Goal: Information Seeking & Learning: Compare options

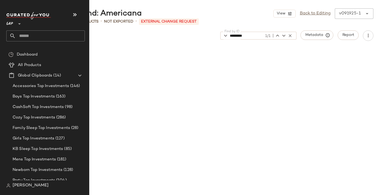
scroll to position [1519, 0]
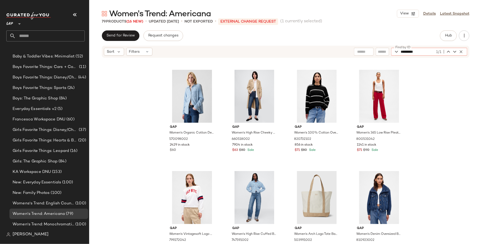
scroll to position [301, 0]
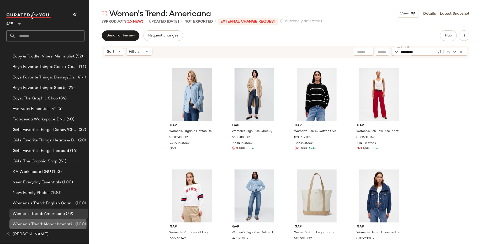
click at [47, 222] on span "Women's Trend: Monochromatic Dressing" at bounding box center [44, 224] width 62 height 6
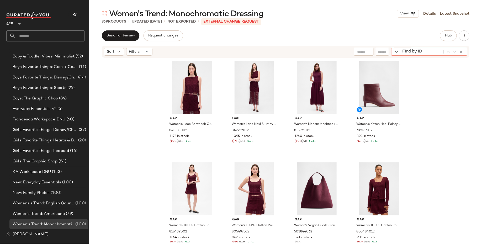
click at [459, 50] on div "Find by ID Find by ID" at bounding box center [429, 52] width 76 height 8
type input "*****"
drag, startPoint x: 419, startPoint y: 52, endPoint x: 358, endPoint y: 52, distance: 61.1
click at [358, 52] on div "Find by ID ***** 0/0 Find by ID" at bounding box center [410, 52] width 113 height 8
click at [382, 51] on div "Find by ID Find by ID" at bounding box center [410, 52] width 113 height 8
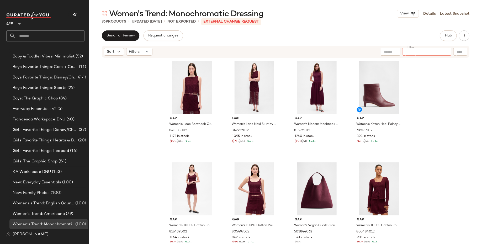
paste input "*****"
type input "*****"
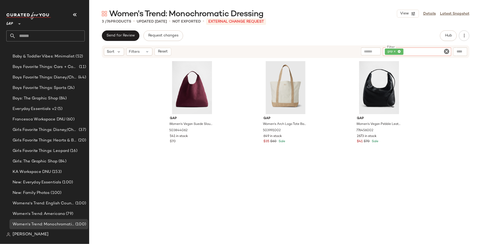
click at [399, 50] on icon at bounding box center [399, 51] width 3 height 3
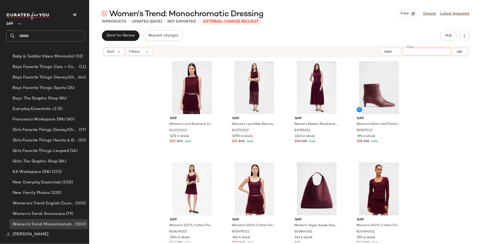
paste input "*********"
type input "*********"
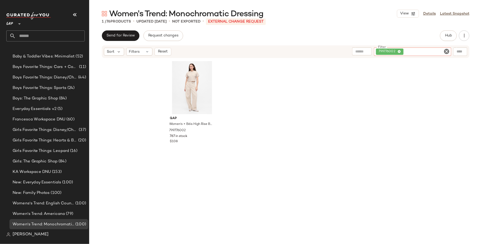
click at [400, 51] on icon at bounding box center [399, 51] width 3 height 3
click at [461, 53] on div at bounding box center [460, 52] width 14 height 8
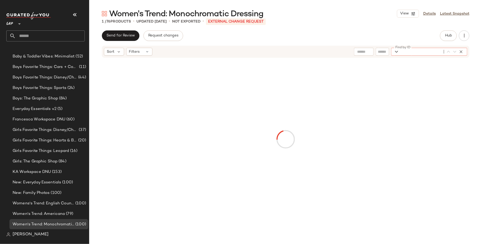
paste input "*********"
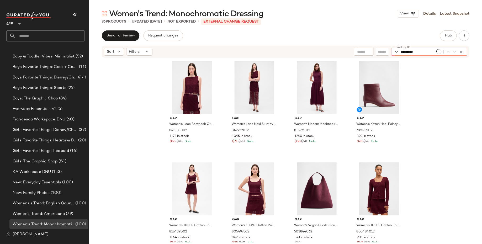
type input "*********"
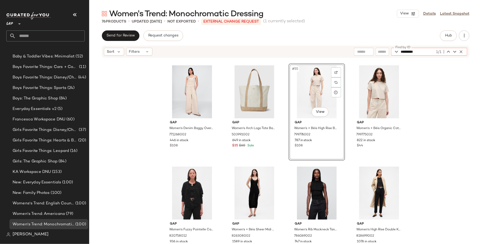
click at [317, 91] on div "#55 View" at bounding box center [317, 91] width 53 height 53
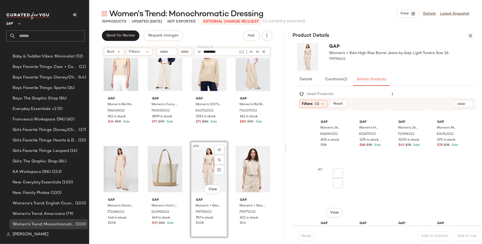
scroll to position [183, 0]
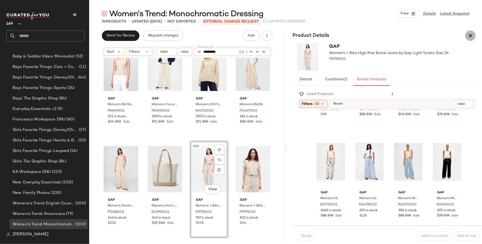
click at [470, 36] on icon "button" at bounding box center [470, 36] width 6 height 6
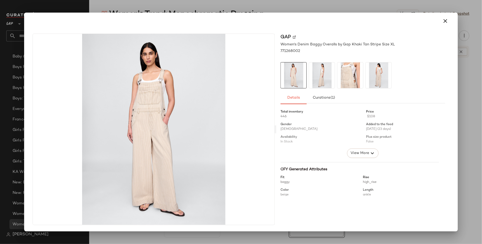
click at [442, 27] on div at bounding box center [240, 21] width 421 height 13
click at [444, 22] on icon "button" at bounding box center [445, 21] width 6 height 6
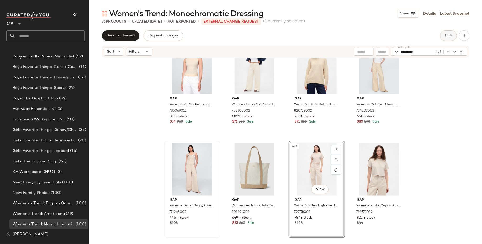
click at [446, 38] on span "Hub" at bounding box center [448, 36] width 7 height 4
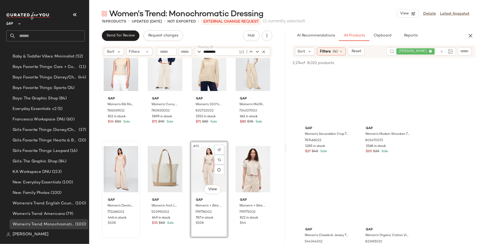
click at [424, 51] on div "[PERSON_NAME]" at bounding box center [417, 51] width 41 height 8
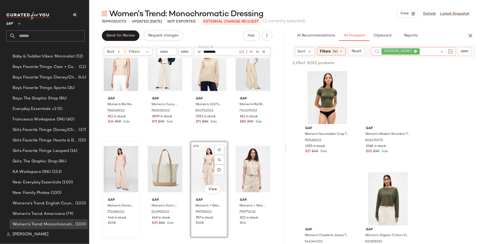
click at [416, 51] on icon at bounding box center [415, 51] width 3 height 3
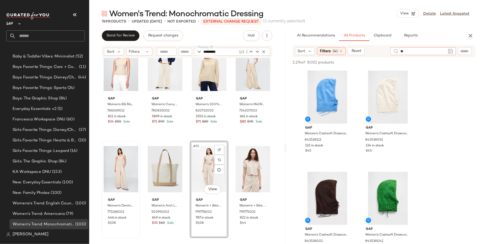
type input "*"
type input "*****"
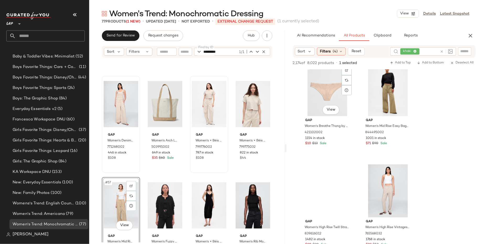
scroll to position [2386, 0]
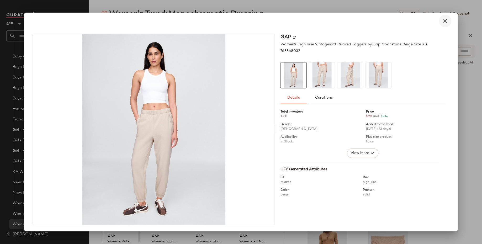
click at [446, 20] on icon "button" at bounding box center [445, 21] width 6 height 6
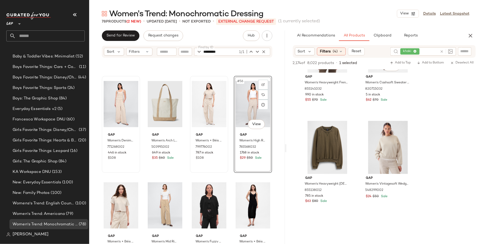
scroll to position [4125, 0]
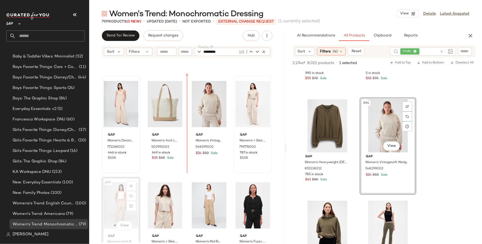
scroll to position [1305, 0]
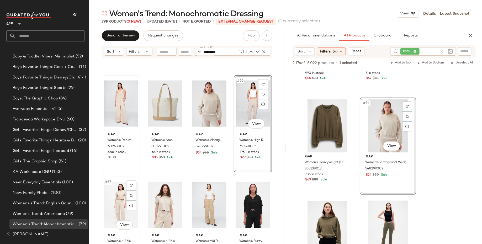
click at [116, 203] on div "#57 View" at bounding box center [121, 204] width 35 height 53
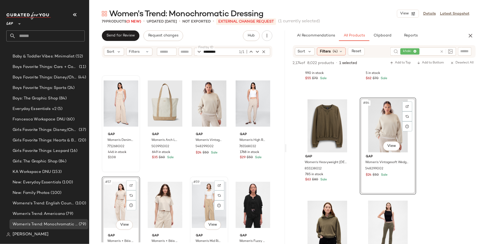
click at [202, 201] on div "#59 View" at bounding box center [209, 204] width 35 height 53
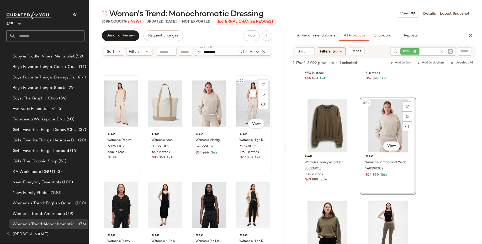
click at [244, 106] on div "#56 View" at bounding box center [253, 103] width 35 height 53
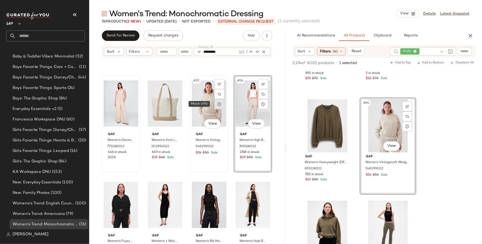
click at [214, 107] on div at bounding box center [219, 104] width 10 height 10
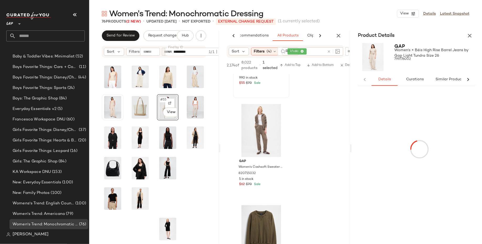
scroll to position [0, 15]
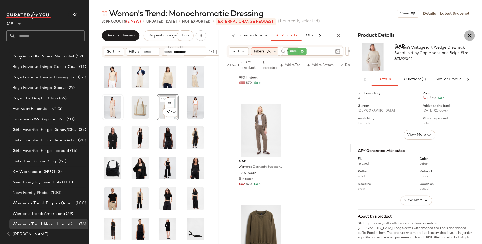
click at [469, 35] on icon "button" at bounding box center [470, 36] width 6 height 6
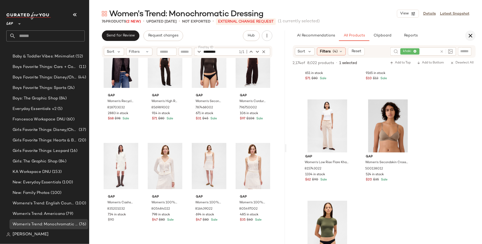
scroll to position [5847, 0]
click at [472, 37] on icon "button" at bounding box center [470, 36] width 6 height 6
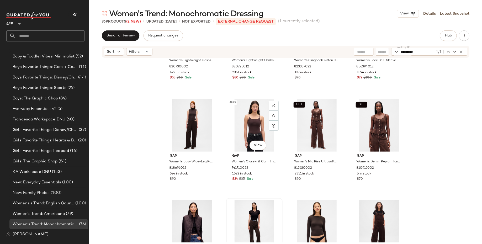
scroll to position [956, 0]
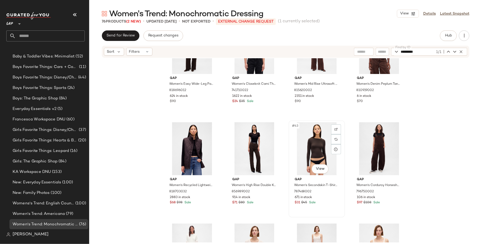
click at [315, 138] on div "#43 View" at bounding box center [317, 148] width 53 height 53
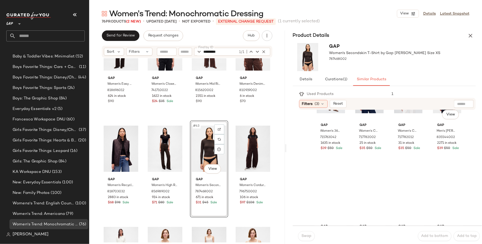
scroll to position [492, 0]
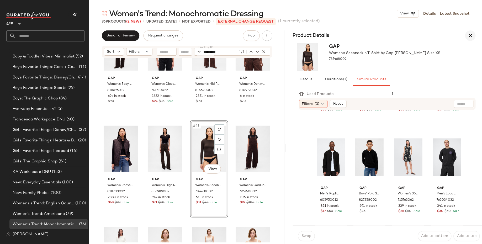
click at [471, 37] on icon "button" at bounding box center [470, 36] width 6 height 6
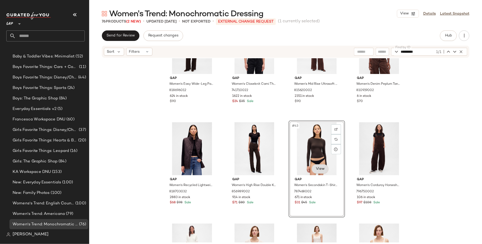
click at [321, 170] on body "GAP ** Dashboard All Products Global Clipboards (14) Curations (19) All Div: Se…" at bounding box center [241, 122] width 482 height 244
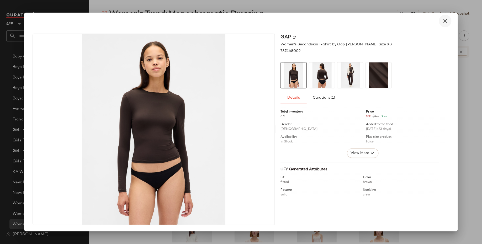
click at [449, 24] on button "button" at bounding box center [445, 21] width 13 height 13
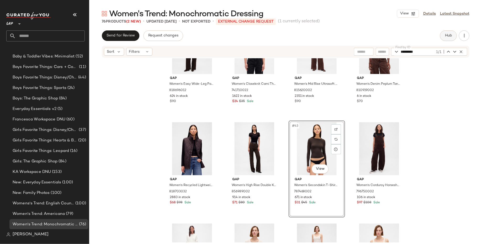
click at [445, 34] on span "Hub" at bounding box center [448, 36] width 7 height 4
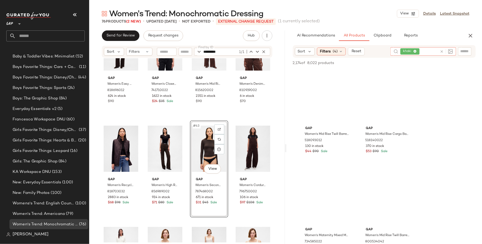
click at [415, 51] on icon at bounding box center [415, 51] width 3 height 3
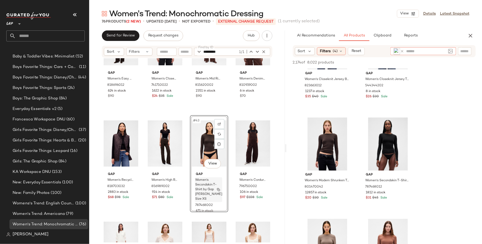
scroll to position [962, 0]
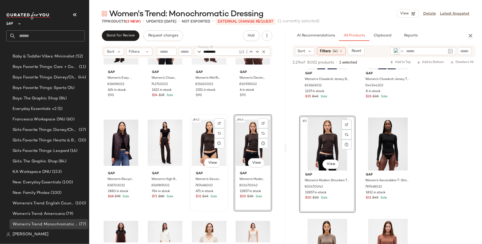
click at [204, 146] on div "#43 View" at bounding box center [209, 142] width 35 height 53
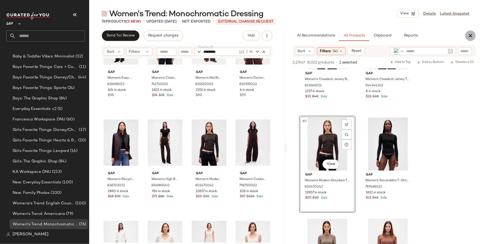
click at [472, 37] on icon "button" at bounding box center [470, 36] width 6 height 6
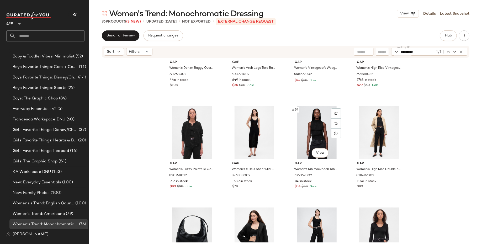
scroll to position [1415, 0]
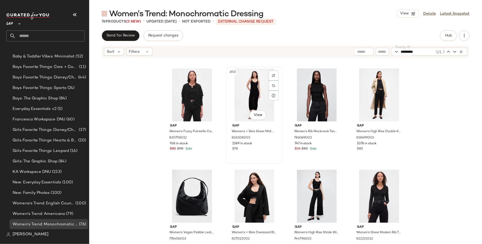
click at [256, 98] on div "#58 View" at bounding box center [254, 94] width 53 height 53
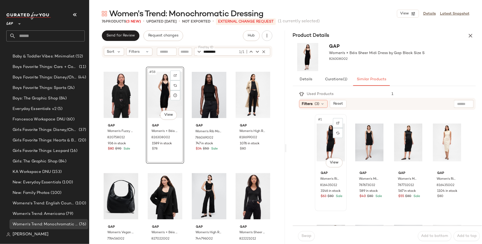
click at [330, 147] on div "#1 View" at bounding box center [331, 142] width 28 height 53
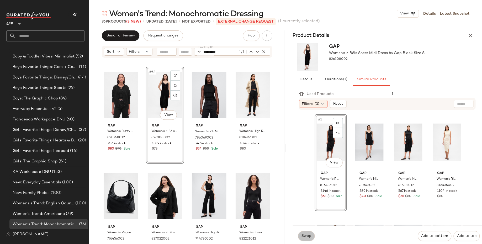
click at [310, 234] on span "Swap" at bounding box center [306, 236] width 10 height 4
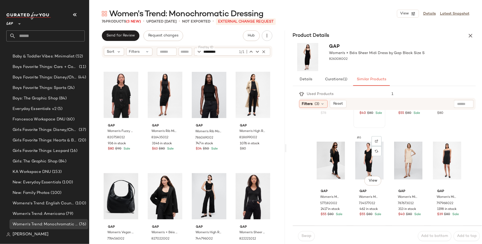
scroll to position [147, 0]
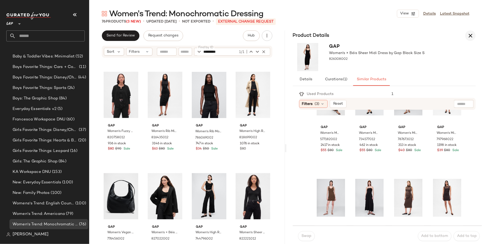
click at [472, 36] on icon "button" at bounding box center [470, 36] width 6 height 6
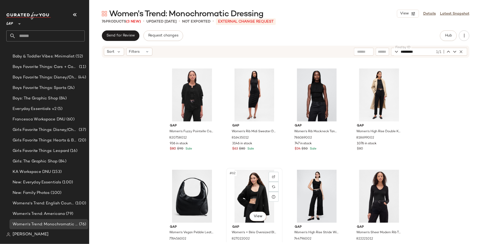
click at [240, 193] on div "#62 View" at bounding box center [254, 196] width 53 height 53
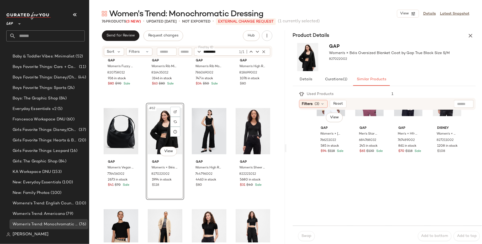
scroll to position [492, 0]
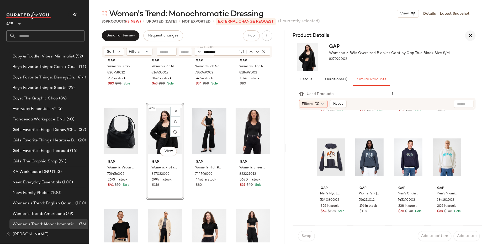
click at [470, 31] on button "button" at bounding box center [470, 35] width 10 height 10
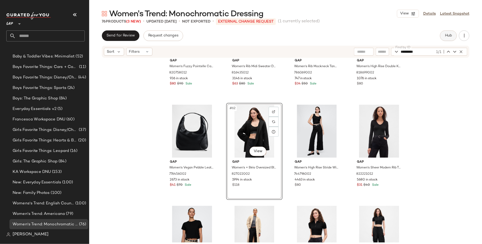
click at [450, 37] on span "Hub" at bounding box center [448, 36] width 7 height 4
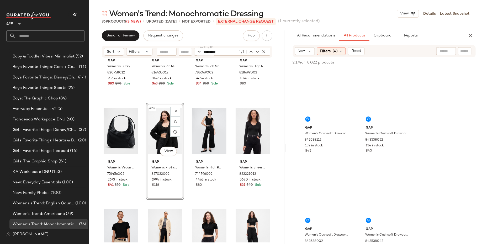
click at [447, 50] on div at bounding box center [446, 51] width 20 height 8
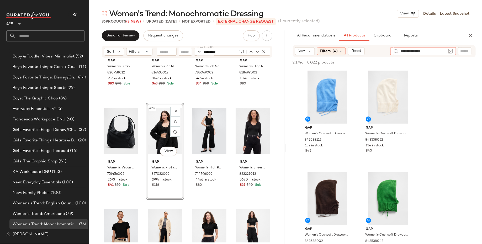
type input "**********"
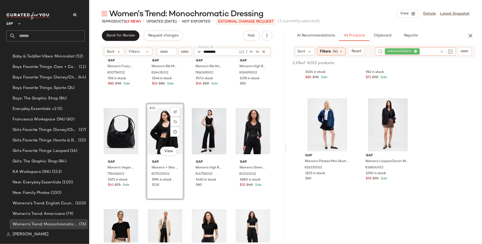
scroll to position [3180, 0]
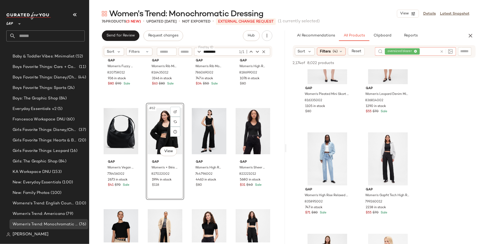
click at [416, 50] on icon at bounding box center [415, 51] width 3 height 3
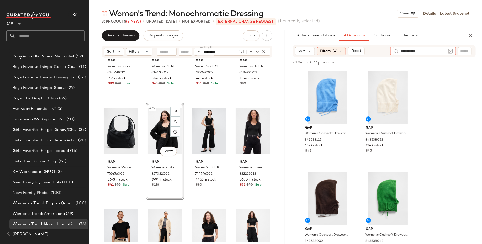
type input "**********"
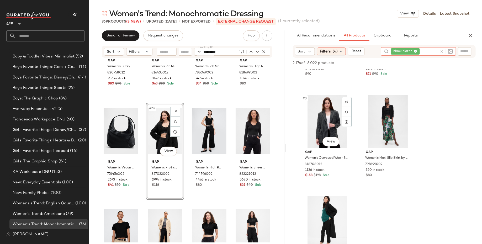
scroll to position [83, 0]
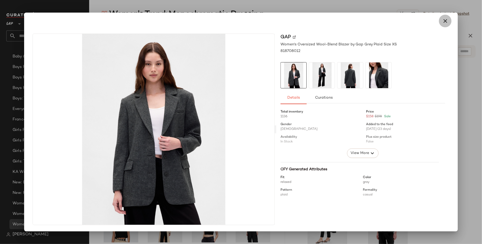
click at [446, 20] on icon "button" at bounding box center [445, 21] width 6 height 6
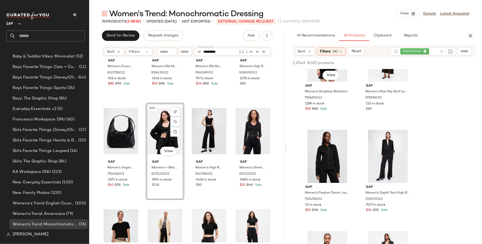
scroll to position [960, 0]
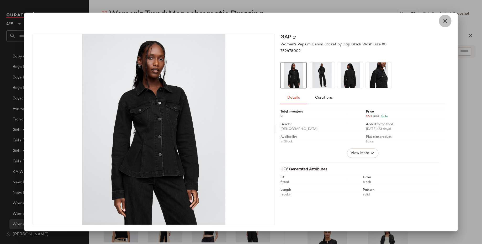
click at [444, 23] on icon "button" at bounding box center [445, 21] width 6 height 6
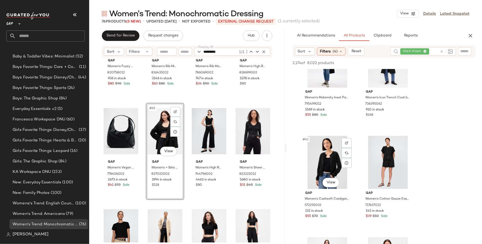
scroll to position [1898, 0]
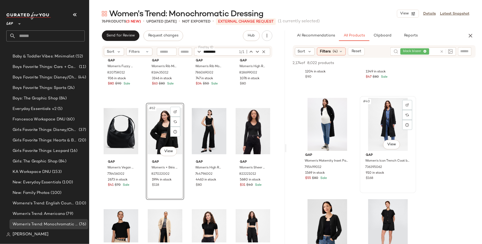
click at [384, 127] on div "#40 View" at bounding box center [388, 124] width 53 height 53
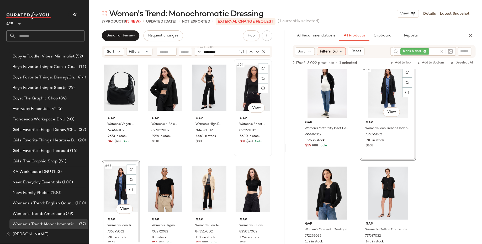
scroll to position [1529, 0]
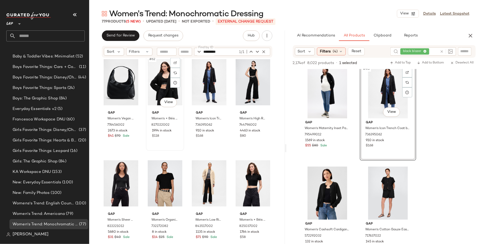
click at [162, 93] on div "#62 View" at bounding box center [165, 82] width 35 height 53
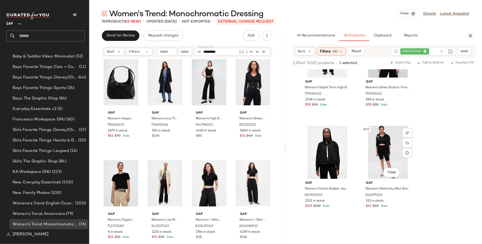
scroll to position [2377, 0]
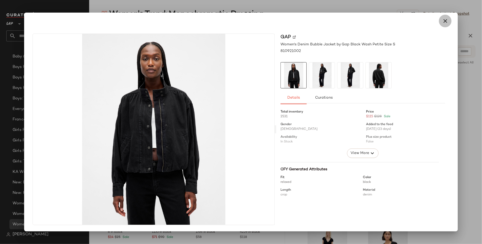
click at [445, 21] on icon "button" at bounding box center [445, 21] width 6 height 6
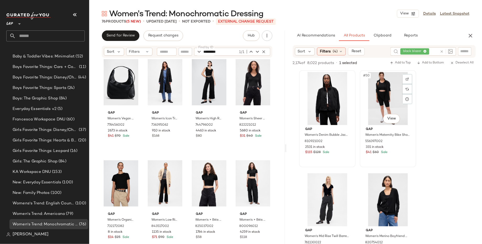
scroll to position [2452, 0]
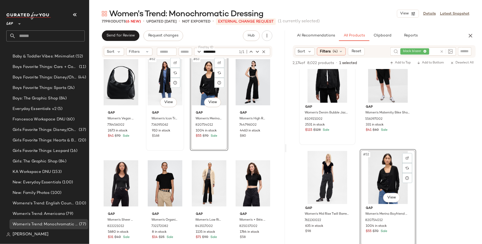
click at [161, 83] on div "#62 View" at bounding box center [165, 82] width 35 height 53
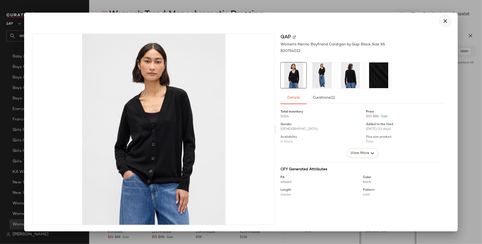
click at [447, 19] on icon "button" at bounding box center [445, 21] width 6 height 6
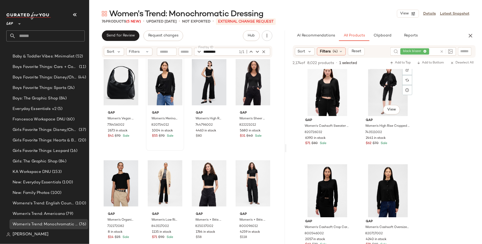
scroll to position [2788, 0]
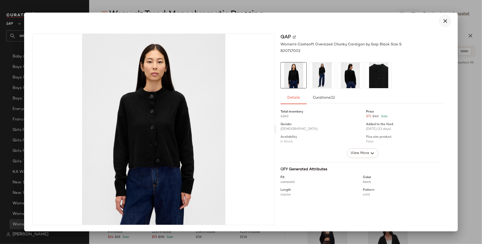
click at [445, 22] on icon "button" at bounding box center [445, 21] width 6 height 6
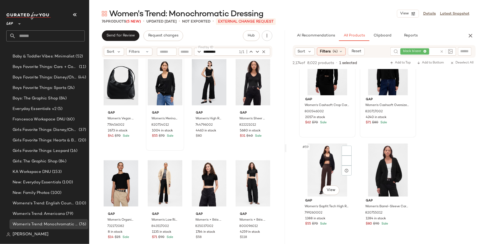
scroll to position [2870, 0]
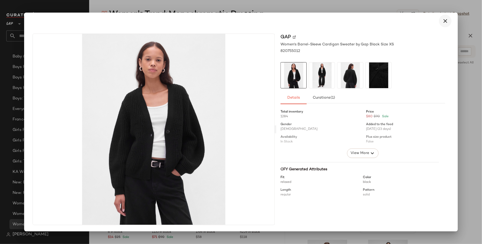
click at [442, 20] on icon "button" at bounding box center [445, 21] width 6 height 6
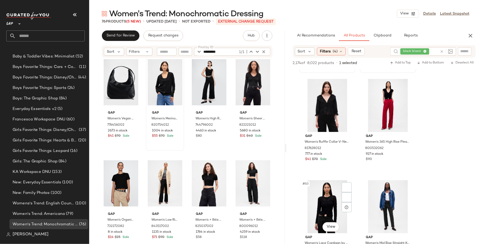
scroll to position [3040, 0]
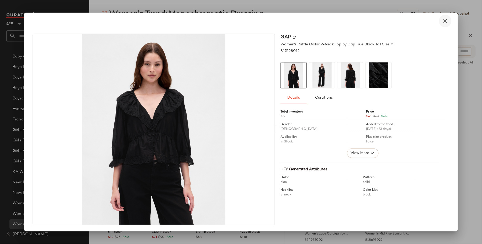
click at [445, 21] on icon "button" at bounding box center [445, 21] width 6 height 6
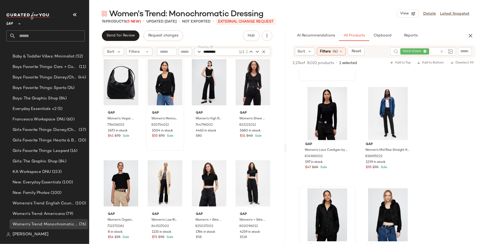
scroll to position [3123, 0]
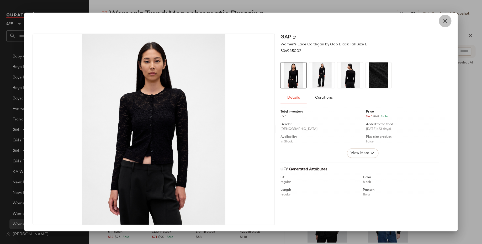
click at [446, 23] on icon "button" at bounding box center [445, 21] width 6 height 6
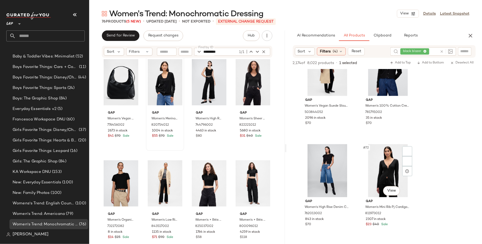
scroll to position [3494, 0]
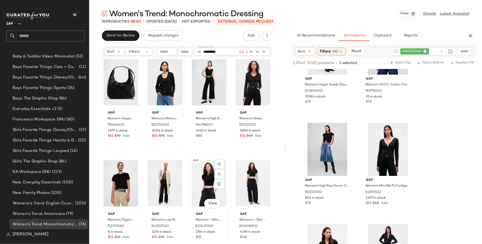
click at [199, 182] on div "#67 View" at bounding box center [209, 183] width 35 height 53
click at [475, 34] on button "button" at bounding box center [470, 35] width 10 height 10
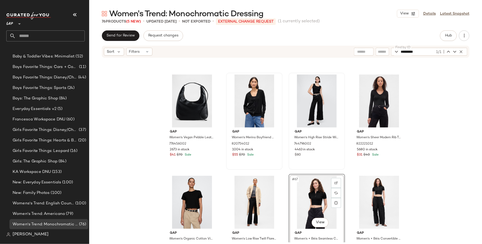
scroll to position [1546, 0]
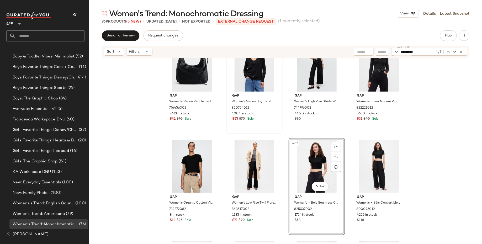
click at [314, 163] on div "#67 View" at bounding box center [317, 166] width 53 height 53
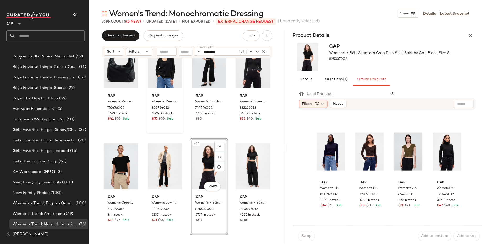
scroll to position [276, 0]
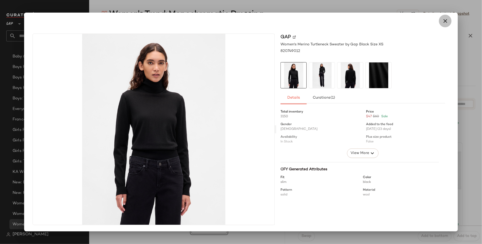
click at [446, 20] on icon "button" at bounding box center [445, 21] width 6 height 6
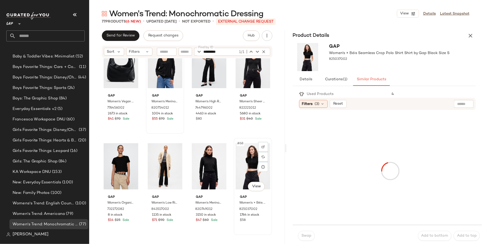
click at [241, 165] on div "#68 View" at bounding box center [253, 166] width 35 height 53
click at [203, 167] on div "#67 View" at bounding box center [209, 166] width 35 height 53
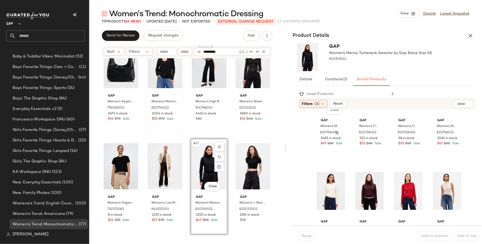
scroll to position [192, 0]
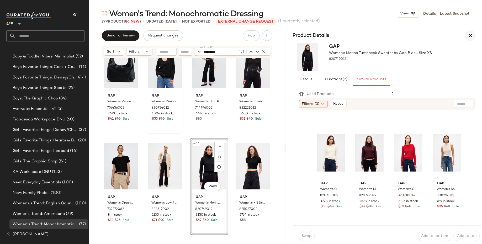
click at [472, 34] on icon "button" at bounding box center [470, 36] width 6 height 6
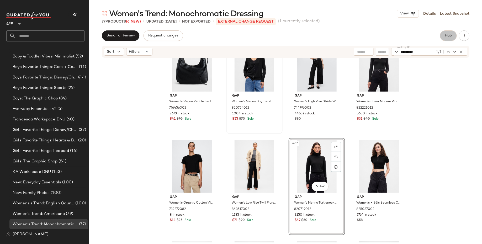
click at [446, 34] on span "Hub" at bounding box center [448, 36] width 7 height 4
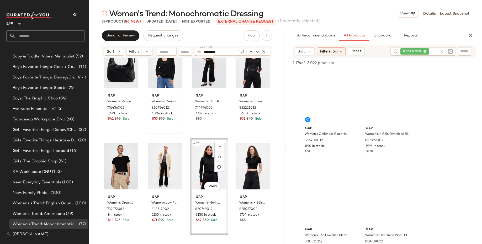
click at [426, 50] on div "black blazer" at bounding box center [418, 51] width 37 height 8
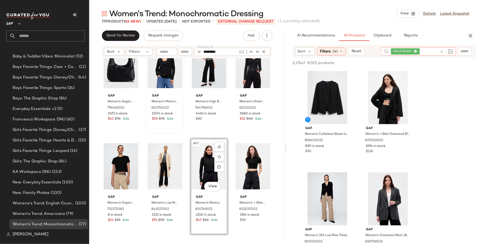
click at [418, 50] on span "black blazer" at bounding box center [405, 51] width 29 height 6
click at [416, 50] on icon at bounding box center [415, 51] width 3 height 3
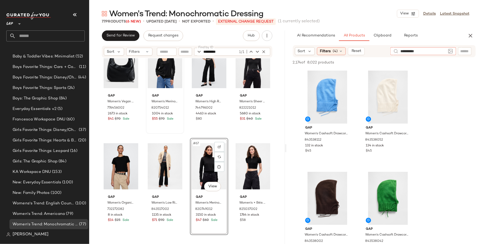
type input "**********"
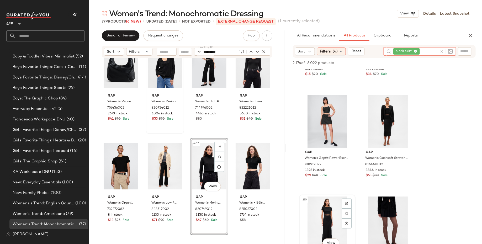
scroll to position [278, 0]
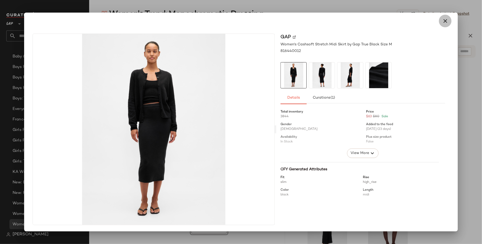
click at [445, 20] on icon "button" at bounding box center [445, 21] width 6 height 6
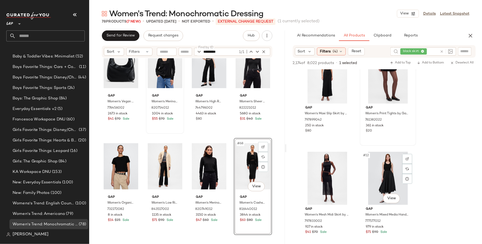
scroll to position [427, 0]
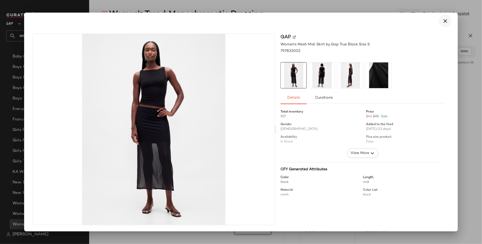
click at [446, 23] on icon "button" at bounding box center [445, 21] width 6 height 6
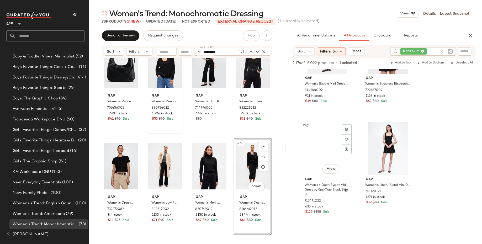
scroll to position [2279, 0]
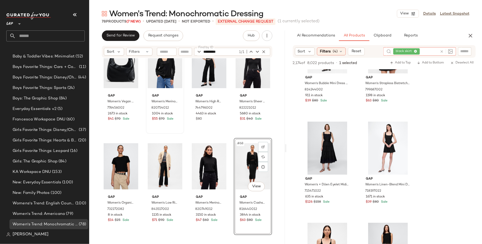
click at [424, 51] on div "black skirt" at bounding box center [415, 51] width 44 height 8
click at [415, 51] on icon at bounding box center [415, 51] width 3 height 3
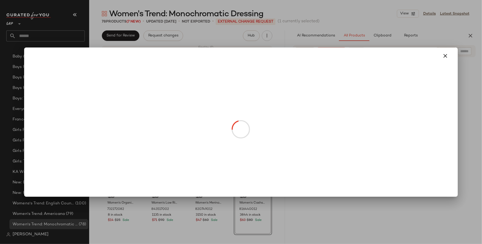
click at [248, 188] on body "GAP ** Dashboard All Products Global Clipboards (14) Curations (19) All Div: Se…" at bounding box center [241, 122] width 482 height 244
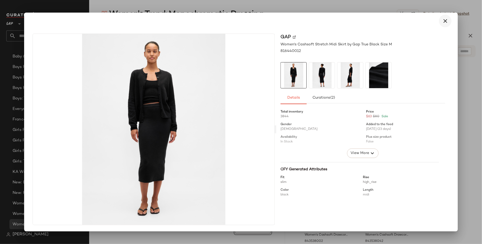
click at [442, 23] on button "button" at bounding box center [445, 21] width 13 height 13
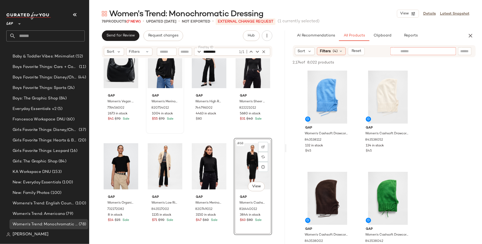
click at [442, 52] on input "text" at bounding box center [423, 52] width 46 height 6
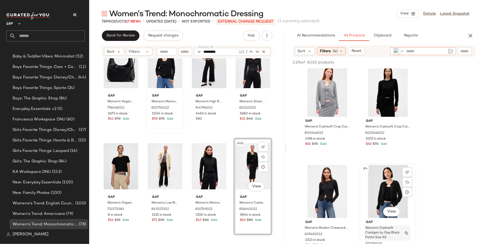
scroll to position [8, 0]
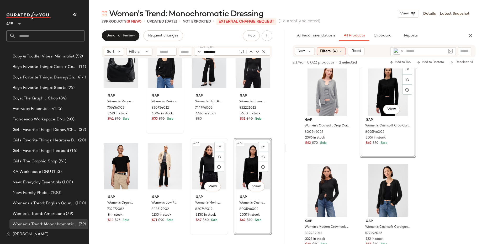
click at [203, 165] on div "#67 View" at bounding box center [209, 166] width 35 height 53
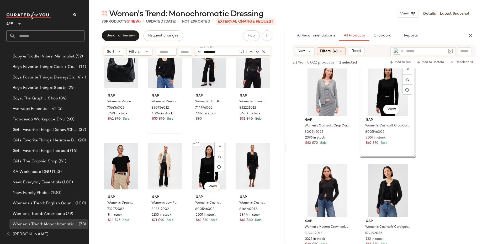
click at [203, 165] on div "#67 View" at bounding box center [209, 166] width 35 height 53
click at [242, 166] on div "#68 View" at bounding box center [253, 166] width 35 height 53
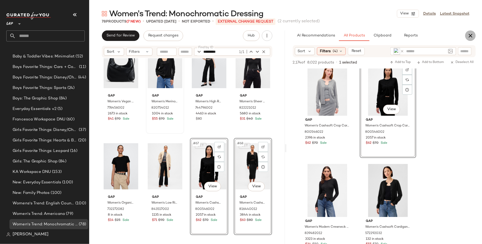
click at [468, 38] on icon "button" at bounding box center [470, 36] width 6 height 6
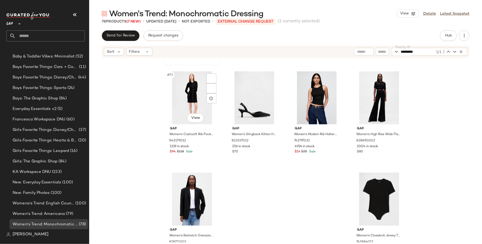
scroll to position [1818, 0]
click at [377, 196] on div "#78 View" at bounding box center [379, 198] width 53 height 53
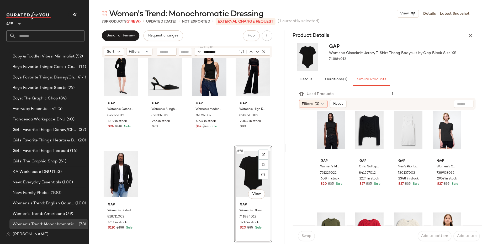
scroll to position [97, 0]
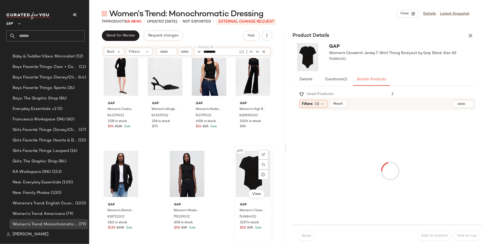
click at [251, 179] on div "#79 View" at bounding box center [253, 173] width 35 height 53
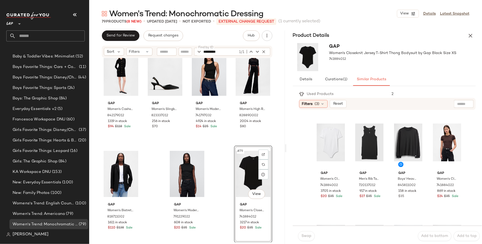
click at [221, 174] on div "Gap Women's × Béis Seamless Crop Polo Shirt Shirt by Gap Black Size S 825037002…" at bounding box center [187, 150] width 196 height 184
click at [254, 173] on div "#79 View" at bounding box center [253, 173] width 35 height 53
click at [472, 35] on icon "button" at bounding box center [470, 36] width 6 height 6
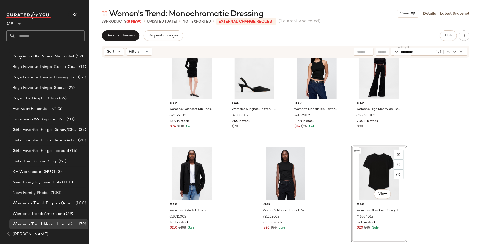
click at [373, 167] on div "#79 View" at bounding box center [379, 173] width 53 height 53
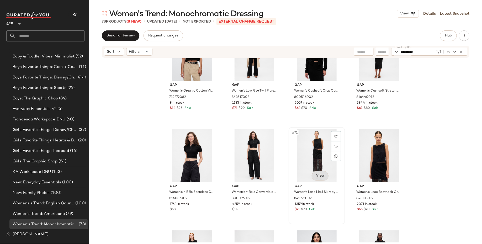
scroll to position [1654, 0]
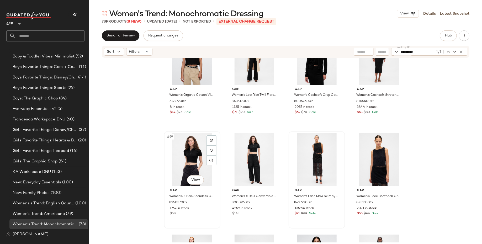
click at [187, 159] on div "#69 View" at bounding box center [192, 159] width 53 height 53
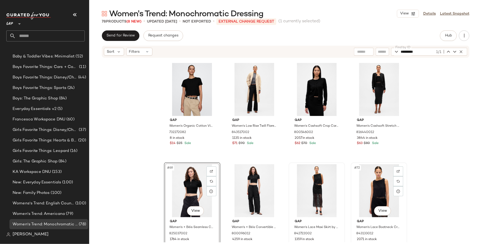
scroll to position [1623, 0]
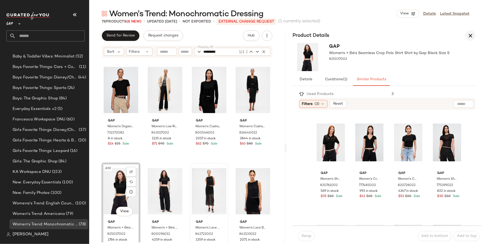
click at [470, 33] on icon "button" at bounding box center [470, 36] width 6 height 6
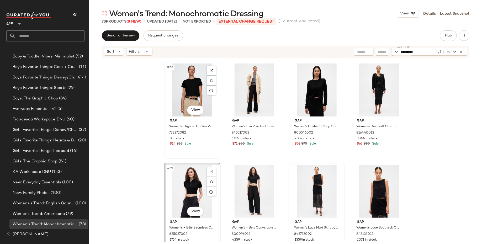
click at [194, 77] on div "#65 View" at bounding box center [192, 90] width 53 height 53
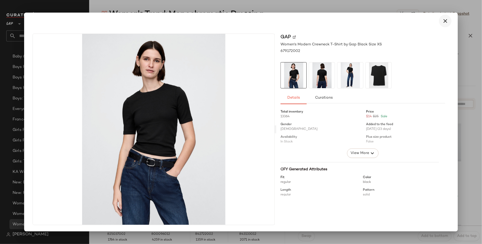
click at [448, 23] on icon "button" at bounding box center [445, 21] width 6 height 6
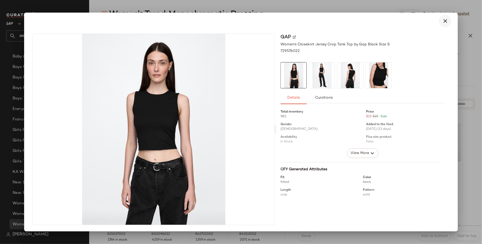
click at [443, 22] on icon "button" at bounding box center [445, 21] width 6 height 6
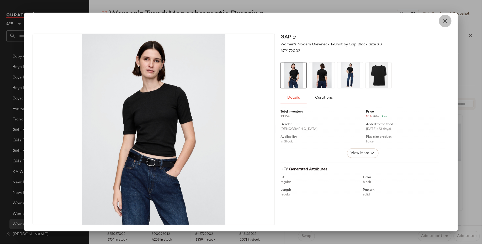
click at [445, 23] on icon "button" at bounding box center [445, 21] width 6 height 6
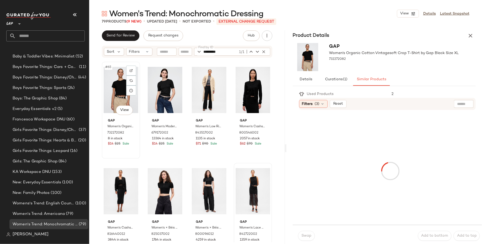
click at [116, 91] on div "#65 View" at bounding box center [121, 90] width 35 height 53
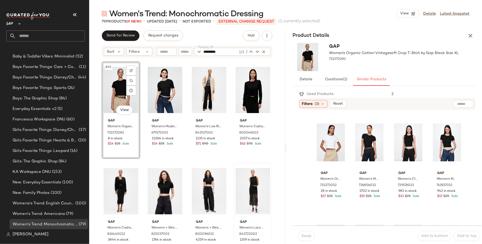
click at [97, 112] on div "#65 View Gap Women's Organic Cotton Vintagesoft Crop T-Shirt by Gap Black Size …" at bounding box center [187, 150] width 196 height 184
click at [119, 101] on div "#65 View" at bounding box center [121, 90] width 35 height 53
click at [192, 91] on div "#67 View" at bounding box center [209, 90] width 35 height 53
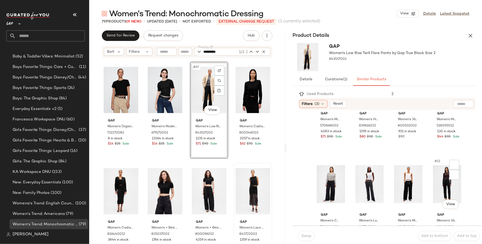
scroll to position [172, 0]
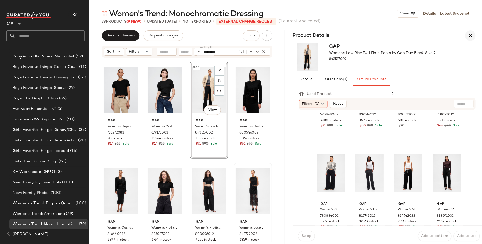
click at [473, 35] on icon "button" at bounding box center [470, 36] width 6 height 6
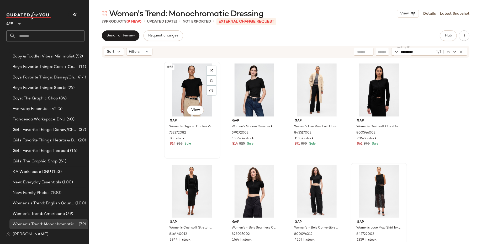
click at [184, 94] on div "#65 View" at bounding box center [192, 90] width 53 height 53
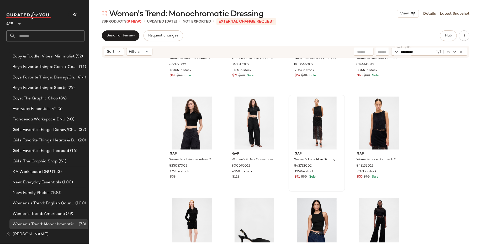
scroll to position [1691, 0]
click at [184, 127] on div "#69 View" at bounding box center [192, 122] width 53 height 53
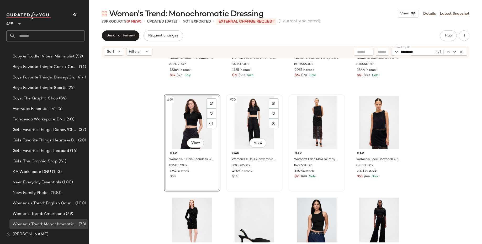
click at [256, 123] on div "#70 View" at bounding box center [254, 122] width 53 height 53
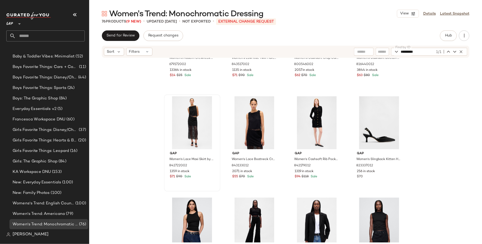
click at [125, 173] on div "Gap Women's Modern Crewneck T-Shirt by Gap Black Size XS 679172002 13364 in sto…" at bounding box center [285, 150] width 393 height 184
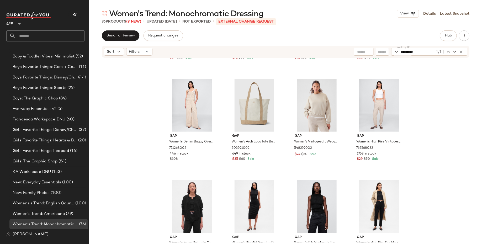
scroll to position [1304, 0]
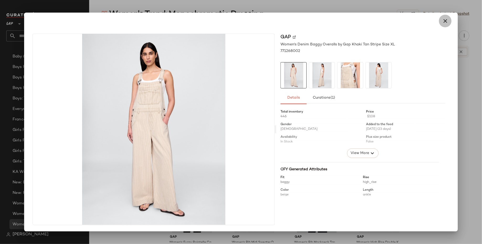
click at [443, 18] on icon "button" at bounding box center [445, 21] width 6 height 6
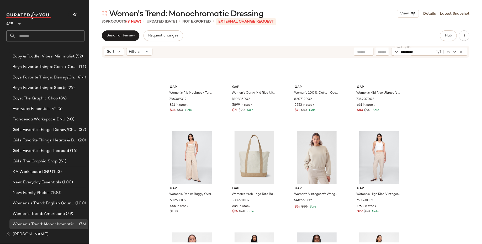
scroll to position [1246, 0]
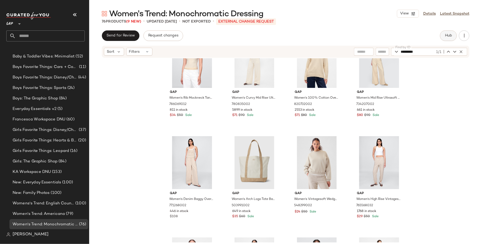
click at [451, 35] on span "Hub" at bounding box center [448, 36] width 7 height 4
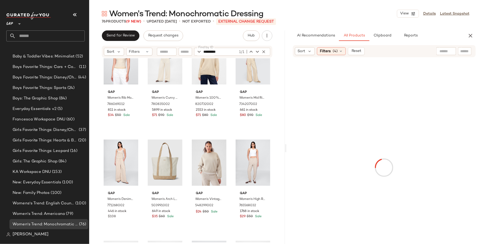
click at [448, 51] on div at bounding box center [446, 51] width 20 height 8
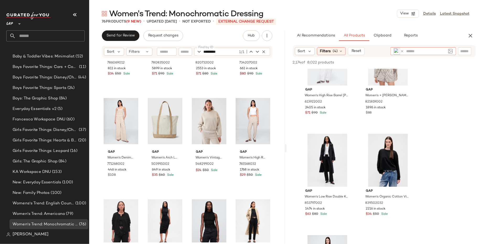
scroll to position [2153, 0]
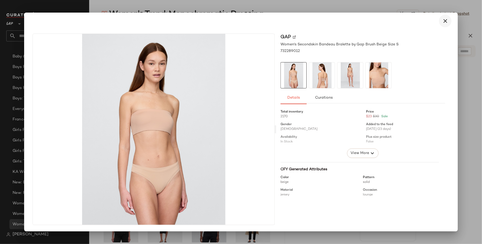
click at [442, 23] on button "button" at bounding box center [445, 21] width 13 height 13
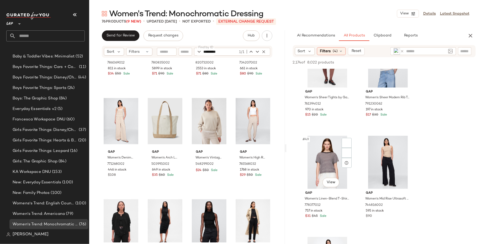
scroll to position [2405, 0]
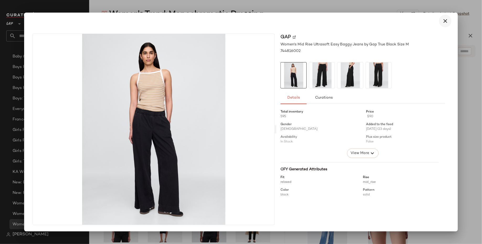
click at [445, 21] on icon "button" at bounding box center [445, 21] width 6 height 6
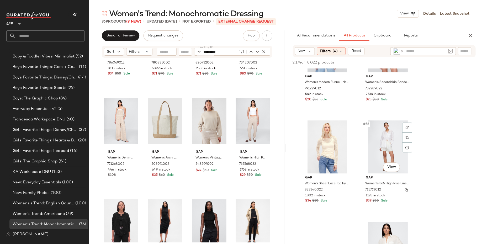
scroll to position [2702, 0]
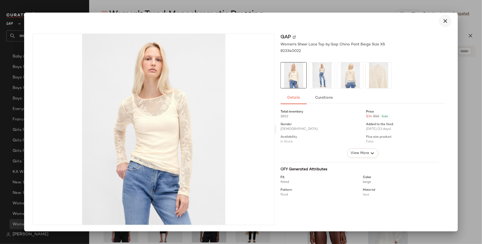
click at [443, 24] on icon "button" at bounding box center [445, 21] width 6 height 6
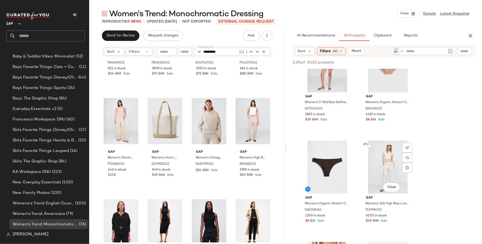
scroll to position [2970, 0]
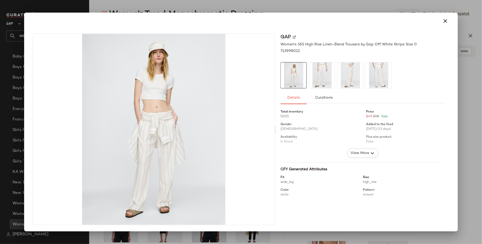
click at [372, 79] on img at bounding box center [379, 75] width 26 height 26
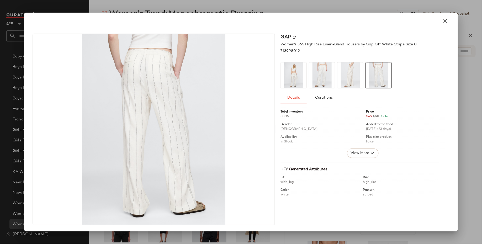
click at [354, 78] on img at bounding box center [350, 75] width 26 height 26
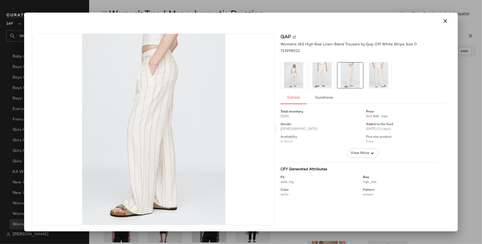
click at [325, 78] on img at bounding box center [322, 75] width 26 height 26
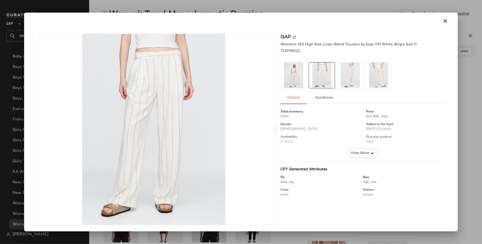
click at [295, 80] on img at bounding box center [294, 75] width 26 height 26
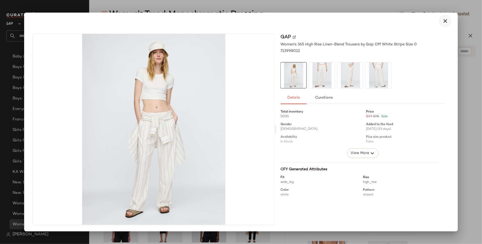
click at [445, 21] on icon "button" at bounding box center [445, 21] width 6 height 6
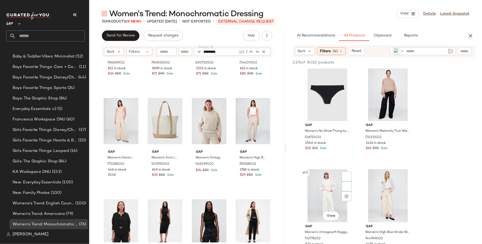
scroll to position [3666, 0]
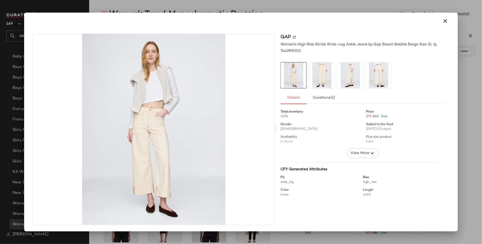
drag, startPoint x: 381, startPoint y: 44, endPoint x: 410, endPoint y: 44, distance: 28.9
click at [410, 44] on span "Women's High Rise Stride Wide-Leg Ankle Jeans by Gap Beach Bebble Beige Size 31" at bounding box center [356, 45] width 151 height 6
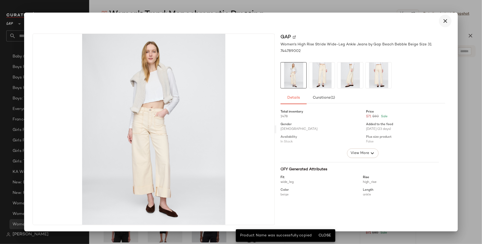
click at [445, 19] on icon "button" at bounding box center [445, 21] width 6 height 6
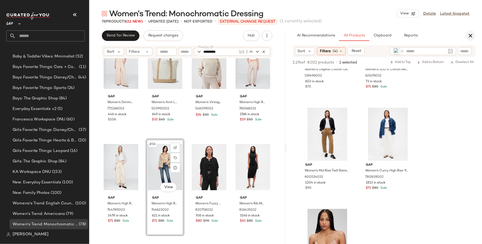
scroll to position [5230, 0]
click at [470, 36] on icon "button" at bounding box center [470, 36] width 6 height 6
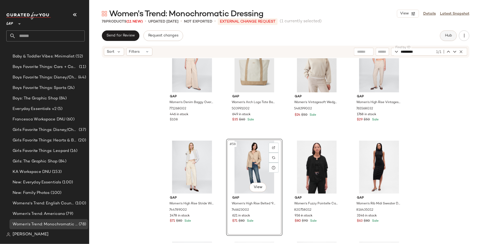
click at [448, 36] on span "Hub" at bounding box center [448, 36] width 7 height 4
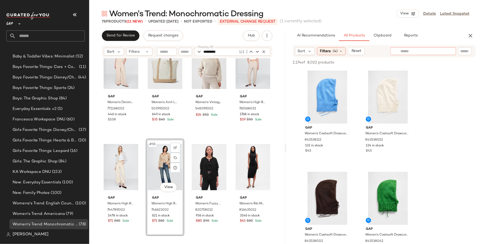
click at [444, 51] on input "text" at bounding box center [423, 52] width 46 height 6
click at [464, 52] on input "text" at bounding box center [464, 52] width 9 height 6
type input "**********"
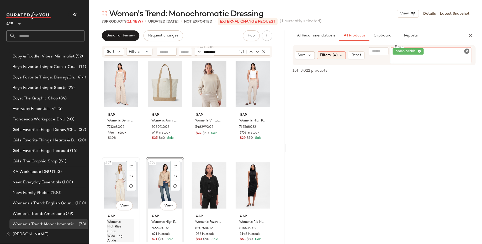
scroll to position [1324, 0]
click at [419, 51] on icon at bounding box center [419, 51] width 3 height 3
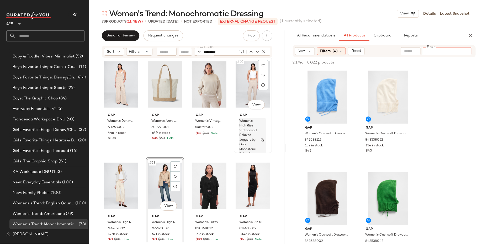
scroll to position [1339, 0]
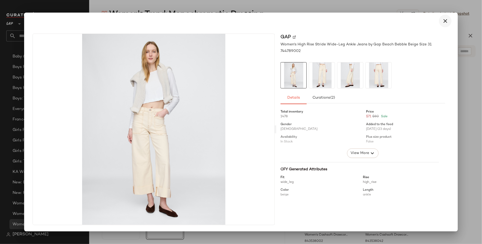
click at [444, 25] on button "button" at bounding box center [445, 21] width 13 height 13
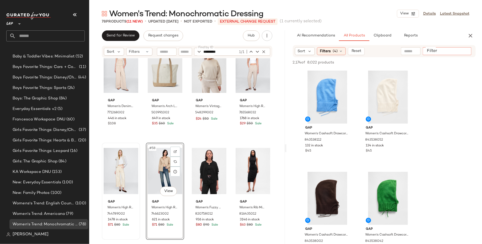
click at [466, 51] on input "Filter" at bounding box center [447, 52] width 45 height 6
type input "**********"
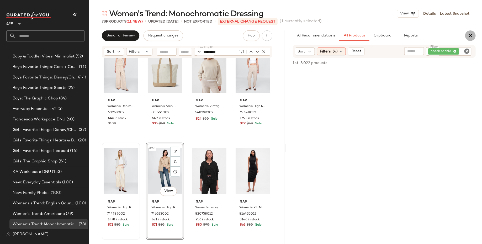
click at [471, 34] on icon "button" at bounding box center [470, 36] width 6 height 6
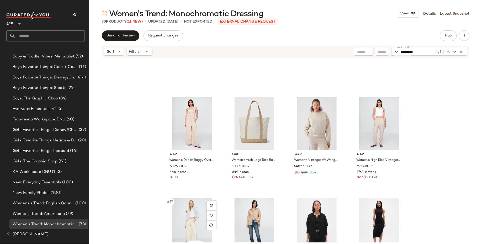
scroll to position [1286, 0]
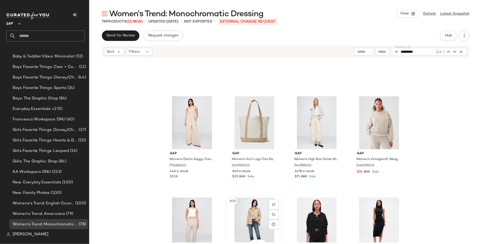
scroll to position [1287, 0]
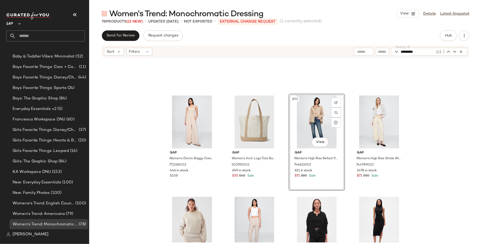
click at [320, 120] on div "#55 View" at bounding box center [317, 122] width 53 height 53
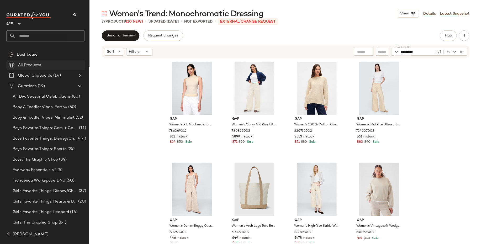
click at [55, 66] on div "All Products" at bounding box center [49, 65] width 67 height 6
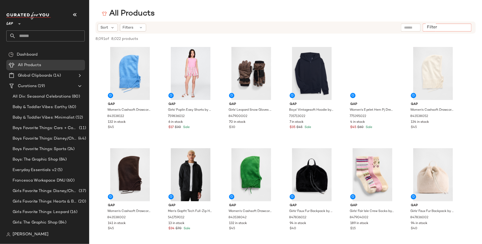
click at [465, 30] on input "Filter" at bounding box center [447, 28] width 45 height 6
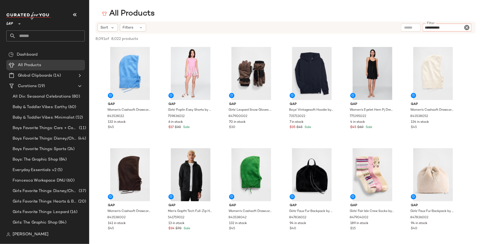
type input "**********"
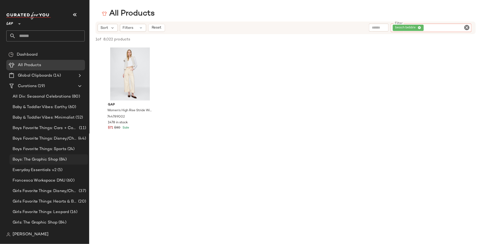
click at [45, 160] on span "Boys: The Graphic Shop" at bounding box center [35, 160] width 45 height 6
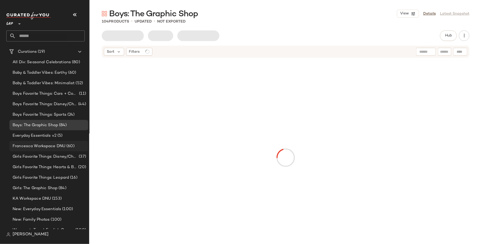
scroll to position [61, 0]
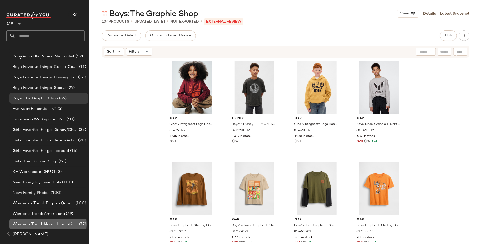
click at [43, 224] on span "Women's Trend: Monochromatic Dressing" at bounding box center [45, 224] width 65 height 6
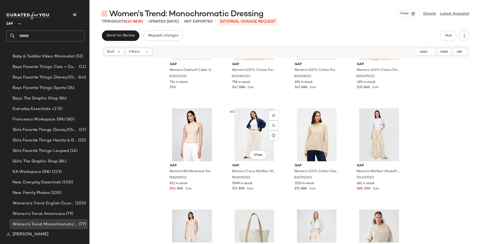
scroll to position [1212, 0]
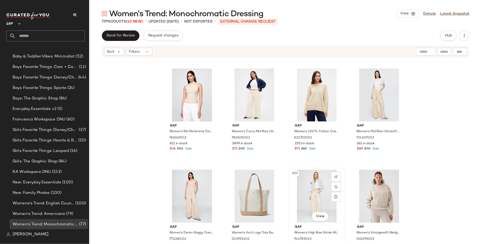
click at [317, 200] on div "#55 View" at bounding box center [317, 196] width 53 height 53
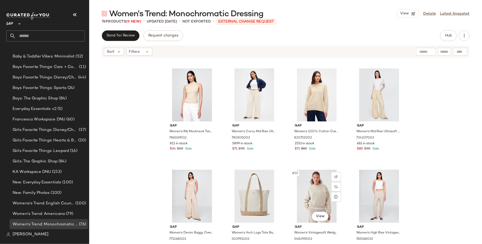
click at [317, 199] on div "#55 View" at bounding box center [317, 196] width 53 height 53
click at [371, 196] on div "#56 View" at bounding box center [379, 196] width 53 height 53
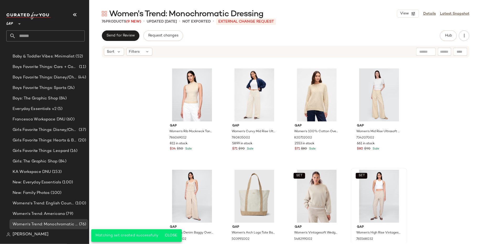
click at [429, 171] on div "Gap Women's Cashsoft Cable-Knit Mini Sweater Dress by Gap New Off White Size XS…" at bounding box center [285, 150] width 393 height 184
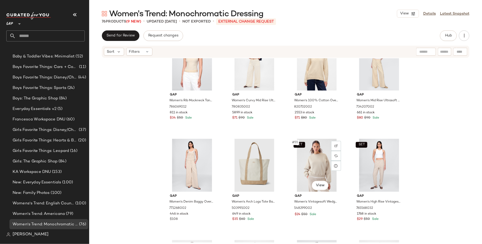
scroll to position [1251, 0]
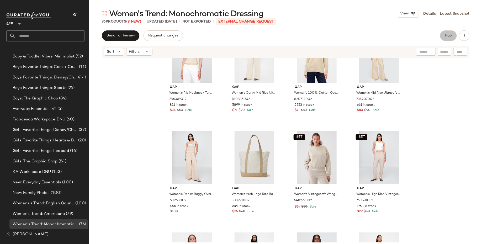
click at [442, 38] on button "Hub" at bounding box center [448, 35] width 17 height 10
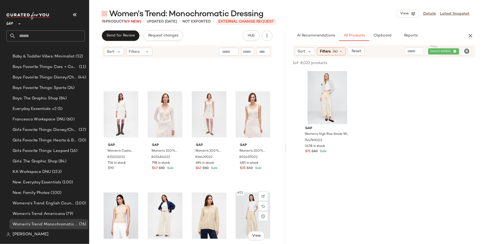
scroll to position [1092, 0]
click at [454, 50] on div "beach bebble" at bounding box center [448, 51] width 45 height 8
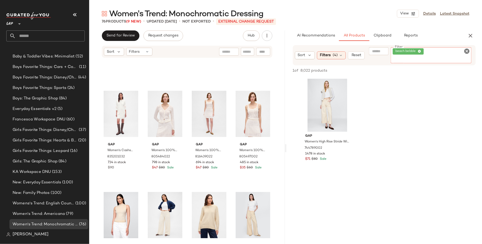
click at [420, 52] on icon at bounding box center [419, 51] width 3 height 3
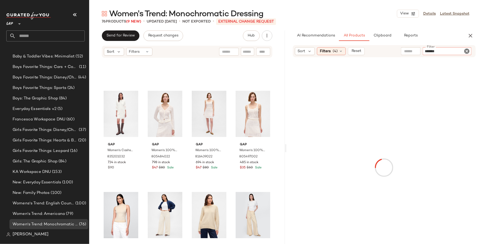
type input "********"
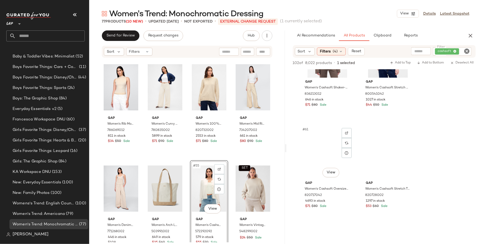
scroll to position [2997, 0]
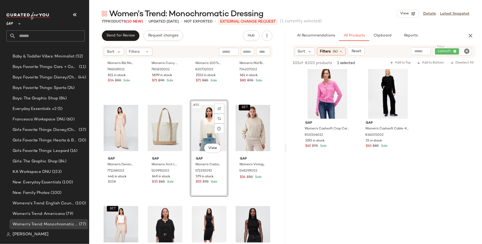
scroll to position [1281, 0]
click at [454, 50] on div "cashsoft" at bounding box center [452, 51] width 39 height 8
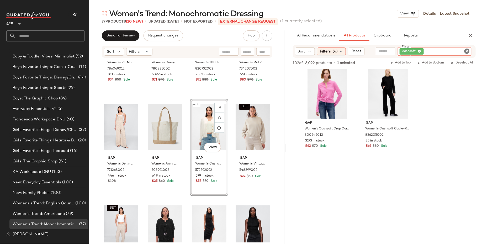
click at [419, 50] on icon at bounding box center [419, 51] width 3 height 3
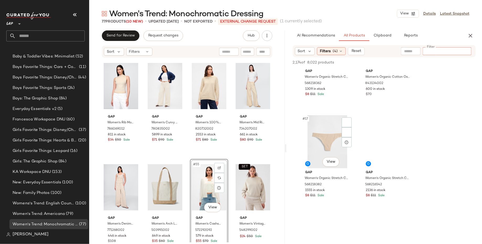
scroll to position [839, 0]
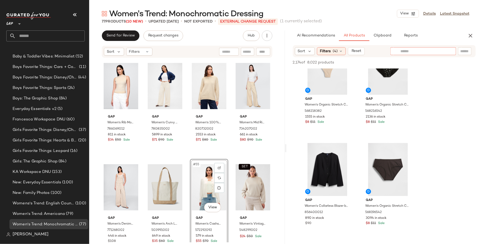
click at [414, 48] on div at bounding box center [423, 51] width 46 height 8
type input "**********"
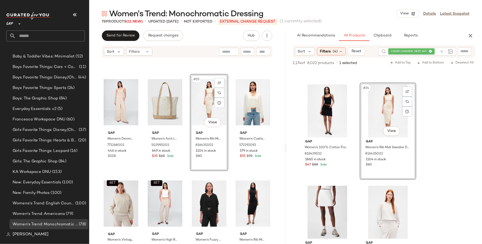
scroll to position [1307, 0]
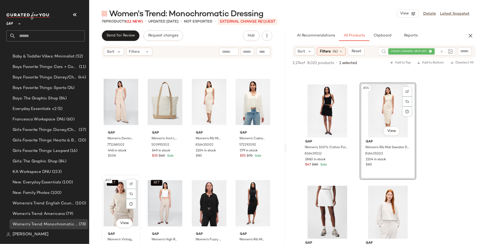
click at [126, 210] on div "SET #57 View" at bounding box center [121, 203] width 35 height 53
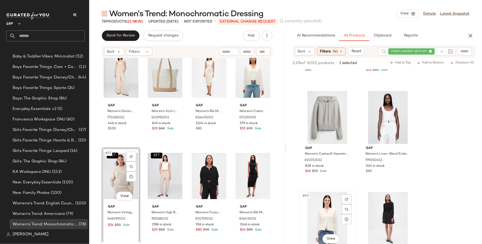
scroll to position [2363, 0]
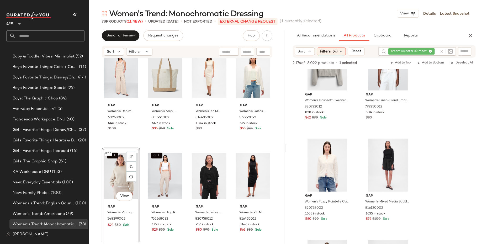
click at [112, 174] on div "SET #57 View" at bounding box center [121, 176] width 35 height 53
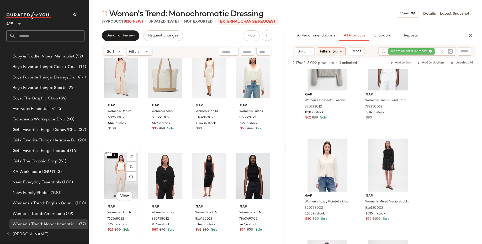
click at [114, 177] on div "SET #57 View" at bounding box center [121, 176] width 35 height 53
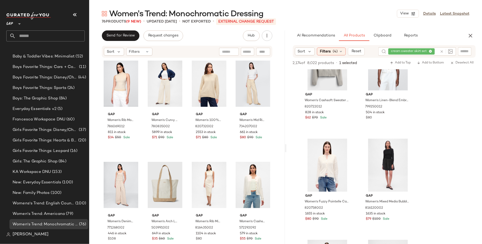
scroll to position [1223, 0]
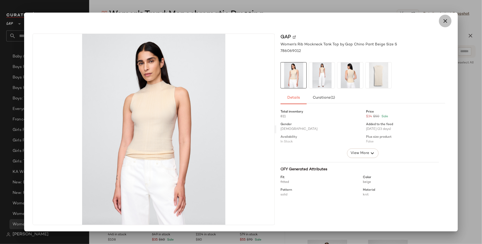
click at [448, 22] on icon "button" at bounding box center [445, 21] width 6 height 6
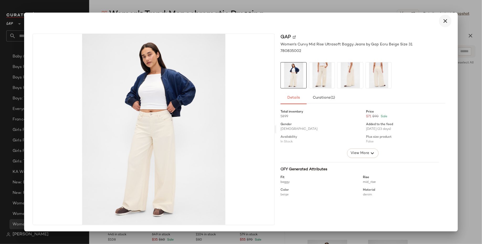
click at [446, 21] on icon "button" at bounding box center [445, 21] width 6 height 6
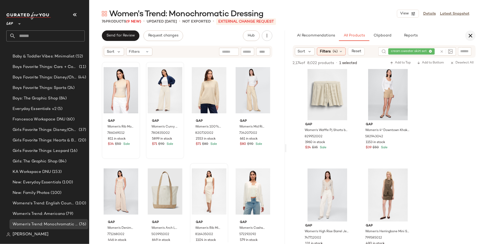
scroll to position [5474, 0]
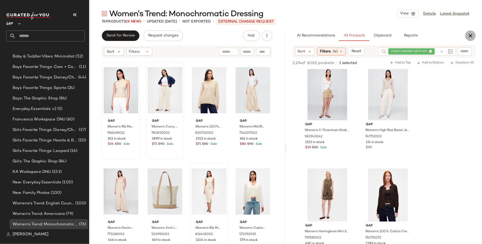
click at [471, 33] on icon "button" at bounding box center [470, 36] width 6 height 6
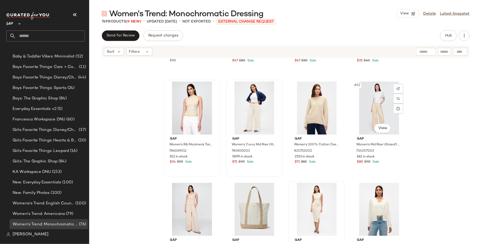
scroll to position [1200, 0]
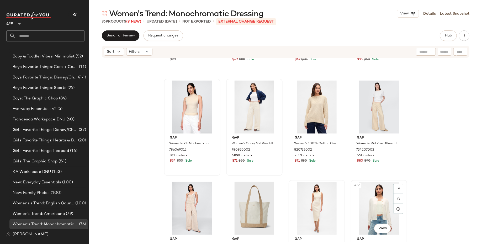
click at [376, 195] on div "#56 View" at bounding box center [379, 208] width 53 height 53
click at [191, 205] on div "#53 View" at bounding box center [192, 208] width 53 height 53
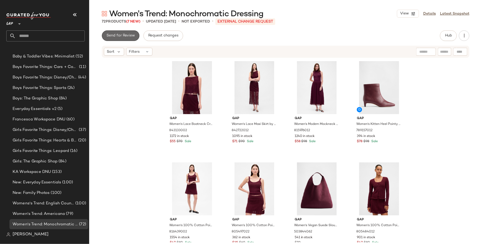
click at [131, 32] on button "Send for Review" at bounding box center [121, 35] width 38 height 10
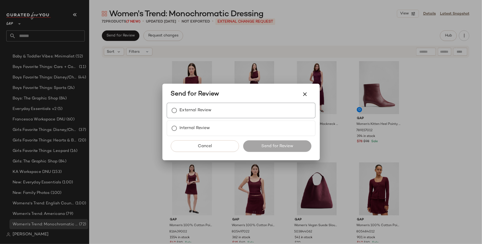
click at [198, 107] on label "External Review" at bounding box center [196, 110] width 32 height 10
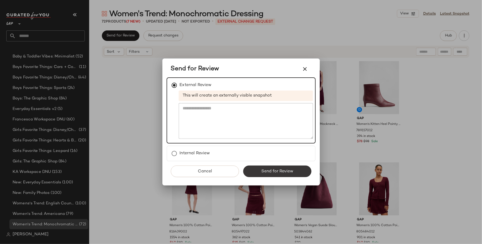
click at [285, 170] on span "Send for Review" at bounding box center [277, 171] width 32 height 5
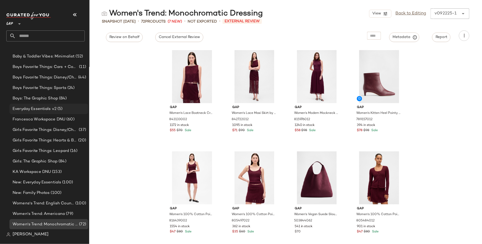
click at [56, 110] on span "Everyday Essentials v2" at bounding box center [35, 109] width 44 height 6
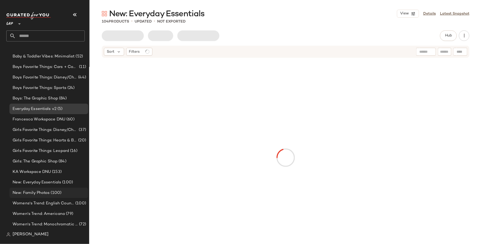
click at [68, 191] on div "New: Family Photos (100)" at bounding box center [48, 193] width 75 height 6
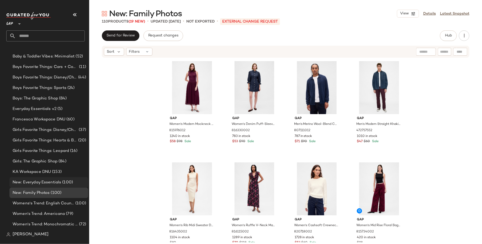
click at [67, 181] on span "(100)" at bounding box center [67, 182] width 12 height 6
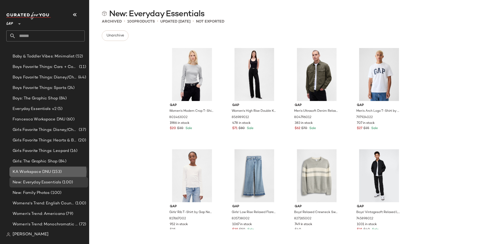
click at [70, 169] on div "KA Workspace DNU (153)" at bounding box center [48, 172] width 75 height 6
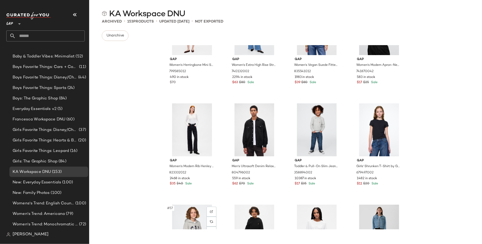
scroll to position [1309, 0]
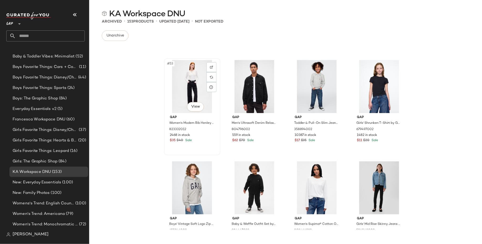
click at [185, 85] on div "#53 View" at bounding box center [192, 86] width 53 height 53
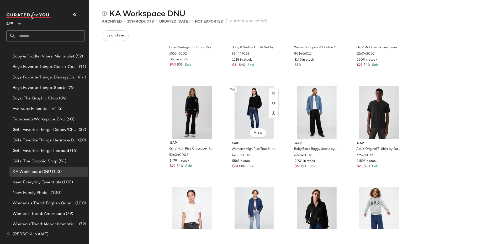
scroll to position [1508, 0]
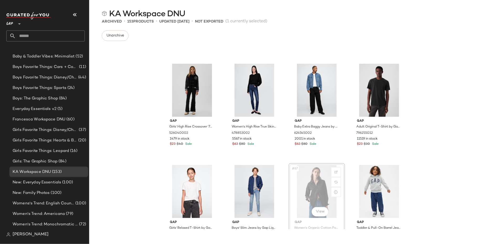
scroll to position [1508, 0]
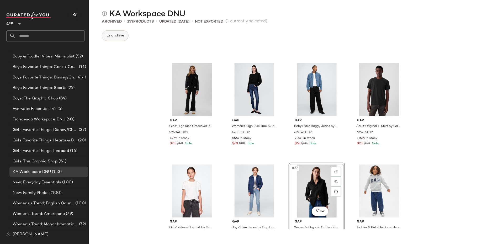
click at [113, 34] on span "Unarchive" at bounding box center [115, 36] width 18 height 4
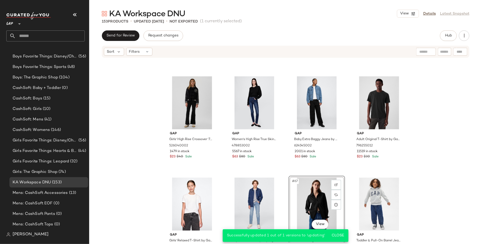
scroll to position [51, 0]
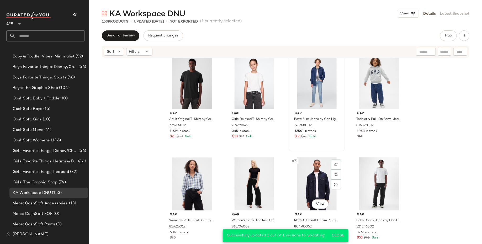
scroll to position [1630, 0]
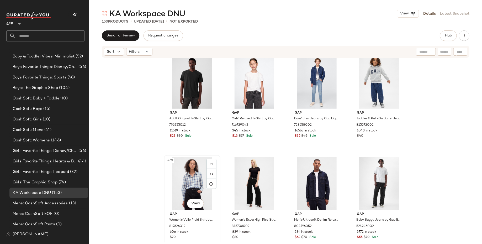
click at [188, 177] on div "#69 View" at bounding box center [192, 183] width 53 height 53
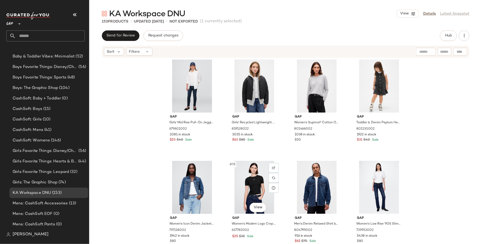
scroll to position [1919, 0]
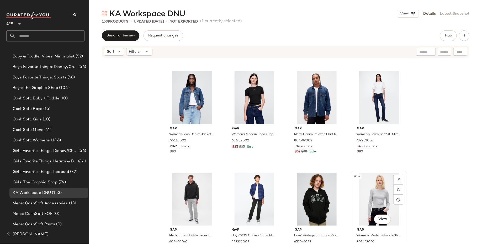
click at [369, 193] on div "#84 View" at bounding box center [379, 199] width 53 height 53
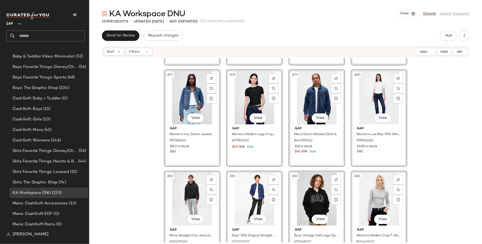
click at [154, 175] on div "#73 View Gap Girls' Mid Rise Pull-On Jeggings by Gap Dark Wash Size 7 679601002…" at bounding box center [285, 150] width 393 height 184
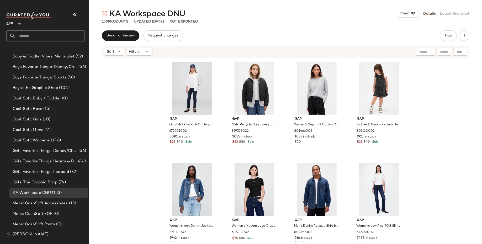
scroll to position [1826, 0]
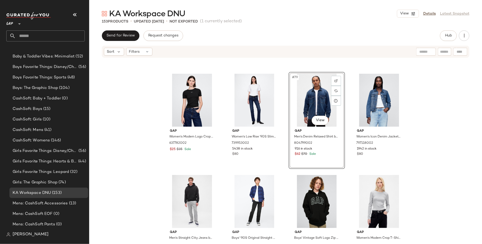
scroll to position [1917, 0]
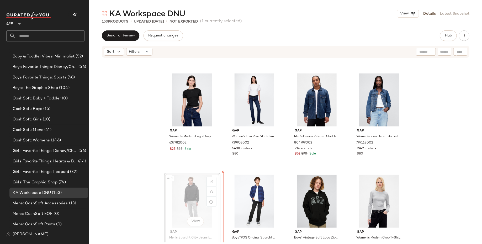
scroll to position [1917, 0]
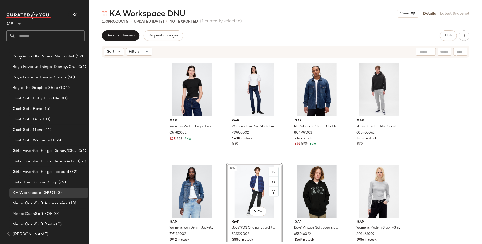
scroll to position [1927, 0]
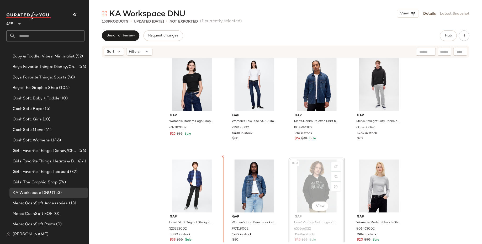
scroll to position [1934, 0]
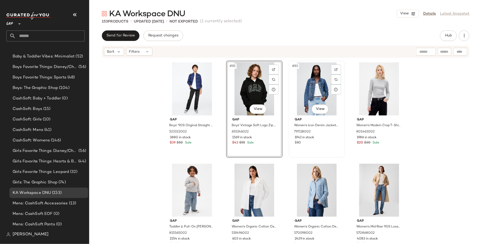
scroll to position [2042, 0]
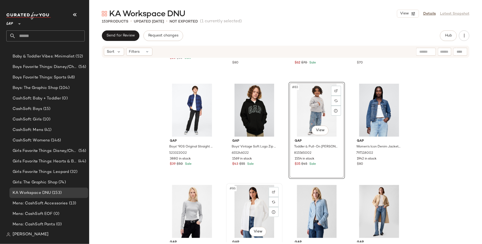
scroll to position [2007, 0]
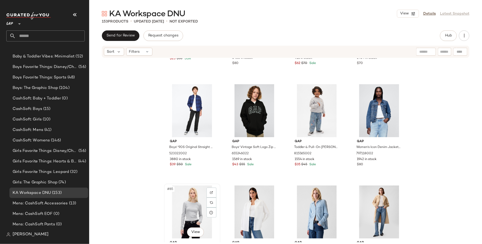
scroll to position [2008, 0]
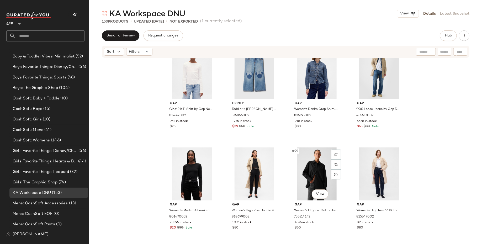
scroll to position [2451, 0]
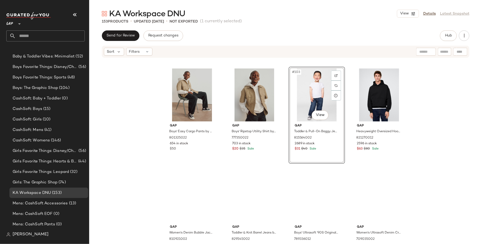
scroll to position [2541, 0]
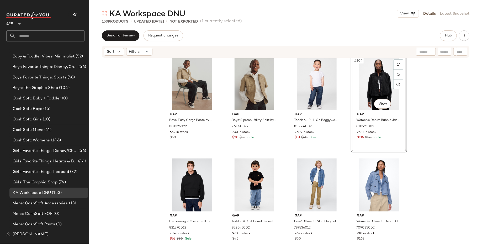
click at [420, 162] on div "Gap Boys' Easy Cargo Pants by Gap Black Size M (8) 801325022 654 in stock $50 G…" at bounding box center [285, 150] width 393 height 184
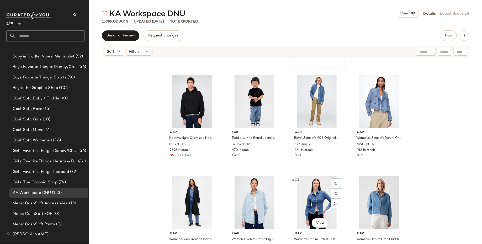
scroll to position [2623, 0]
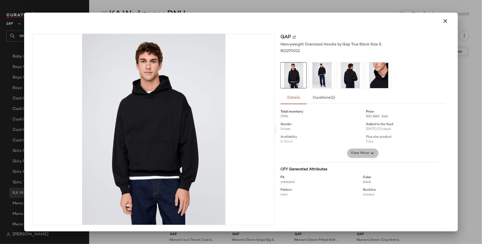
click at [359, 152] on span "View More" at bounding box center [359, 153] width 19 height 6
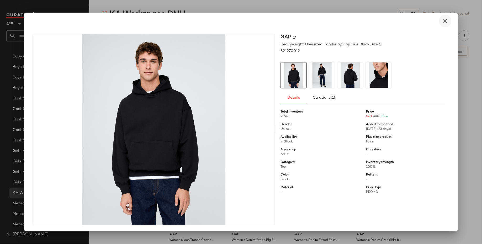
click at [445, 21] on icon "button" at bounding box center [445, 21] width 6 height 6
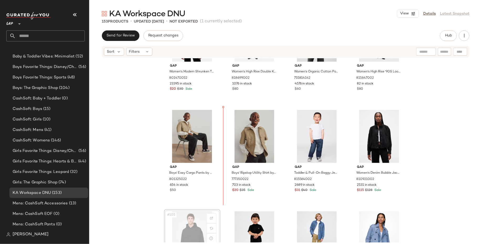
scroll to position [2422, 0]
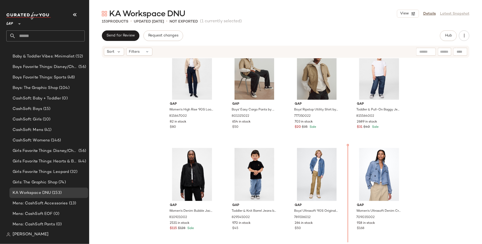
scroll to position [2559, 0]
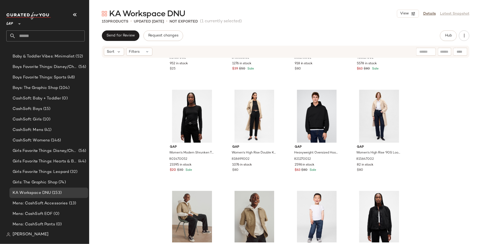
scroll to position [2408, 0]
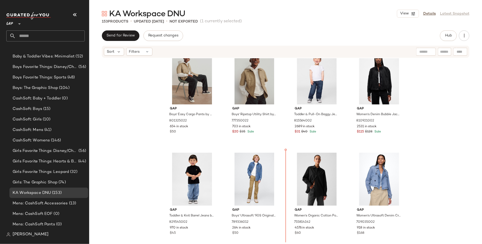
scroll to position [2558, 0]
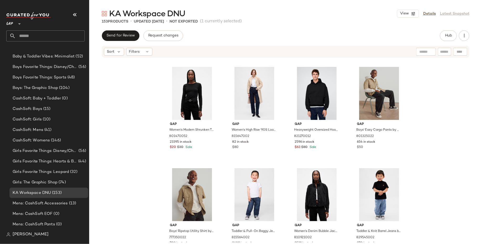
scroll to position [2430, 0]
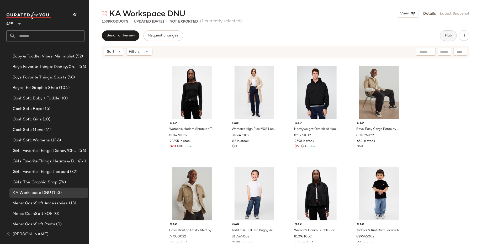
click at [451, 36] on span "Hub" at bounding box center [448, 36] width 7 height 4
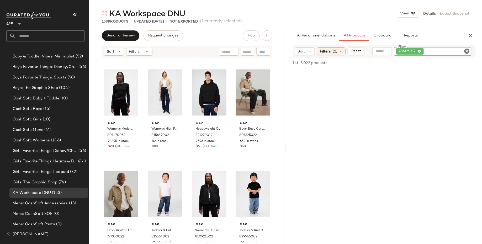
click at [445, 50] on div "736395012" at bounding box center [432, 51] width 77 height 8
click at [421, 51] on icon at bounding box center [419, 51] width 3 height 3
click at [413, 50] on input "text" at bounding box center [410, 52] width 13 height 6
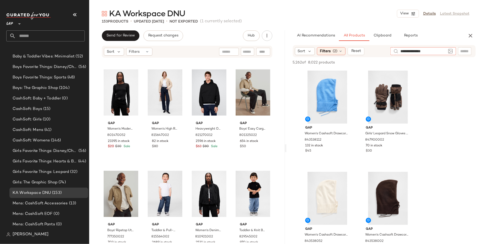
type input "**********"
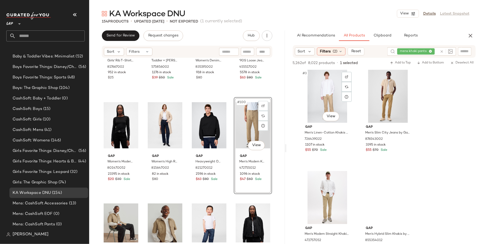
scroll to position [143, 0]
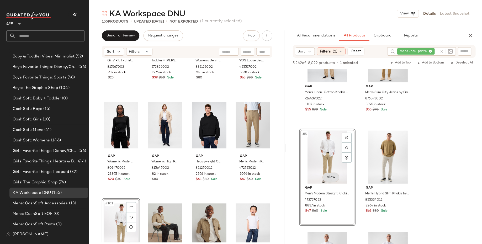
click at [332, 175] on body "GAP ** Dashboard All Products Global Clipboards (14) Curations (35) Baby & Todd…" at bounding box center [241, 122] width 482 height 244
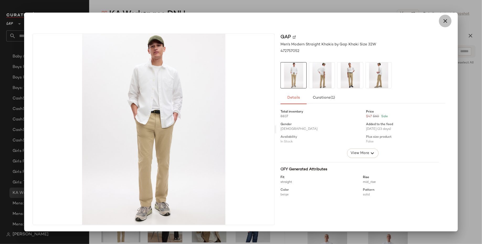
click at [443, 20] on icon "button" at bounding box center [445, 21] width 6 height 6
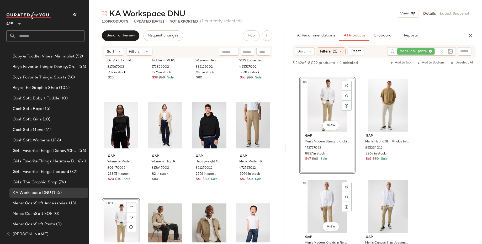
scroll to position [194, 0]
click at [248, 113] on div "#100 View" at bounding box center [253, 125] width 35 height 53
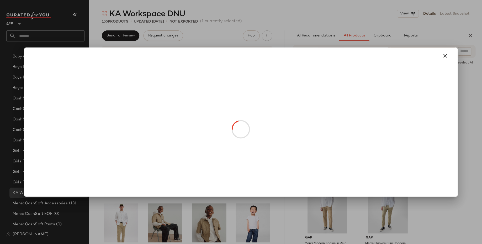
click at [251, 143] on body "GAP ** Dashboard All Products Global Clipboards (14) Curations (35) Baby & Todd…" at bounding box center [241, 122] width 482 height 244
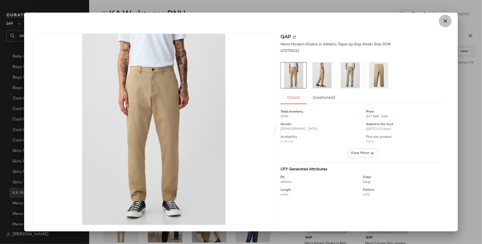
click at [441, 20] on button "button" at bounding box center [445, 21] width 13 height 13
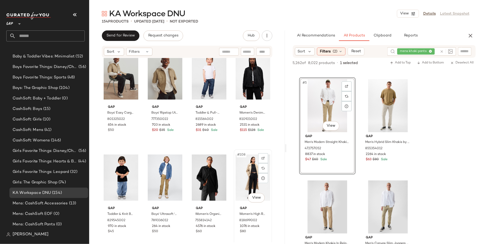
scroll to position [2548, 0]
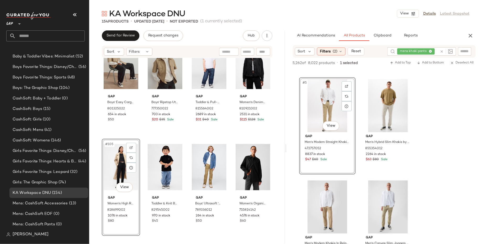
scroll to position [2494, 0]
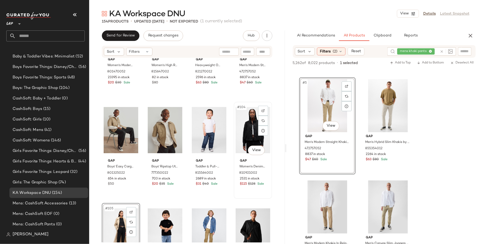
click at [247, 124] on div "#104 View" at bounding box center [253, 130] width 35 height 53
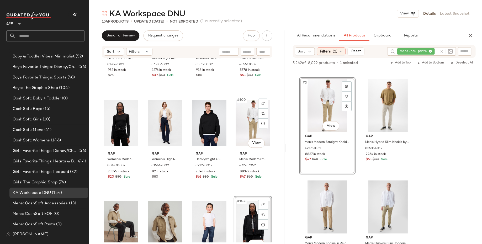
scroll to position [2399, 0]
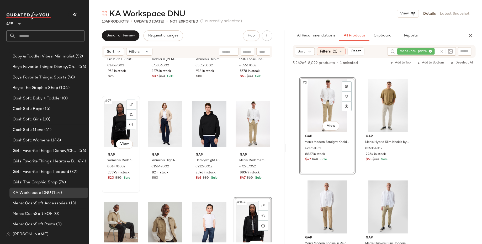
click at [118, 122] on div "#97 View" at bounding box center [121, 124] width 35 height 53
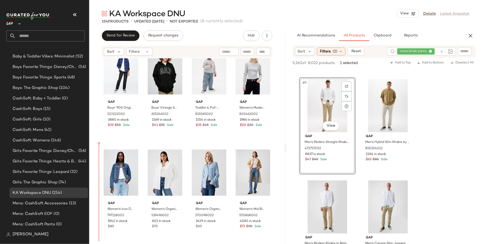
scroll to position [2052, 0]
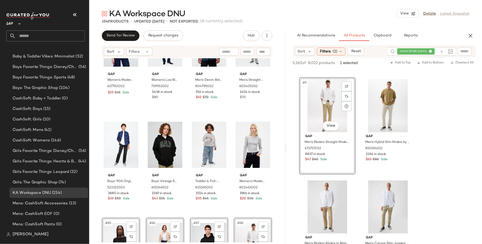
scroll to position [2015, 0]
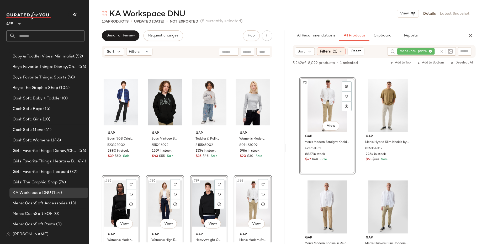
click at [97, 172] on div "Gap Women's Modern Logo Crop T-Shirt by Gap Black Size M 637782002 $25 $35 Sale…" at bounding box center [187, 150] width 196 height 184
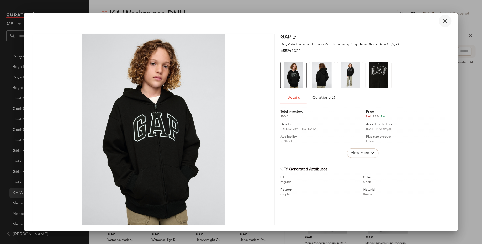
click at [445, 20] on icon "button" at bounding box center [445, 21] width 6 height 6
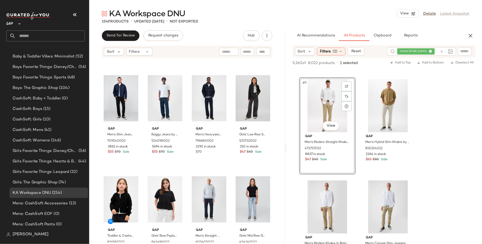
scroll to position [3443, 0]
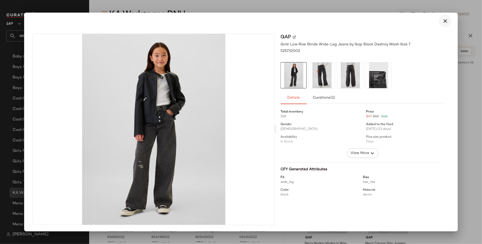
click at [444, 23] on icon "button" at bounding box center [445, 21] width 6 height 6
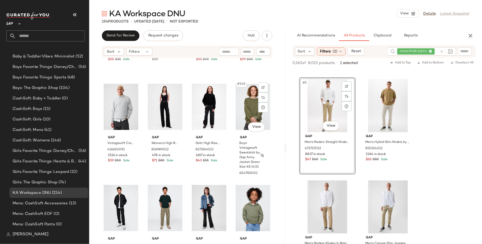
scroll to position [3632, 0]
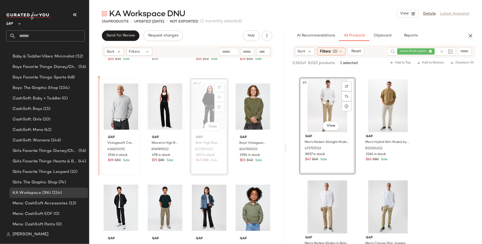
drag, startPoint x: 205, startPoint y: 106, endPoint x: 104, endPoint y: 125, distance: 102.4
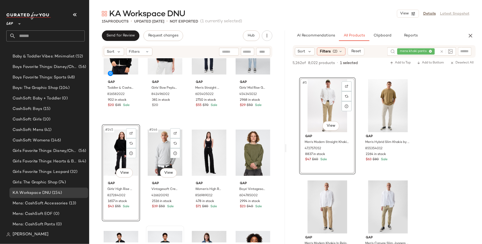
scroll to position [3562, 0]
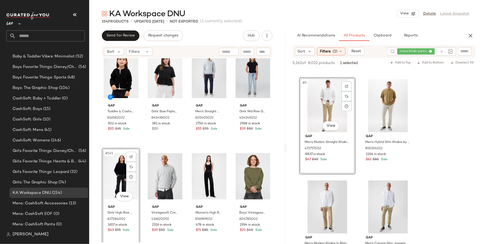
click at [430, 51] on div "mens khaki pants" at bounding box center [417, 51] width 40 height 8
click at [416, 49] on div "mens khaki pants" at bounding box center [401, 51] width 32 height 5
click at [416, 51] on icon at bounding box center [415, 51] width 3 height 3
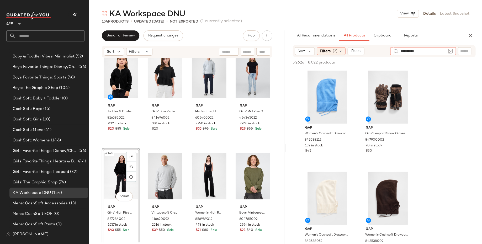
type input "**********"
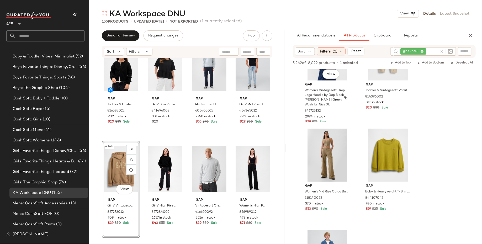
scroll to position [5340, 0]
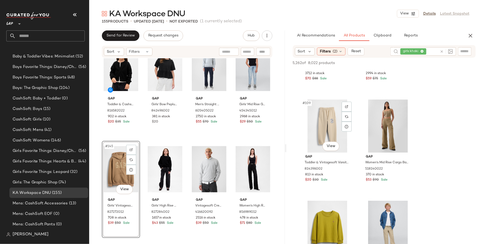
click at [328, 125] on div "#109 View" at bounding box center [327, 126] width 53 height 53
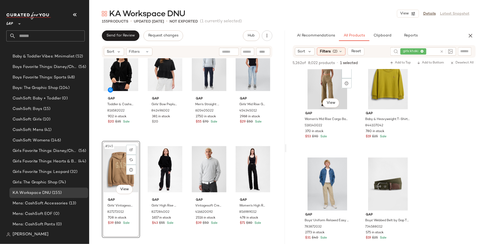
scroll to position [5377, 0]
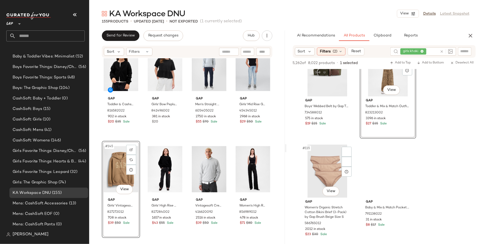
scroll to position [5540, 0]
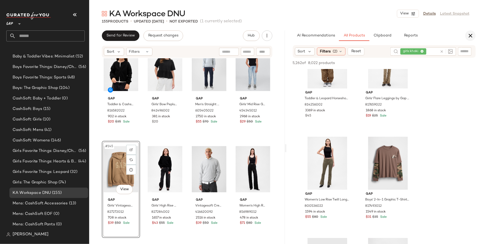
scroll to position [5607, 0]
click at [470, 34] on icon "button" at bounding box center [470, 36] width 6 height 6
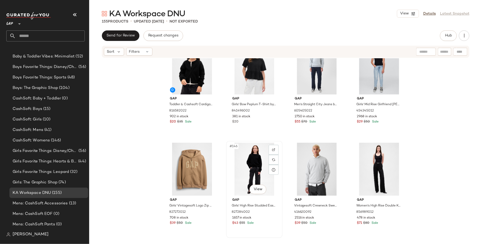
click at [250, 165] on div "#146 View" at bounding box center [254, 169] width 53 height 53
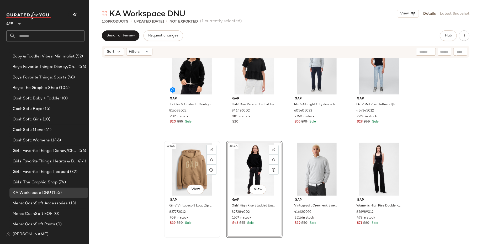
click at [190, 172] on div "#145 View" at bounding box center [192, 169] width 53 height 53
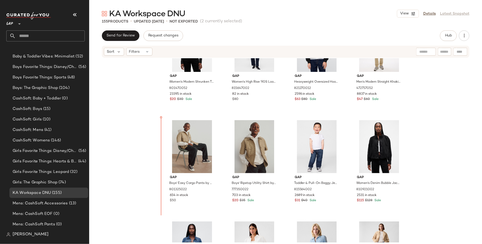
scroll to position [2171, 0]
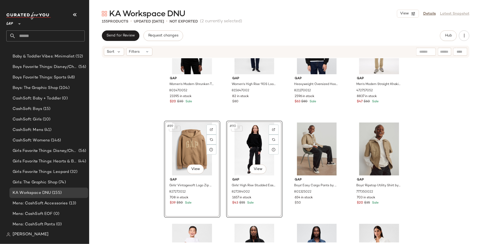
click at [141, 187] on div "Gap Women's Modern Shrunken T-Shirt by Gap Black Size XL 801470052 23395 in sto…" at bounding box center [285, 150] width 393 height 184
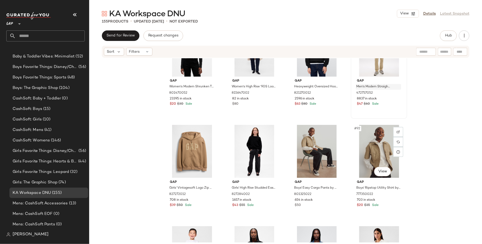
scroll to position [2173, 0]
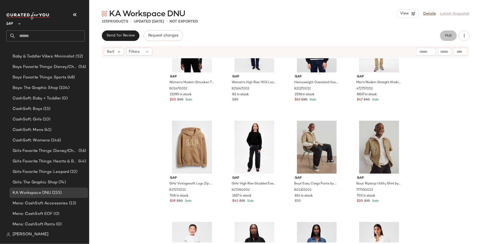
click at [451, 33] on button "Hub" at bounding box center [448, 35] width 17 height 10
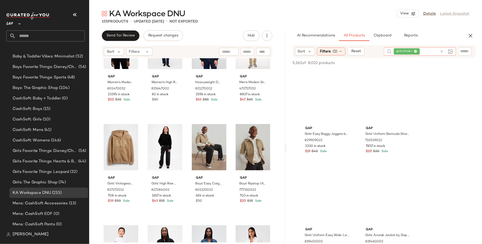
click at [423, 51] on div "girls khaki" at bounding box center [416, 51] width 44 height 8
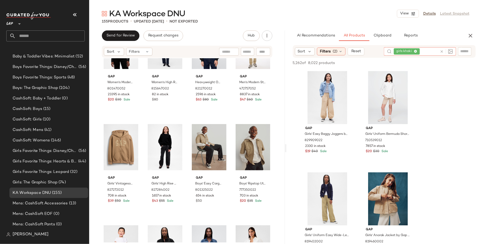
click at [415, 51] on icon at bounding box center [415, 51] width 3 height 3
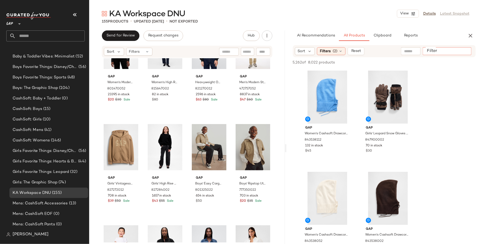
click at [465, 52] on input "Filter" at bounding box center [447, 52] width 45 height 6
type input "**********"
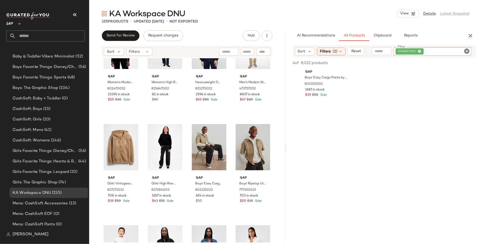
scroll to position [176, 0]
click at [419, 51] on icon at bounding box center [419, 51] width 3 height 3
click at [406, 53] on input "text" at bounding box center [410, 52] width 13 height 6
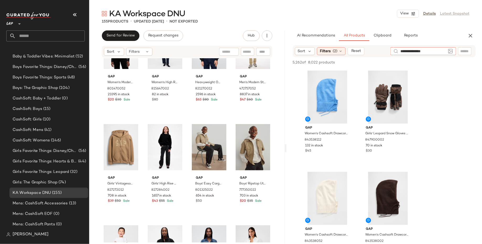
type input "**********"
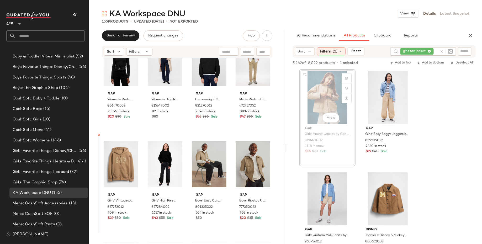
scroll to position [2162, 0]
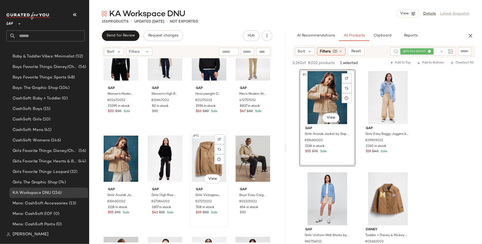
click at [207, 157] on div "#91 View" at bounding box center [209, 158] width 35 height 53
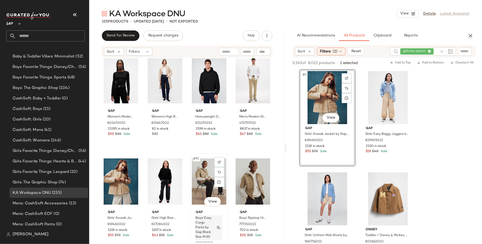
scroll to position [2138, 0]
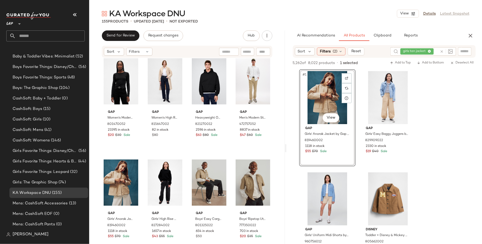
click at [430, 50] on div "girls tan jacket" at bounding box center [418, 51] width 37 height 8
click at [416, 50] on icon at bounding box center [415, 51] width 3 height 3
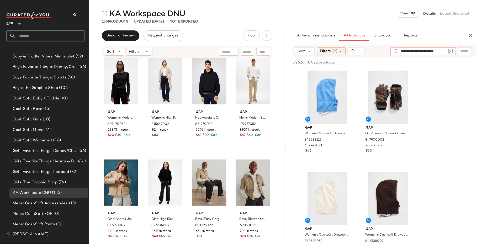
type input "**********"
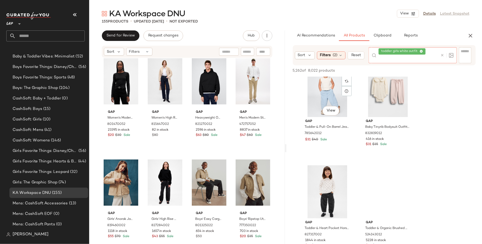
scroll to position [952, 0]
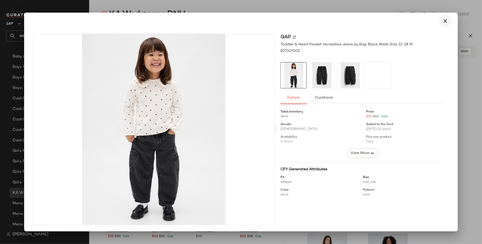
click at [446, 18] on icon "button" at bounding box center [445, 21] width 6 height 6
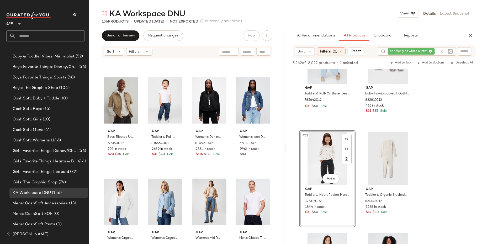
scroll to position [2344, 0]
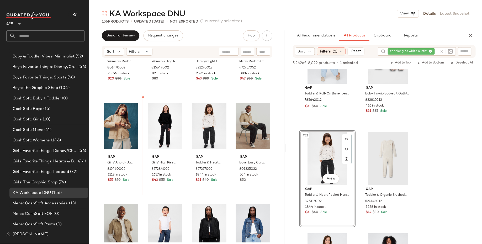
scroll to position [2193, 0]
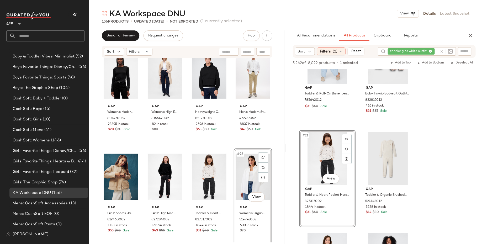
scroll to position [2143, 0]
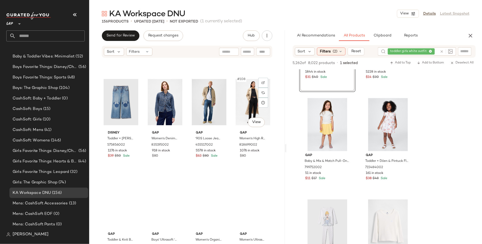
scroll to position [2625, 0]
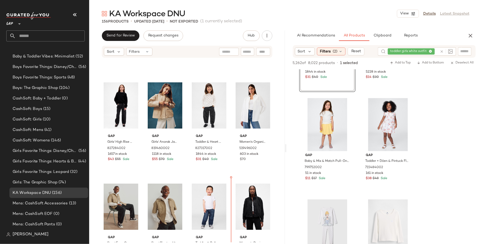
scroll to position [2202, 0]
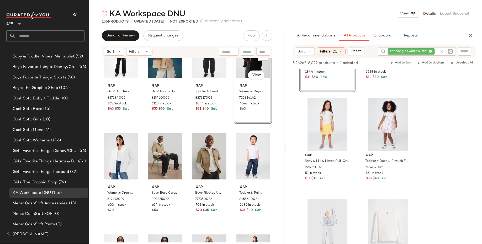
scroll to position [2285, 0]
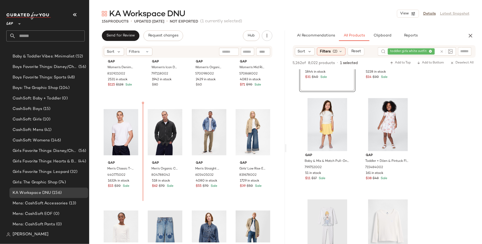
scroll to position [2489, 0]
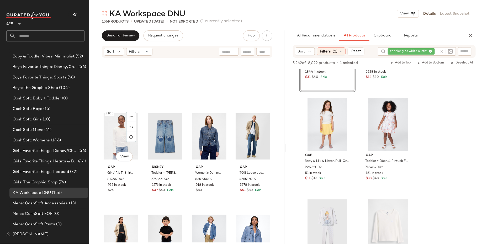
scroll to position [2587, 0]
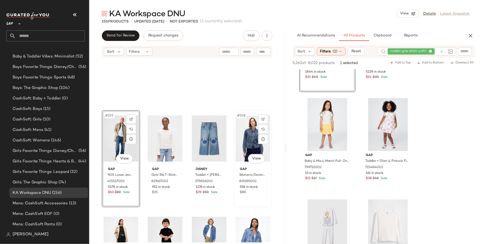
scroll to position [2646, 0]
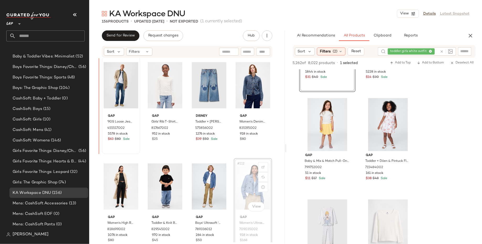
drag, startPoint x: 250, startPoint y: 173, endPoint x: 109, endPoint y: 114, distance: 152.4
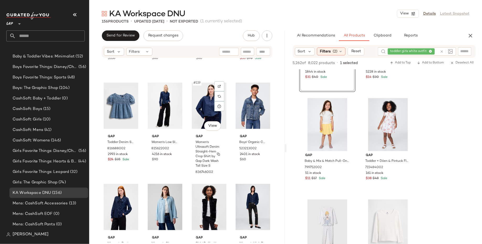
scroll to position [2926, 0]
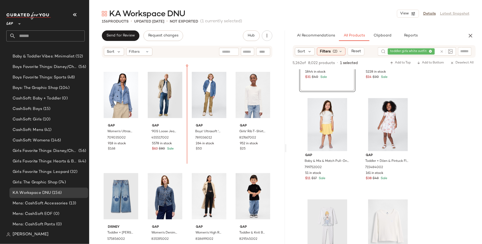
scroll to position [2631, 0]
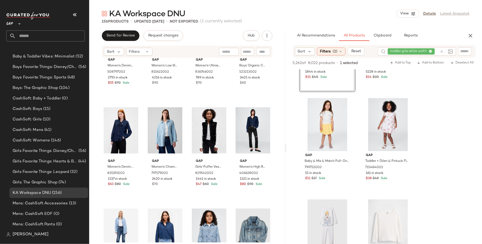
scroll to position [3058, 0]
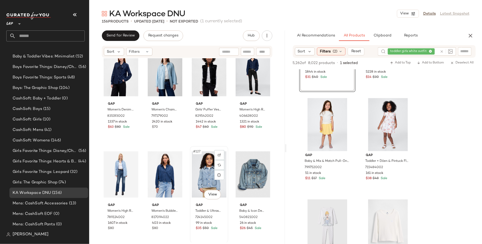
click at [198, 172] on div "#127 View" at bounding box center [209, 174] width 35 height 53
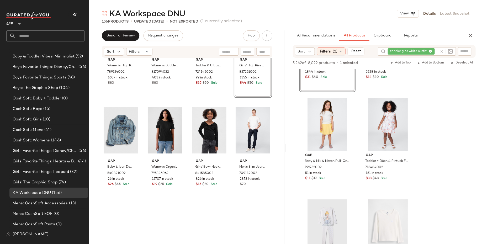
scroll to position [3245, 0]
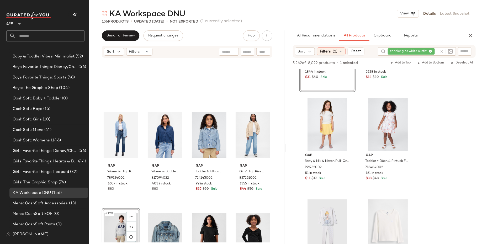
scroll to position [3096, 0]
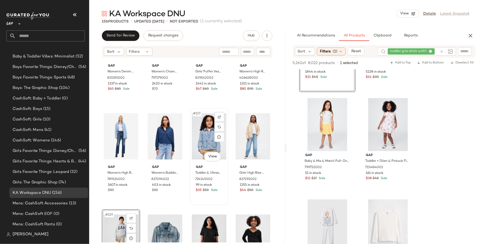
click at [203, 140] on div "#127 View" at bounding box center [209, 136] width 35 height 53
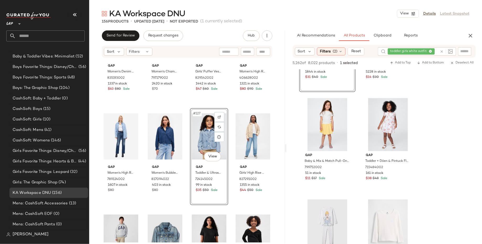
click at [166, 208] on div "Gap Women's Denim Tie-Neck Shirt by Gap Dark Wash Size M 835193002 1337 in stoc…" at bounding box center [187, 150] width 196 height 184
click at [199, 142] on div "#127 View" at bounding box center [209, 136] width 35 height 53
click at [111, 226] on div "#129 View" at bounding box center [121, 237] width 35 height 53
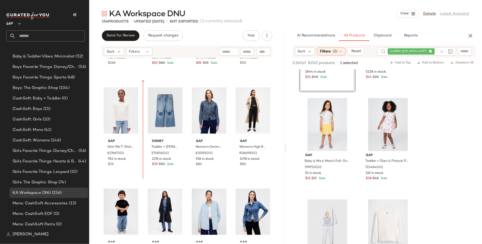
scroll to position [2711, 0]
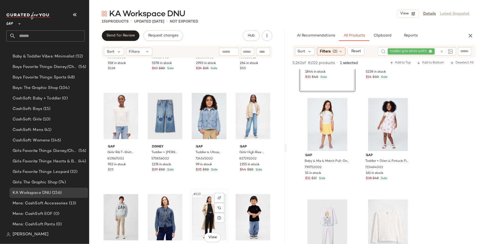
click at [190, 189] on div "#115 View Gap Women's High Rise Double Knit Slim Crop Pants by Gap Black Petite…" at bounding box center [209, 237] width 38 height 97
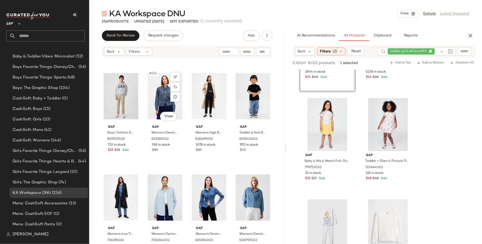
scroll to position [2851, 0]
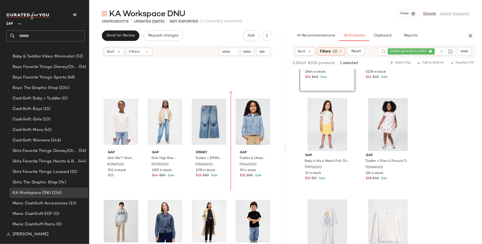
scroll to position [2704, 0]
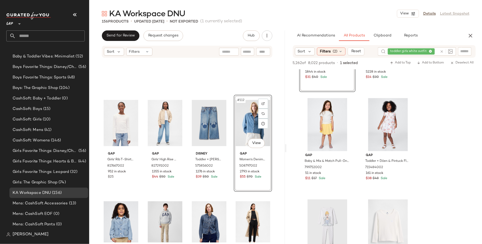
click at [234, 196] on div "Gap Women's High Rise Double Knit Slim Crop Pants by Gap Black Petite Size XS 8…" at bounding box center [253, 244] width 38 height 97
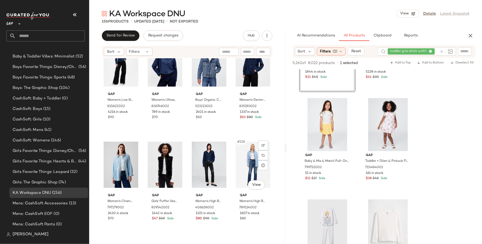
scroll to position [3064, 0]
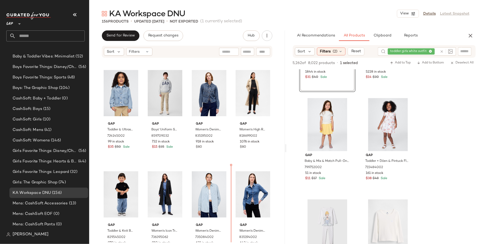
scroll to position [2832, 0]
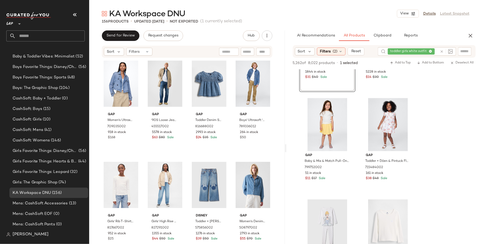
scroll to position [2638, 0]
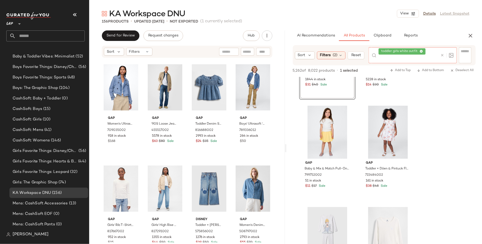
click at [429, 51] on div "toddler girls white outfit" at bounding box center [409, 55] width 60 height 16
click at [421, 50] on icon at bounding box center [421, 51] width 3 height 3
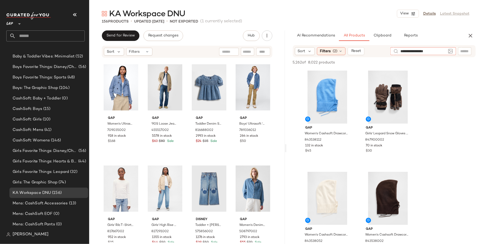
type input "**********"
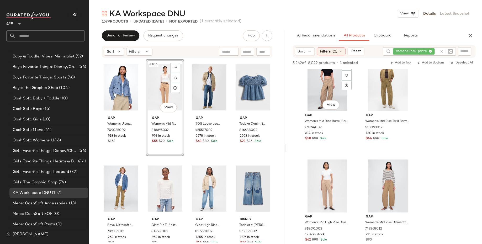
scroll to position [115, 0]
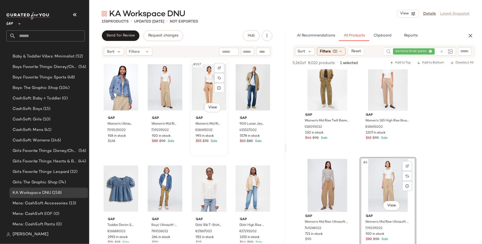
click at [204, 90] on div "#107 View" at bounding box center [209, 87] width 35 height 53
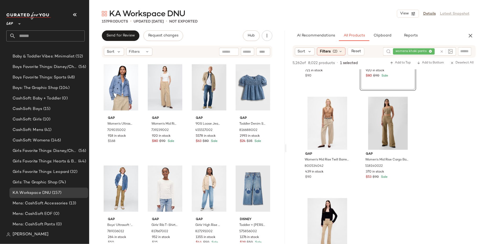
scroll to position [278, 0]
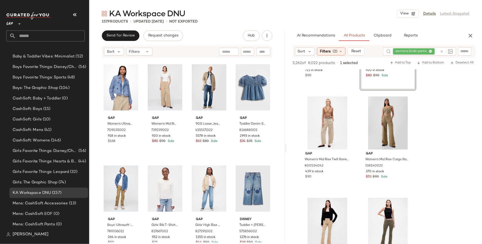
click at [430, 51] on div "womens khaki pants" at bounding box center [415, 51] width 45 height 8
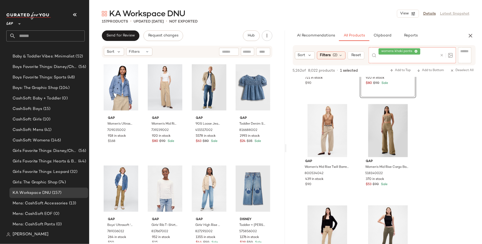
click at [415, 51] on icon at bounding box center [415, 51] width 3 height 3
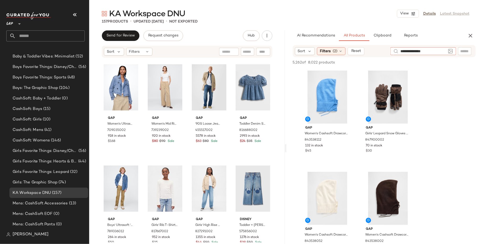
type input "**********"
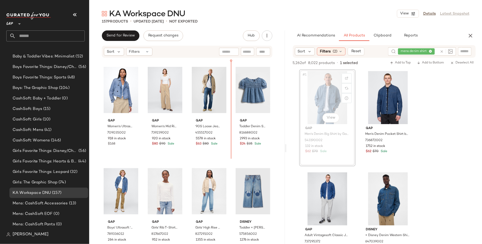
scroll to position [2635, 0]
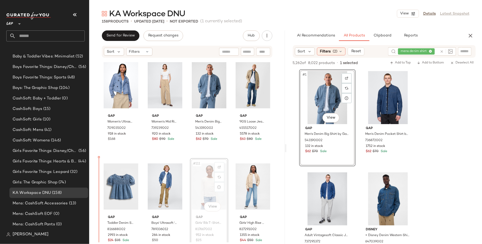
scroll to position [2642, 0]
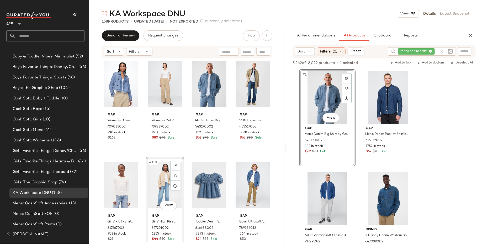
scroll to position [2702, 0]
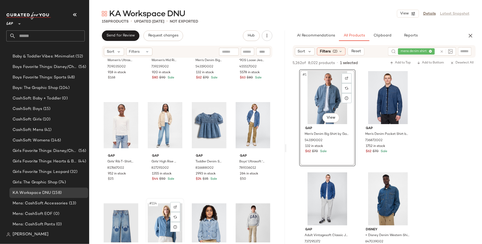
scroll to position [2703, 0]
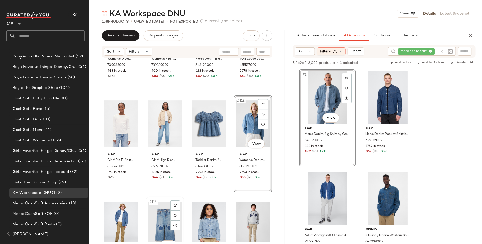
scroll to position [2706, 0]
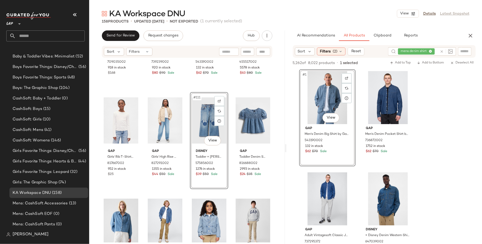
click at [199, 132] on div "#111 View" at bounding box center [209, 120] width 35 height 53
click at [201, 123] on div "#111 View" at bounding box center [209, 120] width 35 height 53
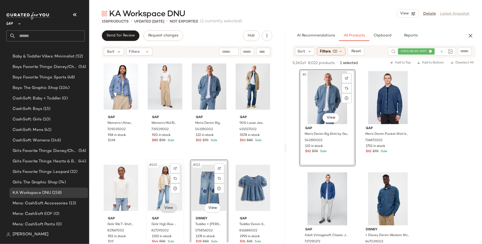
scroll to position [2648, 0]
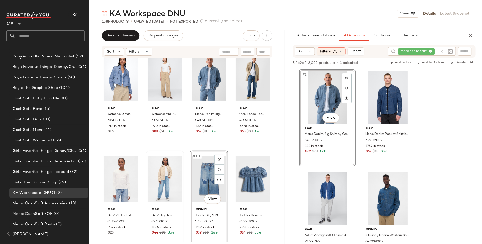
click at [209, 174] on div "#111 View" at bounding box center [209, 178] width 35 height 53
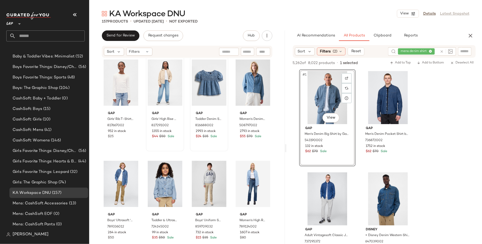
scroll to position [2743, 0]
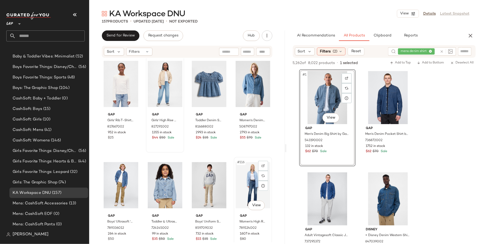
click at [236, 193] on div "#116 View" at bounding box center [253, 185] width 35 height 53
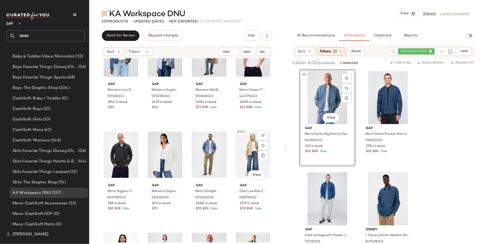
scroll to position [2470, 0]
click at [244, 148] on div "#104 View" at bounding box center [253, 154] width 35 height 53
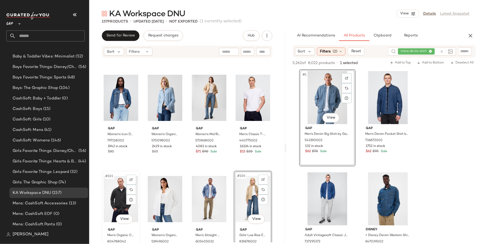
scroll to position [2424, 0]
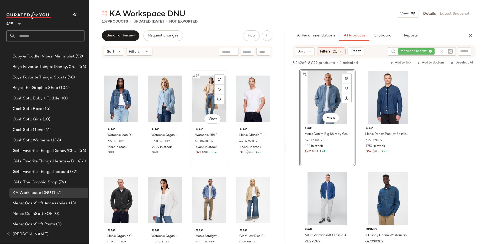
scroll to position [2424, 0]
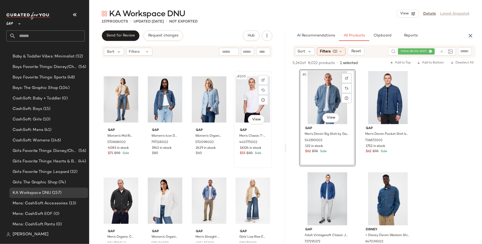
scroll to position [2422, 0]
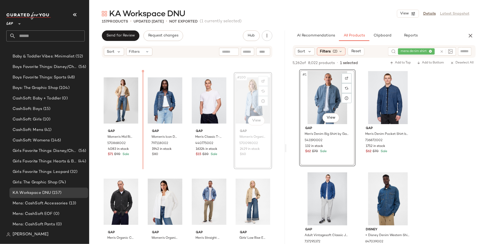
scroll to position [2418, 0]
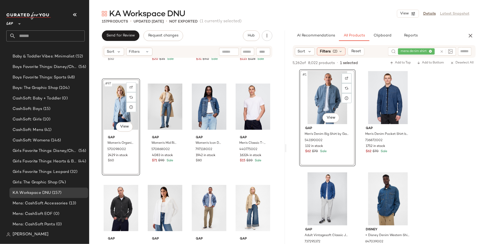
scroll to position [2417, 0]
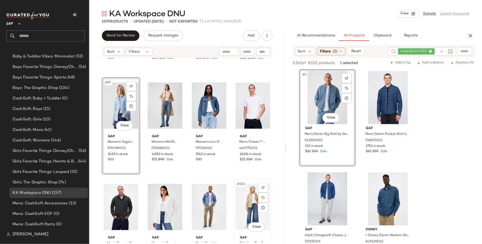
click at [236, 202] on div "#104 View" at bounding box center [253, 207] width 35 height 53
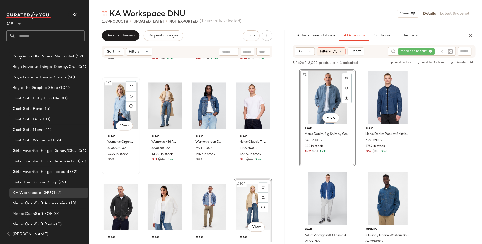
click at [105, 103] on div "#97 View" at bounding box center [121, 105] width 35 height 53
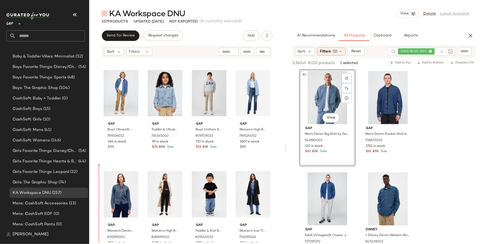
scroll to position [2845, 0]
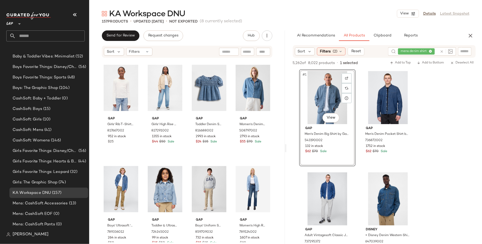
scroll to position [2534, 0]
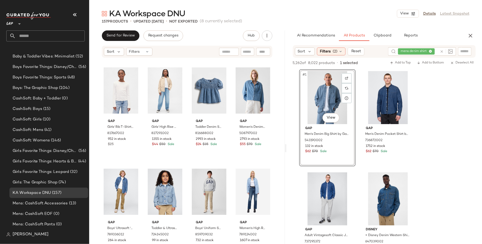
click at [97, 182] on div "Gap Girls' Rib T-Shirt by Gap New Off White Size XS (4/5) 817667002 952 in stoc…" at bounding box center [187, 150] width 196 height 184
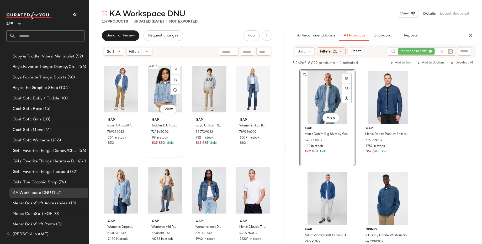
scroll to position [2638, 0]
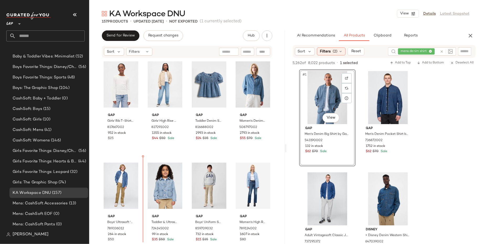
scroll to position [2539, 0]
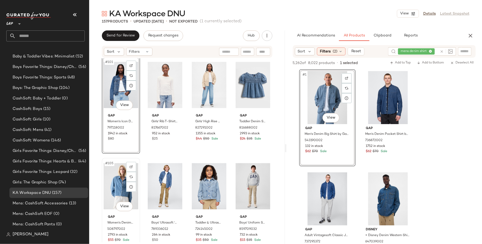
scroll to position [2660, 0]
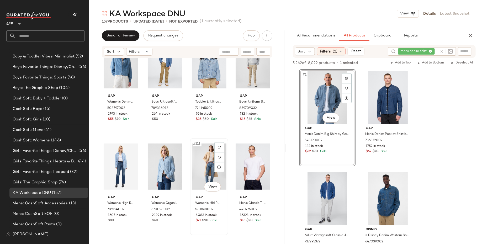
click at [205, 172] on div "#111 View" at bounding box center [209, 166] width 35 height 53
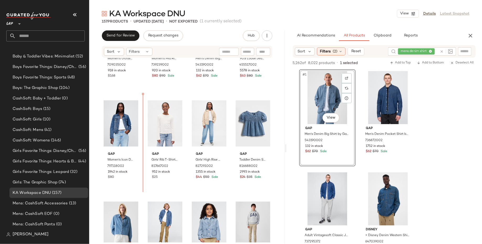
scroll to position [2494, 0]
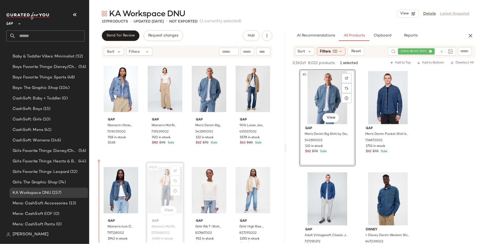
scroll to position [2441, 0]
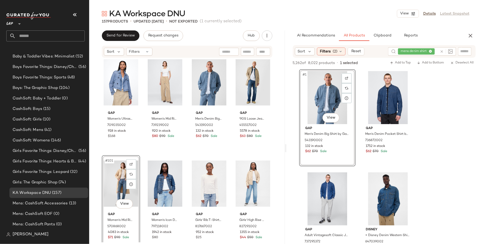
click at [93, 195] on div "Gap Women's Ultrasoft Denim Crop Trench Jacket by Gap Medium Wash Size M 709035…" at bounding box center [187, 150] width 196 height 184
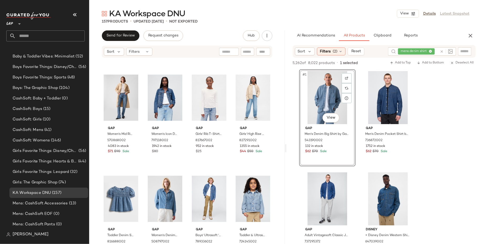
scroll to position [2533, 0]
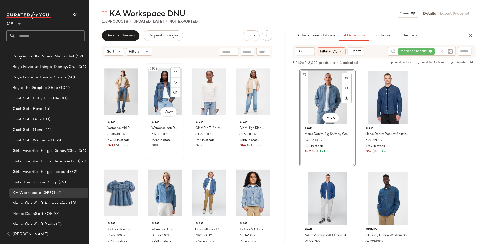
click at [152, 97] on div "#102 View" at bounding box center [165, 91] width 35 height 53
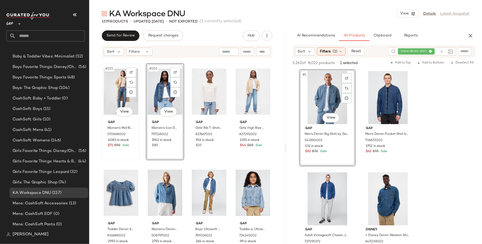
click at [121, 98] on div "#101 View" at bounding box center [121, 91] width 35 height 53
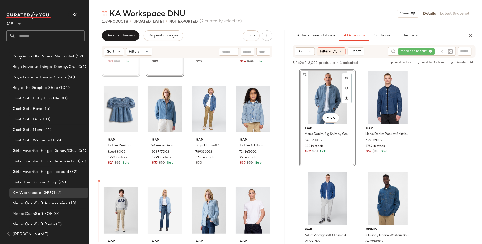
scroll to position [2626, 0]
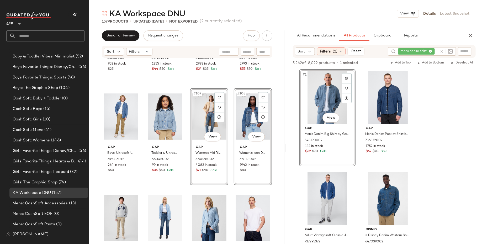
scroll to position [2610, 0]
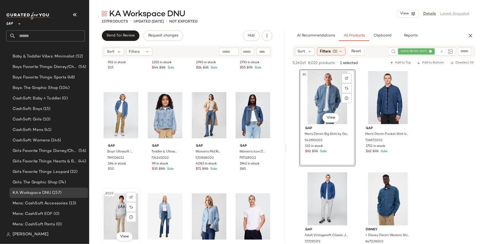
scroll to position [2611, 0]
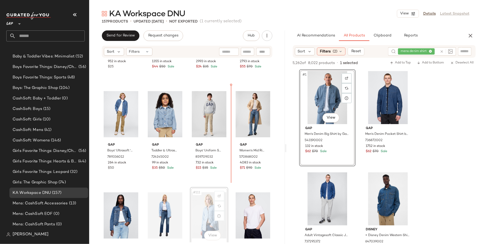
scroll to position [2612, 0]
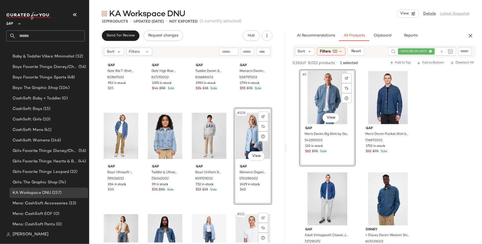
scroll to position [2604, 0]
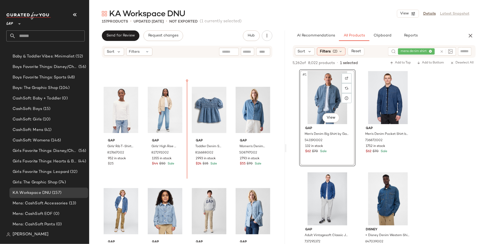
scroll to position [2508, 0]
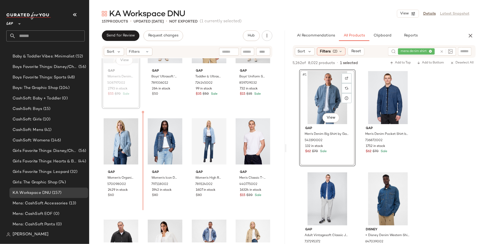
scroll to position [2696, 0]
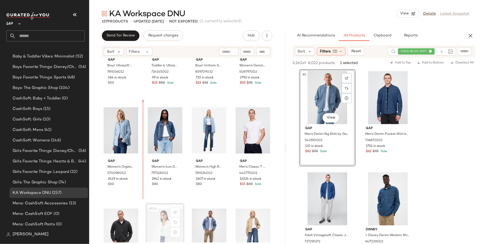
scroll to position [2697, 0]
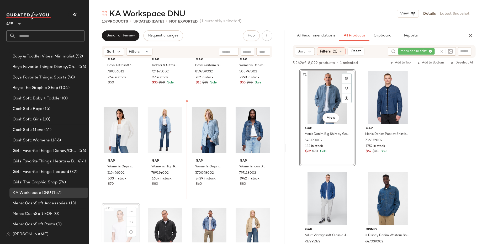
scroll to position [2697, 0]
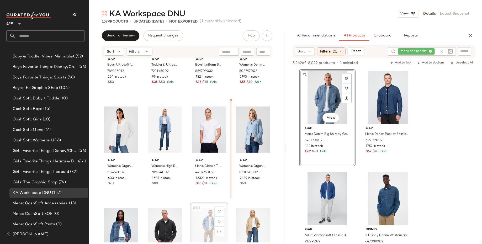
scroll to position [2698, 0]
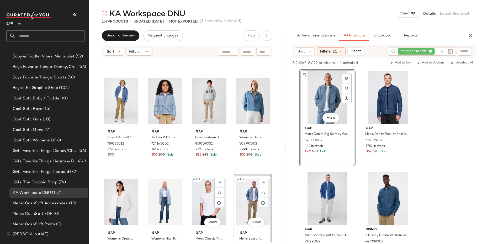
scroll to position [2624, 0]
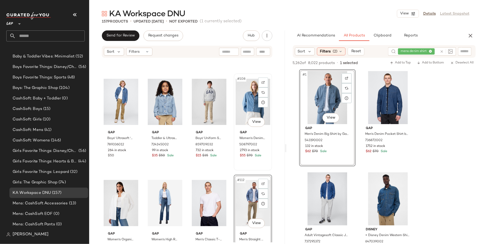
click at [240, 101] on div "#108 View" at bounding box center [253, 101] width 35 height 53
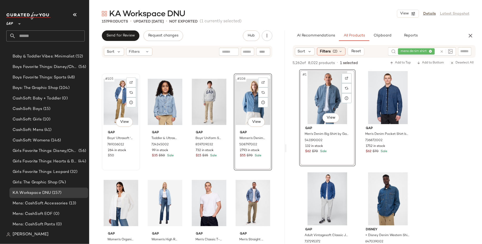
click at [120, 94] on div "#105 View" at bounding box center [121, 101] width 35 height 53
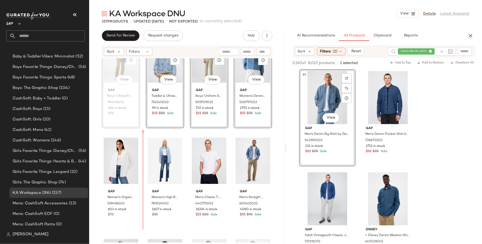
scroll to position [2691, 0]
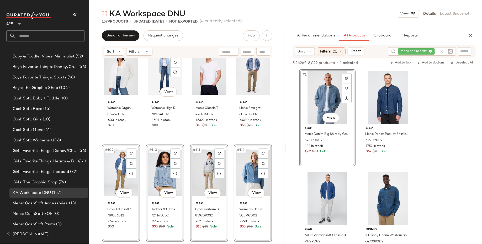
scroll to position [2654, 0]
click at [96, 199] on div "Gap Girls' Rib T-Shirt by Gap New Off White Size XS (4/5) 817667002 952 in stoc…" at bounding box center [187, 150] width 196 height 184
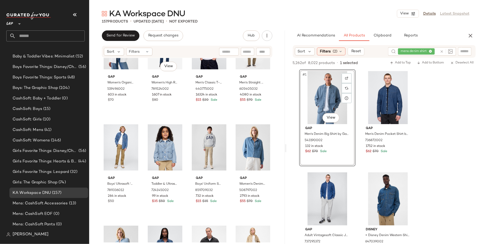
scroll to position [2680, 0]
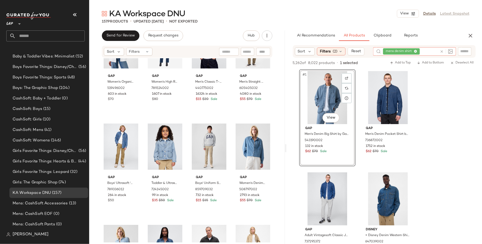
click at [428, 51] on div "mens denim shirt" at bounding box center [410, 51] width 55 height 8
click at [416, 50] on icon at bounding box center [415, 51] width 3 height 3
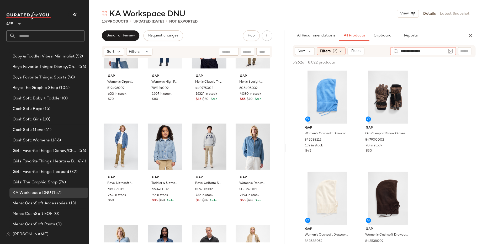
type input "**********"
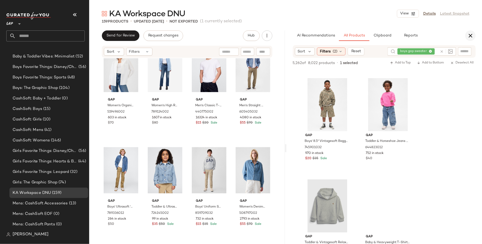
scroll to position [5969, 0]
click at [470, 37] on icon "button" at bounding box center [470, 36] width 6 height 6
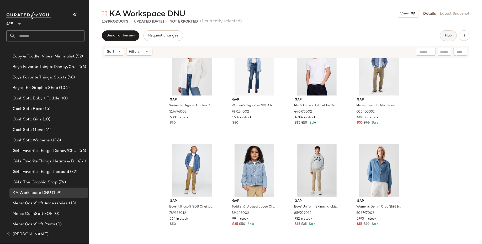
click at [446, 39] on button "Hub" at bounding box center [448, 35] width 17 height 10
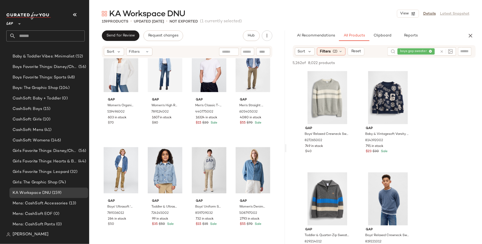
click at [430, 50] on div "boys gap sweater" at bounding box center [418, 51] width 40 height 8
click at [416, 50] on icon at bounding box center [415, 51] width 3 height 3
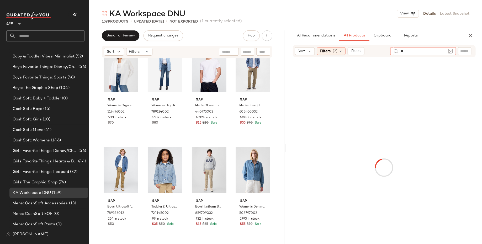
type input "*"
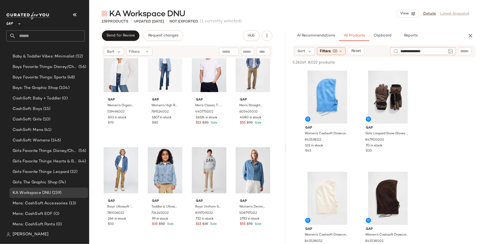
type input "**********"
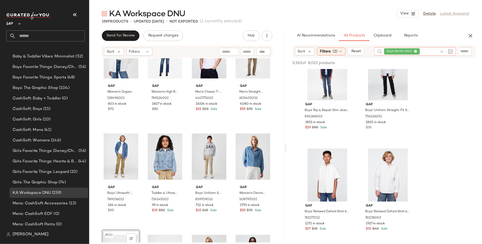
scroll to position [2672, 0]
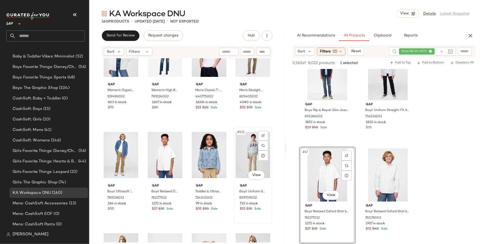
click at [254, 148] on div "#112 View" at bounding box center [253, 155] width 35 height 53
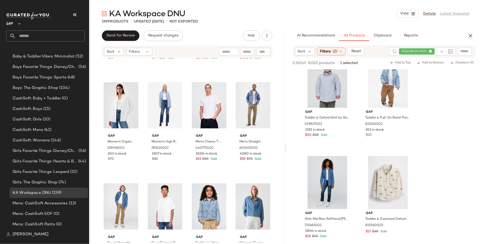
scroll to position [2626, 0]
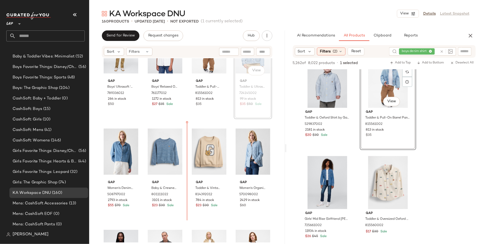
scroll to position [2778, 0]
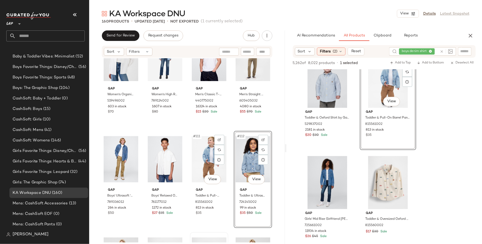
scroll to position [2694, 0]
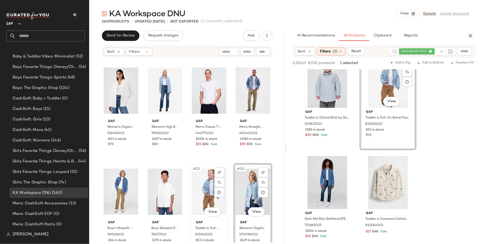
scroll to position [2637, 0]
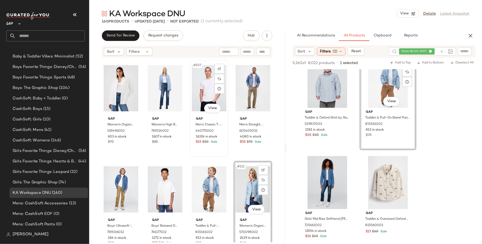
click at [225, 152] on div "#107 View Gap Men's Classic T-Shirt by Gap Optic White Size XS 440775002 16324 …" at bounding box center [209, 108] width 37 height 96
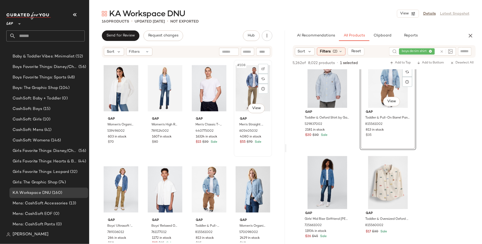
click at [234, 156] on div "#108 View Gap Men's Straight City Jeans by Gap Flannel Taupe Size 34W 605405032…" at bounding box center [252, 108] width 37 height 96
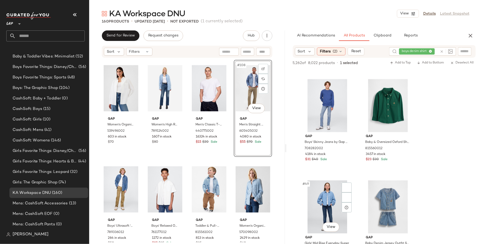
scroll to position [2419, 0]
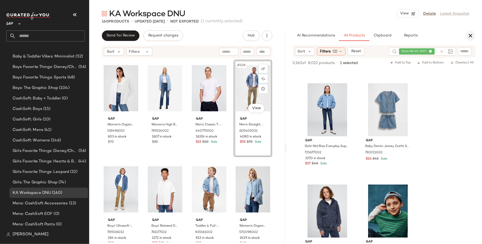
click at [471, 34] on icon "button" at bounding box center [470, 36] width 6 height 6
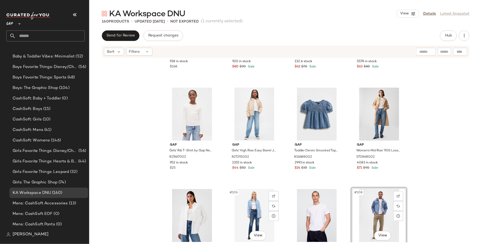
scroll to position [2509, 0]
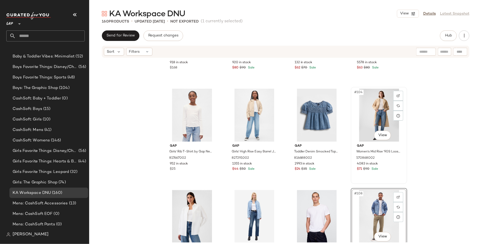
click at [357, 106] on div "#104 View" at bounding box center [379, 115] width 53 height 53
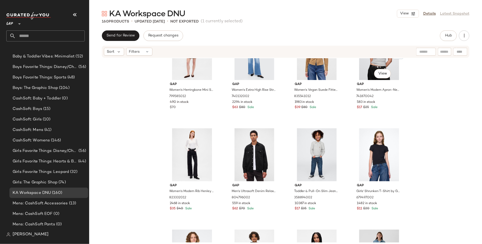
scroll to position [1258, 0]
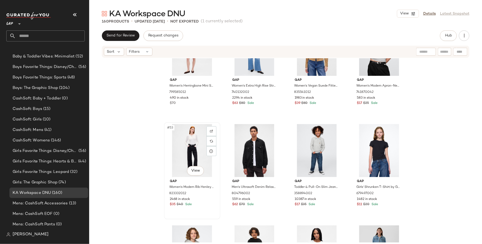
click at [186, 144] on div "#53 View" at bounding box center [192, 150] width 53 height 53
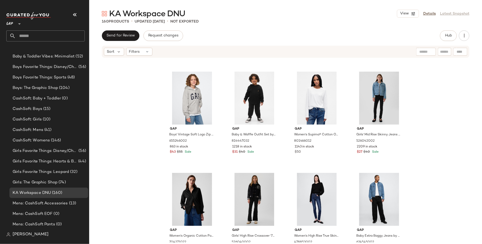
scroll to position [91, 0]
click at [447, 37] on span "Hub" at bounding box center [448, 36] width 7 height 4
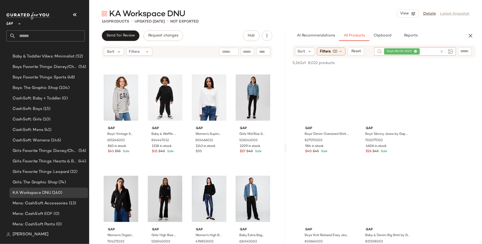
click at [429, 51] on div "boys denim shirt" at bounding box center [411, 51] width 54 height 8
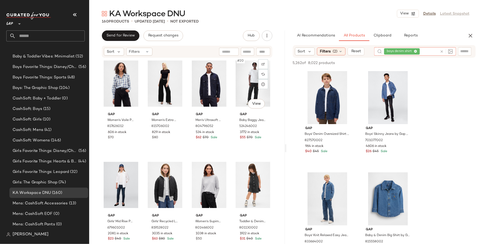
scroll to position [414, 0]
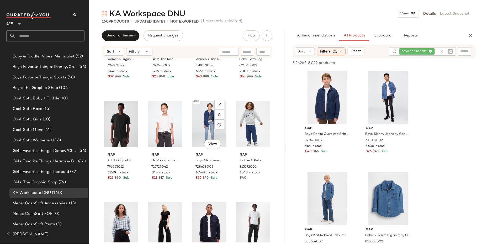
scroll to position [271, 0]
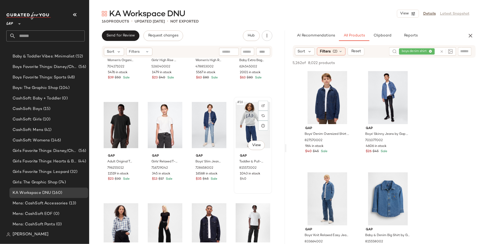
click at [238, 119] on div "#16 View" at bounding box center [253, 125] width 35 height 53
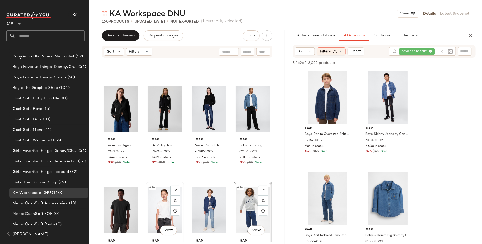
scroll to position [183, 0]
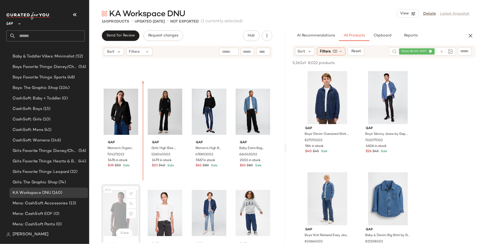
scroll to position [183, 0]
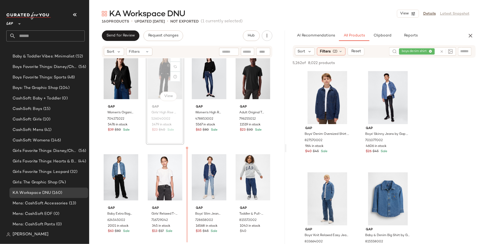
scroll to position [230, 0]
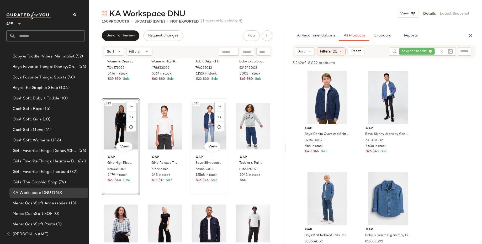
scroll to position [269, 0]
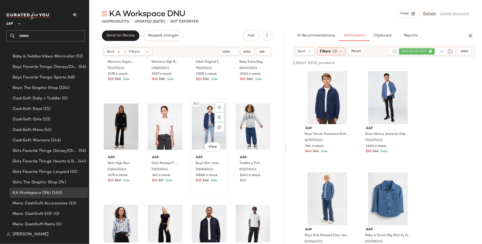
click at [198, 134] on div "#15 View" at bounding box center [209, 126] width 35 height 53
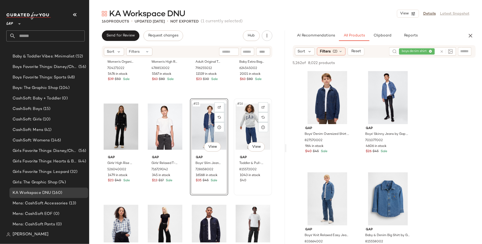
click at [245, 131] on div "#16 View" at bounding box center [253, 126] width 35 height 53
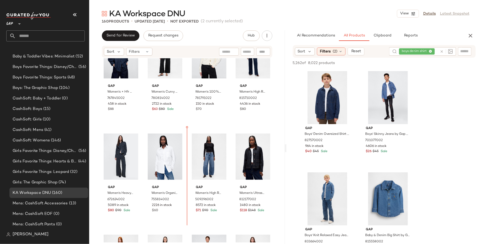
scroll to position [1361, 0]
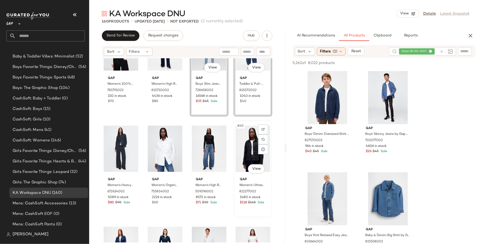
click at [242, 151] on div "#60 View" at bounding box center [253, 148] width 35 height 53
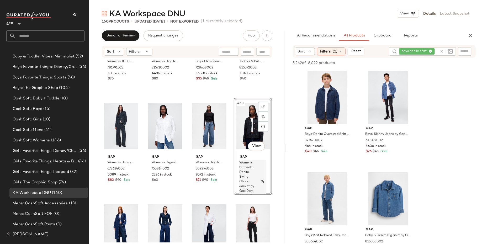
scroll to position [1422, 0]
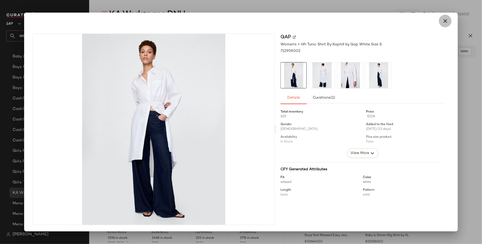
click at [442, 21] on icon "button" at bounding box center [445, 21] width 6 height 6
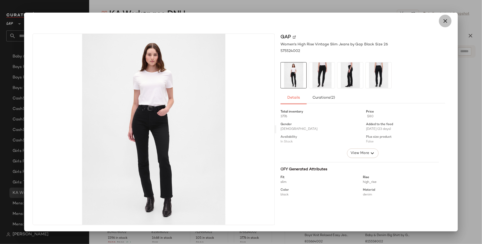
click at [445, 22] on icon "button" at bounding box center [445, 21] width 6 height 6
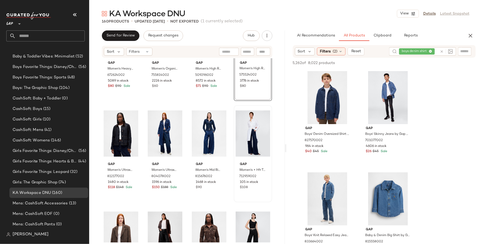
scroll to position [1506, 0]
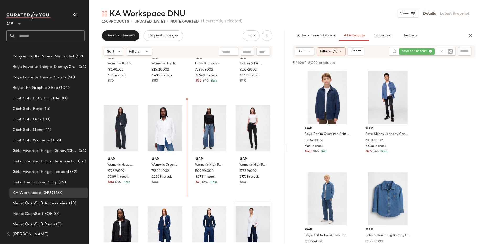
scroll to position [1388, 0]
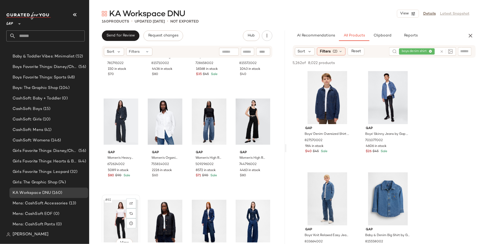
click at [116, 214] on div "#61 View" at bounding box center [121, 223] width 35 height 53
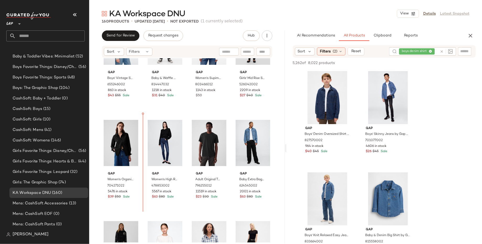
scroll to position [150, 0]
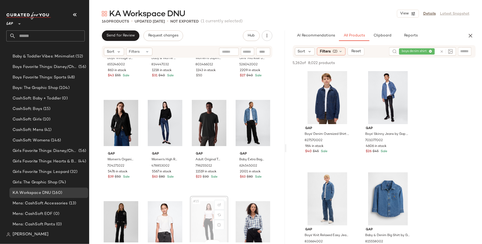
scroll to position [172, 0]
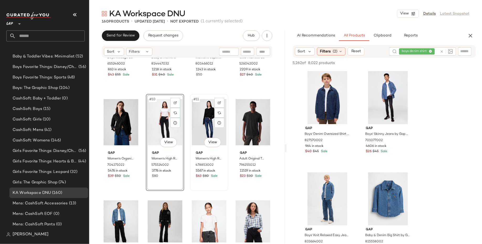
click at [200, 123] on div "#11 View" at bounding box center [209, 122] width 35 height 53
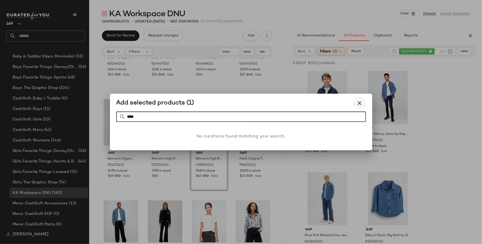
type input "****"
click at [359, 101] on icon "button" at bounding box center [360, 103] width 6 height 6
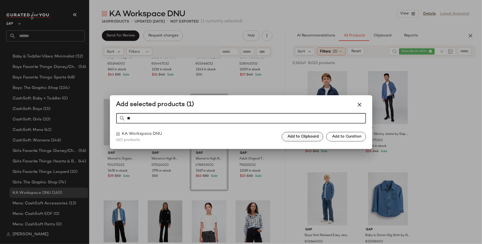
type input "**"
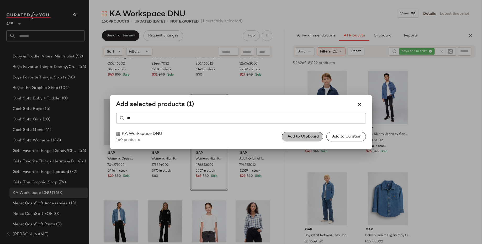
click at [292, 137] on span "Add to Clipboard" at bounding box center [302, 137] width 31 height 4
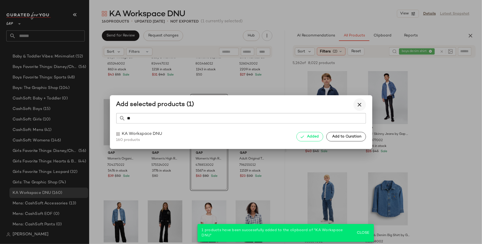
click at [359, 104] on icon "button" at bounding box center [360, 105] width 6 height 6
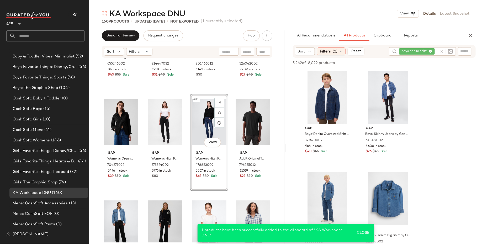
click at [200, 122] on div "#11 View" at bounding box center [209, 122] width 35 height 53
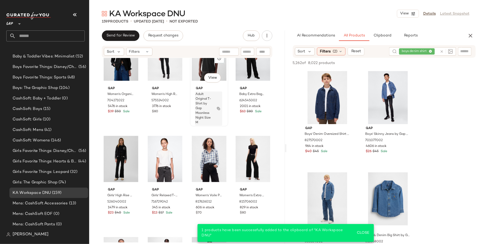
scroll to position [237, 0]
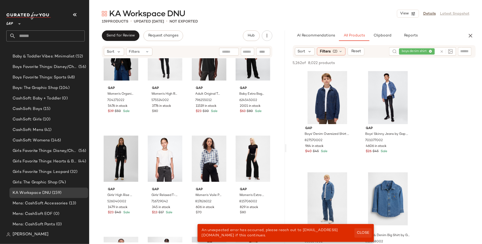
click at [363, 234] on span "Close" at bounding box center [363, 233] width 13 height 4
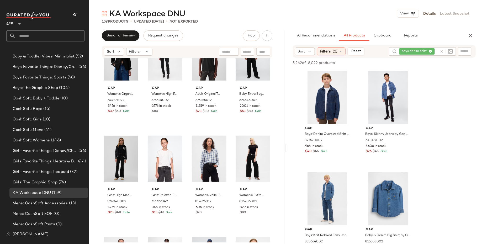
click at [429, 50] on div "boys denim shirt" at bounding box center [418, 51] width 39 height 8
click at [416, 51] on icon at bounding box center [415, 51] width 3 height 3
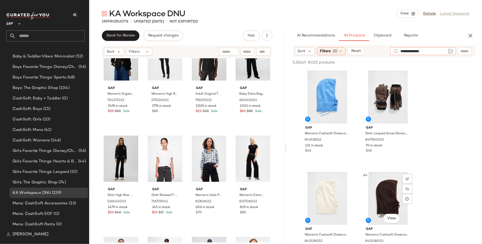
type input "**********"
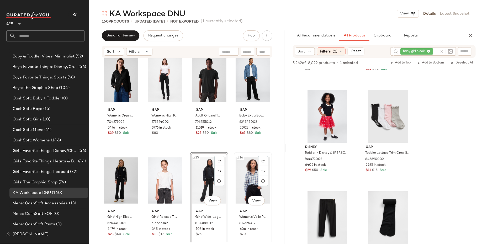
scroll to position [215, 0]
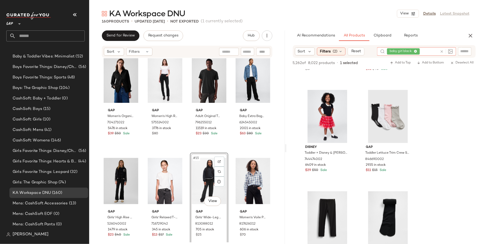
click at [428, 50] on div "baby girl black" at bounding box center [412, 51] width 51 height 8
click at [414, 52] on icon at bounding box center [415, 51] width 3 height 3
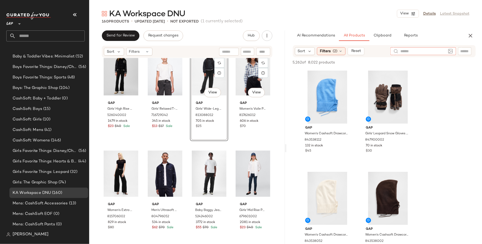
scroll to position [388, 0]
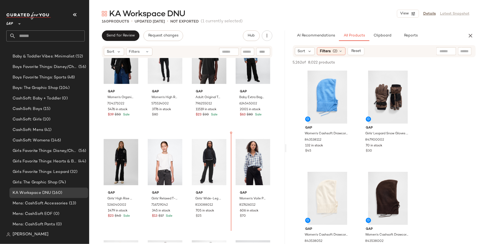
scroll to position [235, 0]
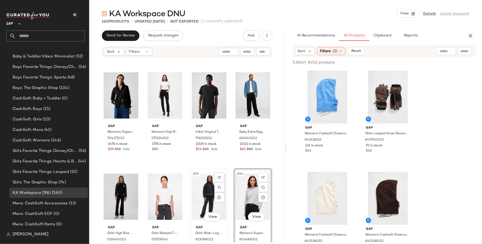
scroll to position [192, 0]
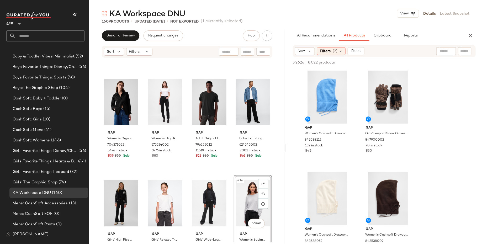
click at [253, 171] on div "Gap Boys' Vintage Soft Logo Zip Hoodie by Gap Grey Heather Size XL (12) 6552460…" at bounding box center [187, 150] width 196 height 184
click at [246, 99] on div "#12 View" at bounding box center [253, 102] width 35 height 53
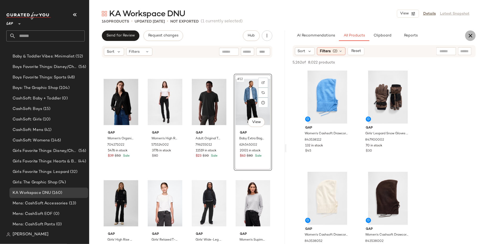
click at [471, 33] on icon "button" at bounding box center [470, 36] width 6 height 6
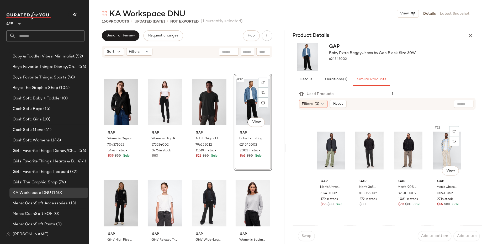
scroll to position [195, 0]
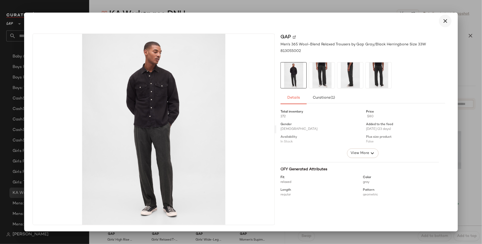
click at [446, 21] on icon "button" at bounding box center [445, 21] width 6 height 6
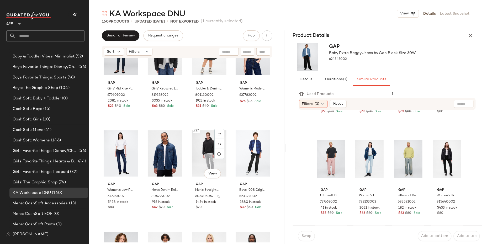
scroll to position [506, 0]
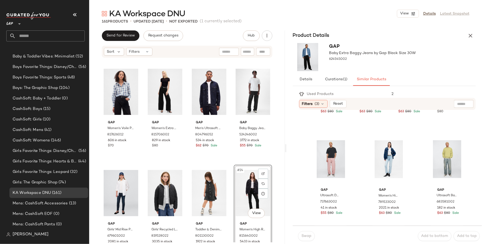
scroll to position [492, 0]
click at [472, 30] on div "KA Workspace DNU View Details Latest Snapshot 161 Products • updated Sep 21st •…" at bounding box center [285, 126] width 393 height 236
click at [472, 34] on icon "button" at bounding box center [470, 36] width 6 height 6
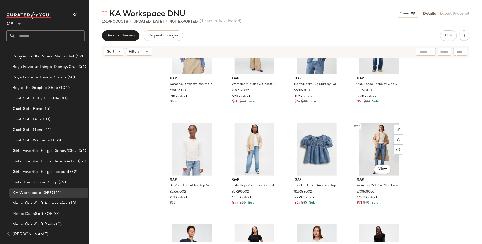
scroll to position [1155, 0]
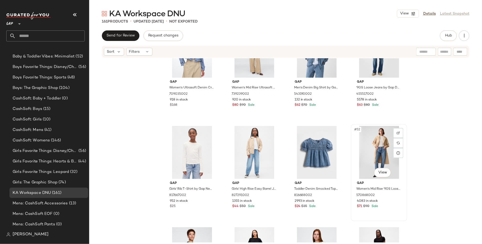
click at [377, 154] on div "#52 View" at bounding box center [379, 152] width 53 height 53
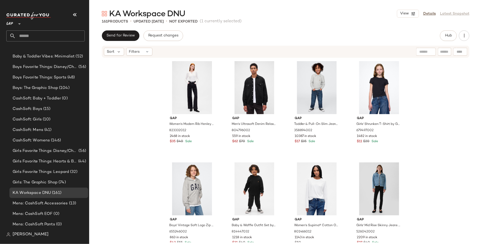
click at [445, 43] on div "Send for Review Request changes Hub Sort Filters Gap Women's Modern Rib Henley …" at bounding box center [285, 148] width 393 height 236
click at [448, 33] on button "Hub" at bounding box center [448, 35] width 17 height 10
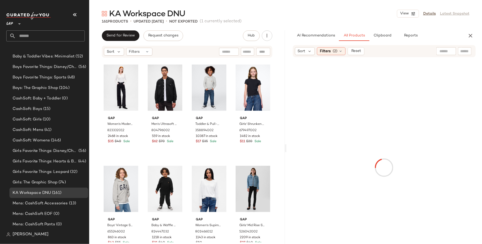
click at [448, 53] on div at bounding box center [446, 51] width 20 height 8
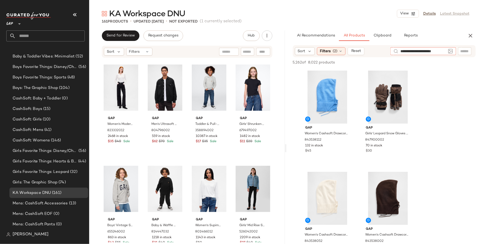
type input "**********"
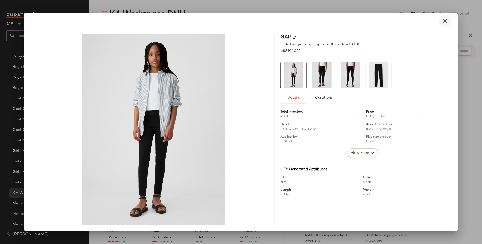
click at [445, 22] on icon "button" at bounding box center [445, 21] width 6 height 6
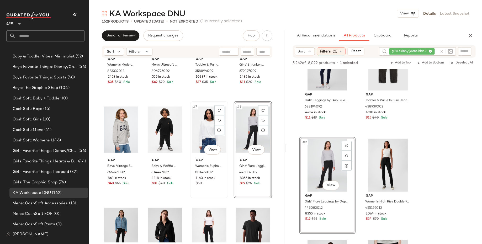
scroll to position [60, 0]
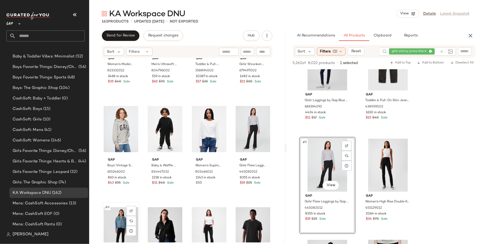
click at [119, 220] on div "#9 View" at bounding box center [121, 230] width 35 height 53
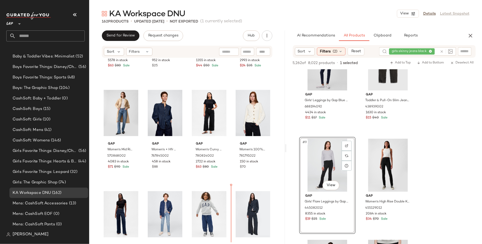
scroll to position [1342, 0]
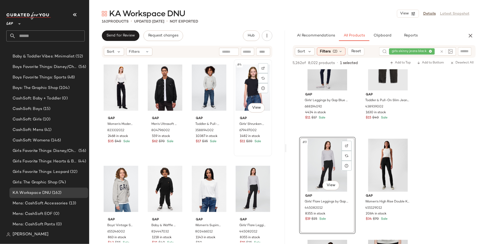
click at [249, 78] on div "#4 View" at bounding box center [253, 87] width 35 height 53
click at [469, 35] on icon "button" at bounding box center [470, 36] width 6 height 6
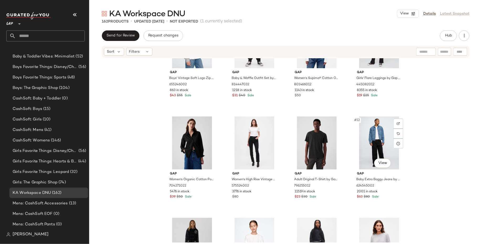
scroll to position [177, 0]
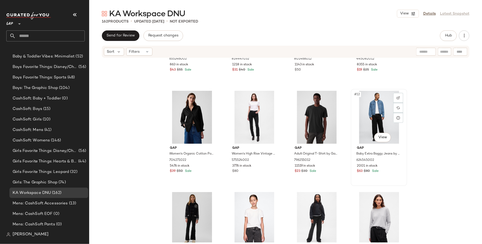
click at [382, 115] on div "#12 View" at bounding box center [379, 117] width 53 height 53
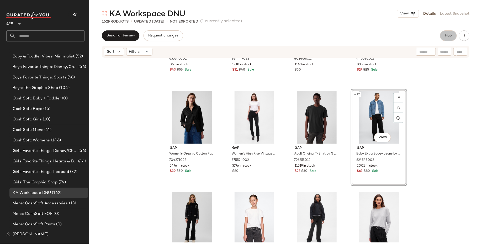
click at [453, 36] on button "Hub" at bounding box center [448, 35] width 17 height 10
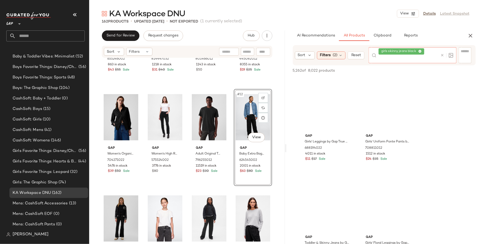
click at [429, 51] on div "girls skinny jeans black" at bounding box center [409, 55] width 60 height 16
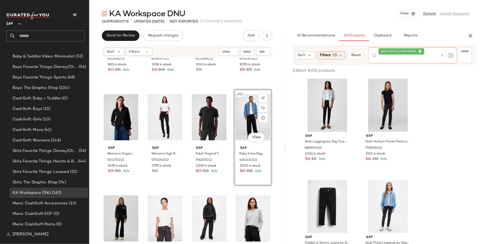
click at [420, 51] on icon at bounding box center [419, 51] width 3 height 3
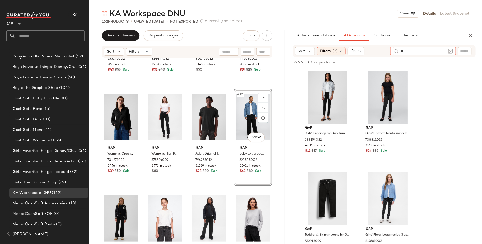
type input "*"
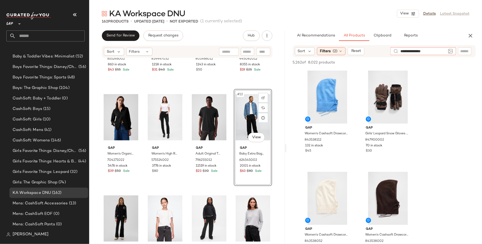
type input "**********"
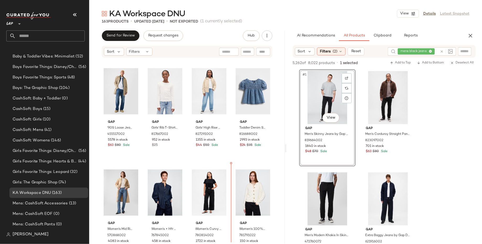
scroll to position [1219, 0]
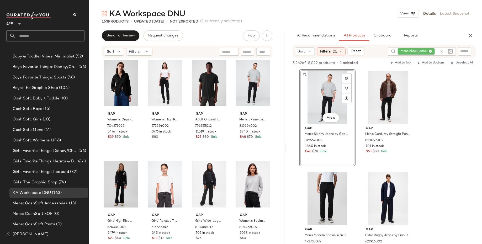
scroll to position [210, 0]
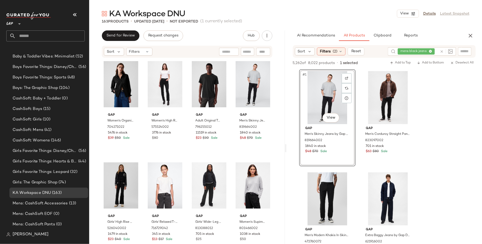
click at [429, 52] on div "mens black jeans" at bounding box center [418, 51] width 40 height 8
click at [415, 51] on icon at bounding box center [415, 51] width 3 height 3
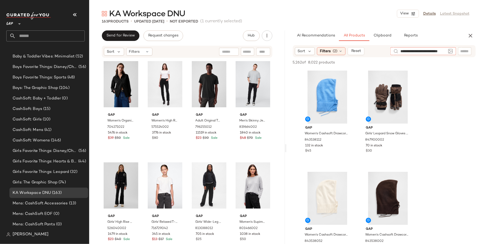
type input "**********"
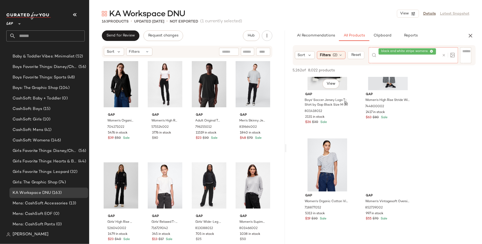
scroll to position [360, 0]
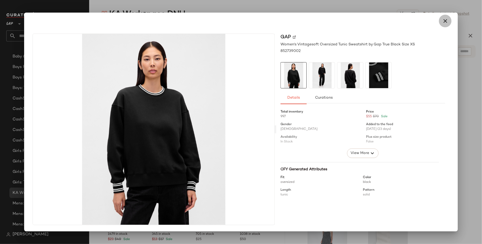
click at [446, 19] on icon "button" at bounding box center [445, 21] width 6 height 6
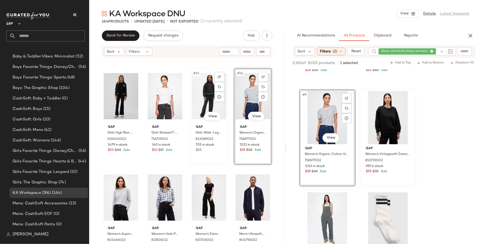
scroll to position [311, 0]
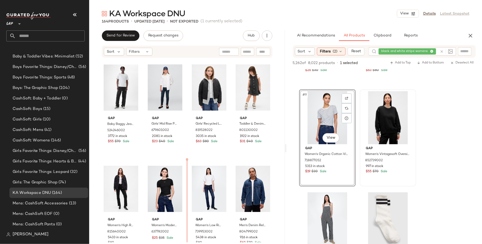
scroll to position [511, 0]
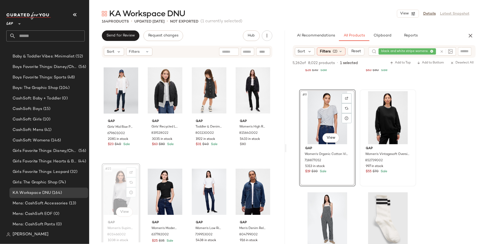
scroll to position [327, 0]
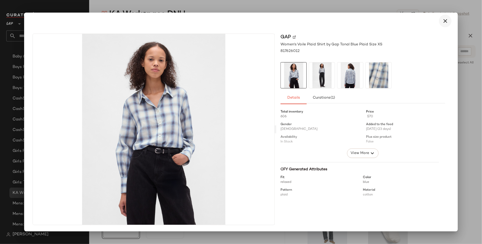
click at [445, 22] on icon "button" at bounding box center [445, 21] width 6 height 6
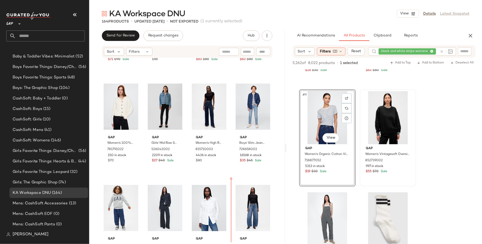
scroll to position [1407, 0]
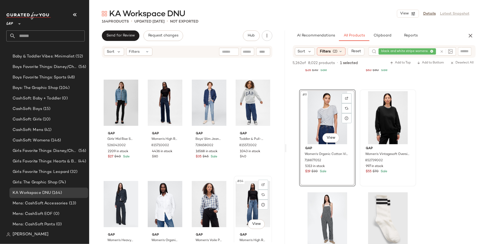
scroll to position [1407, 0]
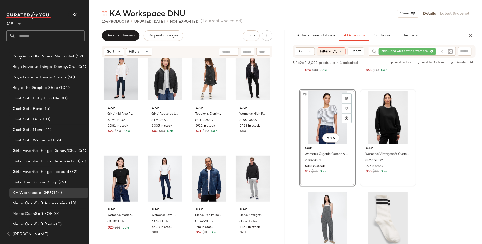
scroll to position [599, 0]
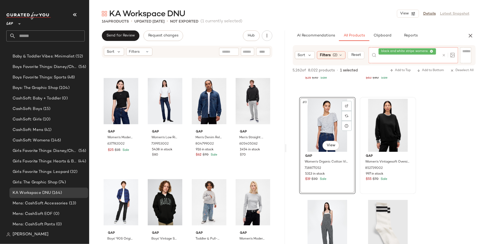
click at [432, 51] on icon at bounding box center [431, 51] width 3 height 3
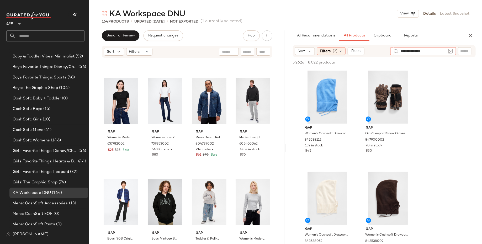
type input "**********"
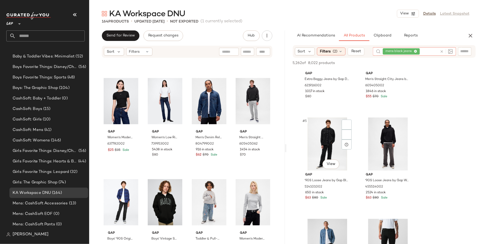
scroll to position [155, 0]
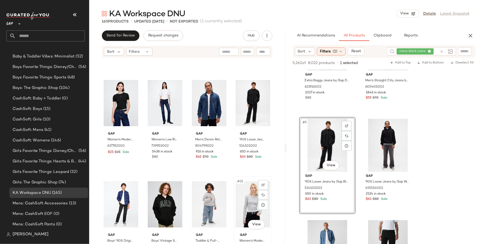
scroll to position [681, 0]
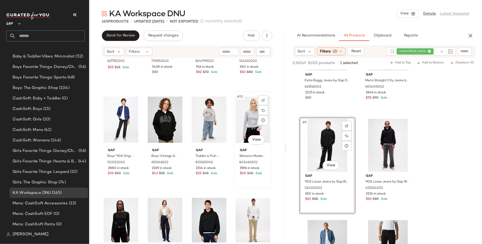
click at [249, 119] on div "#32 View" at bounding box center [253, 119] width 35 height 53
click at [469, 38] on icon "button" at bounding box center [470, 36] width 6 height 6
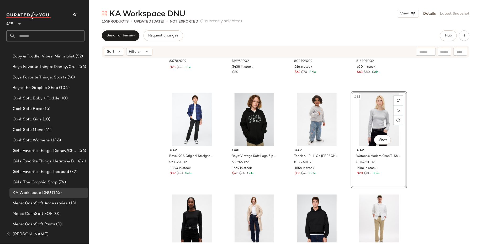
click at [373, 126] on div "#32 View" at bounding box center [379, 119] width 53 height 53
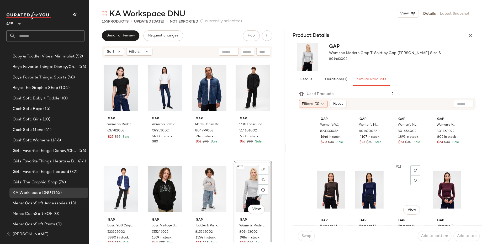
scroll to position [195, 0]
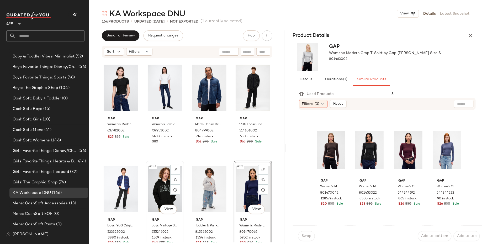
scroll to position [691, 0]
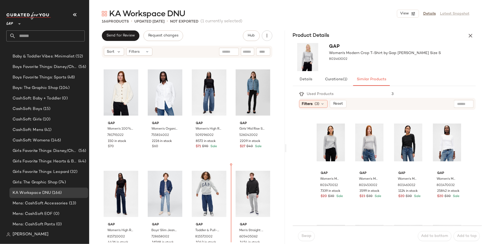
scroll to position [1440, 0]
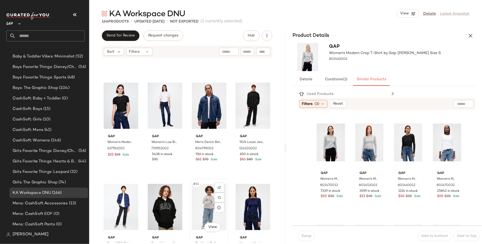
scroll to position [592, 0]
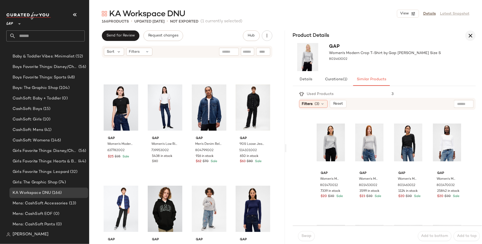
click at [468, 34] on icon "button" at bounding box center [470, 36] width 6 height 6
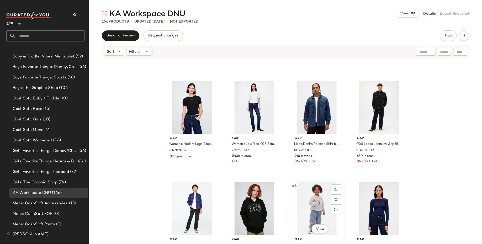
click at [313, 196] on div "#31 View" at bounding box center [317, 208] width 53 height 53
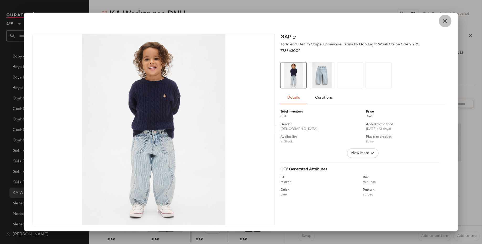
click at [444, 22] on icon "button" at bounding box center [445, 21] width 6 height 6
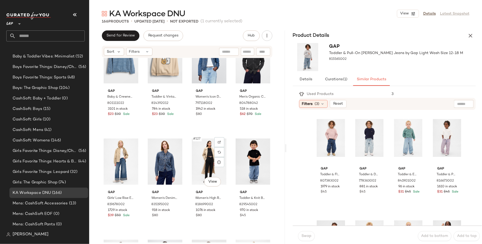
scroll to position [2874, 0]
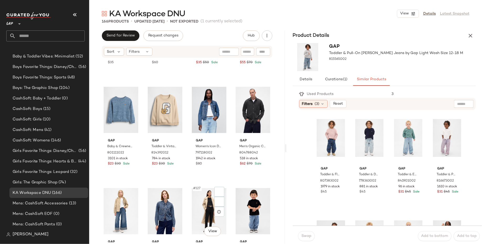
scroll to position [3093, 0]
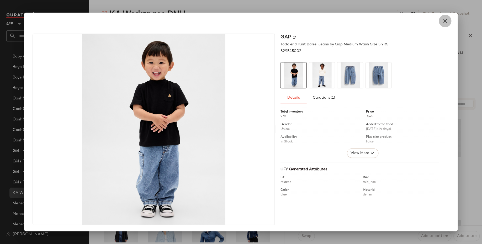
click at [441, 24] on button "button" at bounding box center [445, 21] width 13 height 13
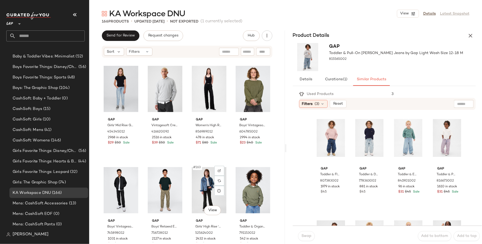
scroll to position [4071, 0]
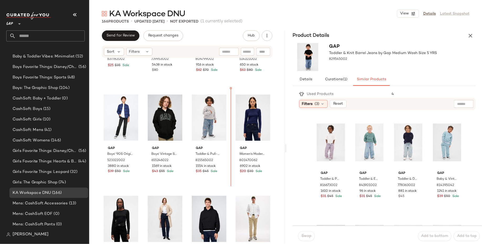
scroll to position [683, 0]
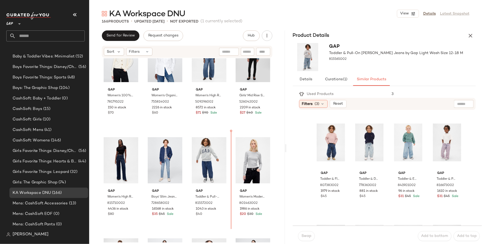
scroll to position [1451, 0]
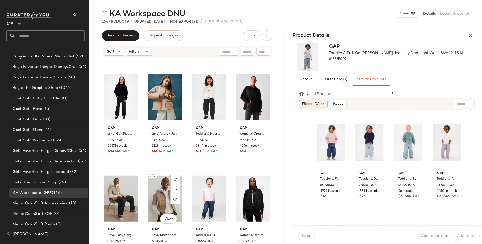
scroll to position [906, 0]
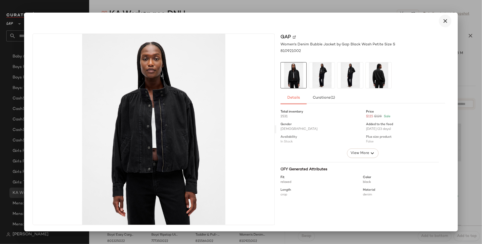
click at [446, 24] on icon "button" at bounding box center [445, 21] width 6 height 6
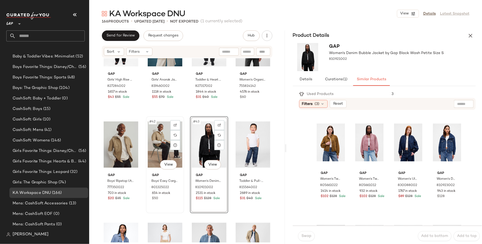
scroll to position [962, 0]
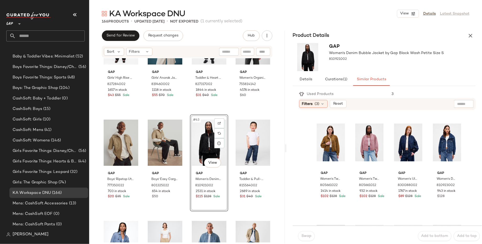
click at [185, 216] on div "Gap Girls' High Rise Studded Easy Barrel Jeans by Gap Black Wash Size S 8272840…" at bounding box center [187, 150] width 196 height 184
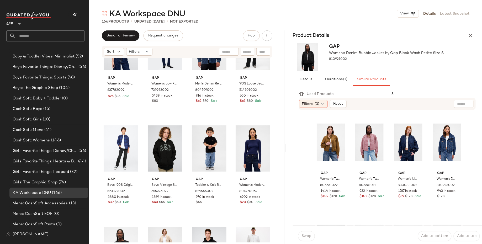
scroll to position [651, 0]
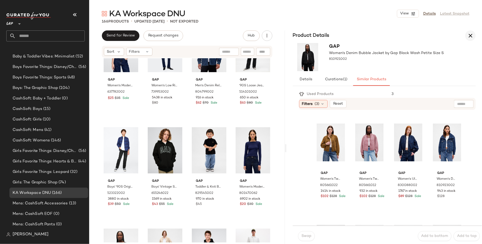
click at [470, 35] on icon "button" at bounding box center [470, 36] width 6 height 6
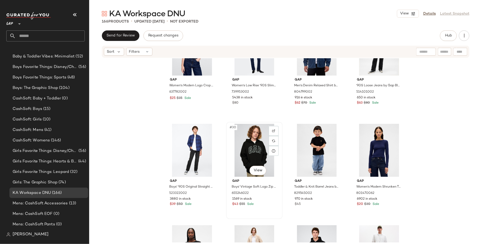
click at [253, 154] on div "#30 View" at bounding box center [254, 150] width 53 height 53
click at [448, 33] on button "Hub" at bounding box center [448, 35] width 17 height 10
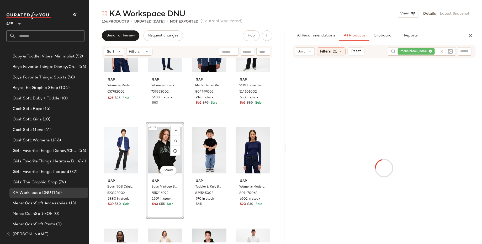
click at [430, 50] on div "mens black jeans" at bounding box center [418, 51] width 40 height 8
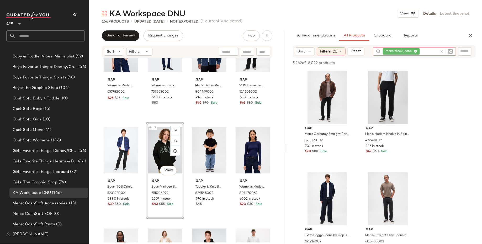
click at [416, 50] on icon at bounding box center [415, 51] width 3 height 3
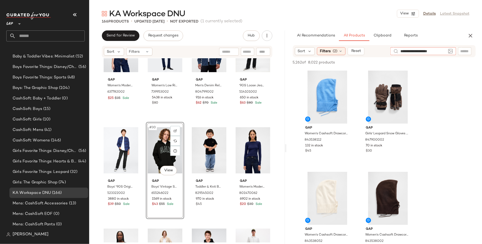
type input "**********"
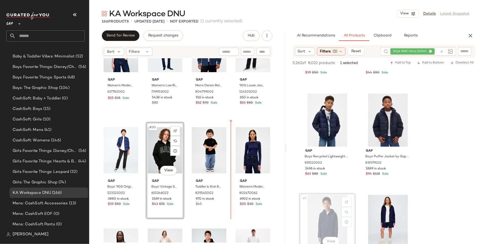
scroll to position [651, 0]
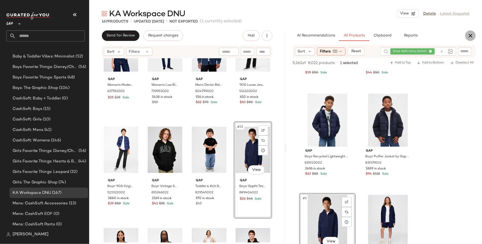
click at [468, 35] on icon "button" at bounding box center [470, 36] width 6 height 6
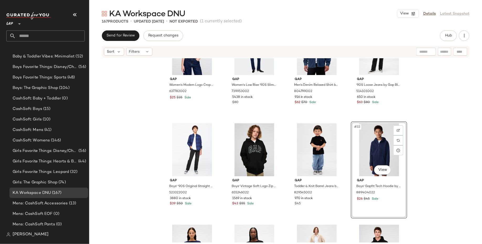
click at [378, 146] on div "#32 View" at bounding box center [379, 149] width 53 height 53
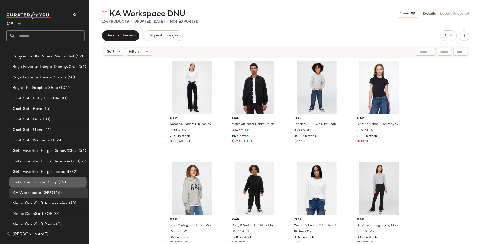
click at [73, 184] on div "Girls: The Graphic Shop (74)" at bounding box center [48, 182] width 75 height 6
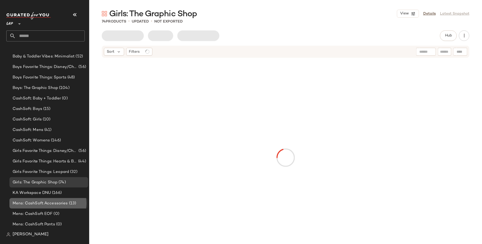
click at [71, 201] on span "(13)" at bounding box center [72, 203] width 8 height 6
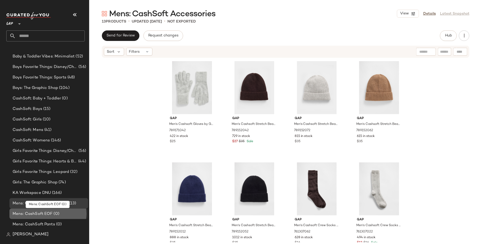
click at [71, 218] on div "Mens: CashSoft EOF (0)" at bounding box center [48, 214] width 79 height 10
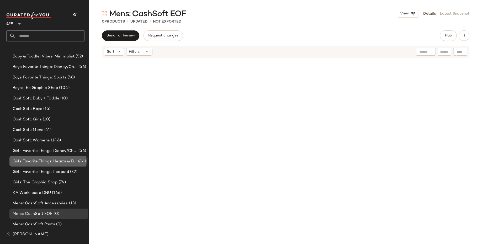
click at [68, 165] on div "Girls Favorite Things: Hearts & Bows (44)" at bounding box center [48, 161] width 79 height 10
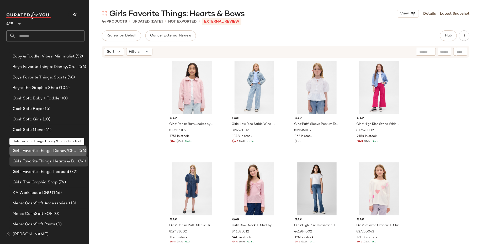
click at [74, 148] on span "Girls Favorite Things: Disney/Characters" at bounding box center [45, 151] width 65 height 6
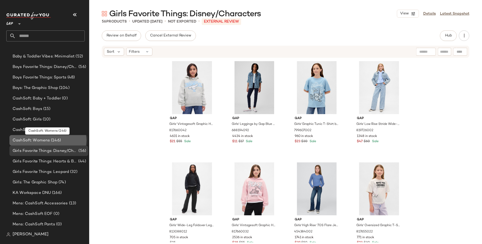
click at [73, 141] on div "CashSoft: Womens (146)" at bounding box center [48, 141] width 75 height 6
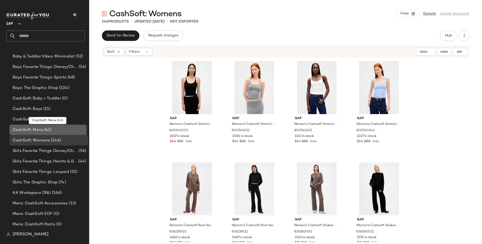
click at [70, 132] on div "CashSoft: Mens (41)" at bounding box center [48, 130] width 75 height 6
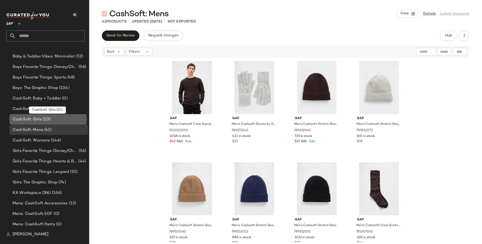
click at [70, 120] on div "CashSoft: Girls (10)" at bounding box center [48, 120] width 75 height 6
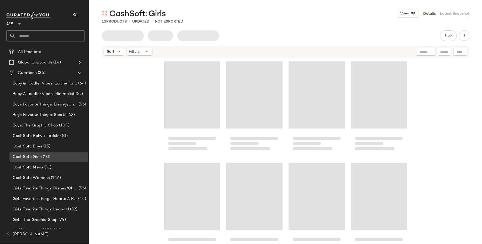
scroll to position [13, 0]
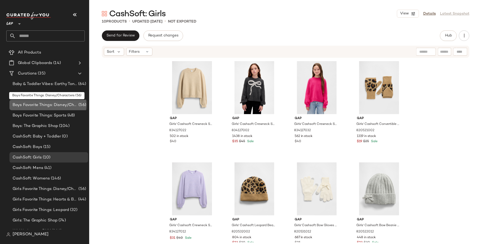
click at [70, 108] on div "Boys Favorite Things: Disney/Characters (56)" at bounding box center [48, 105] width 79 height 10
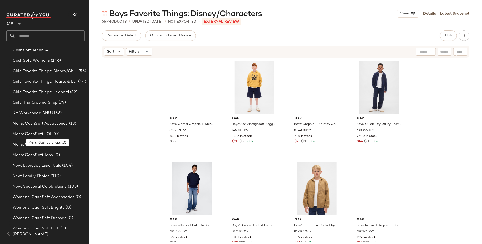
scroll to position [207, 0]
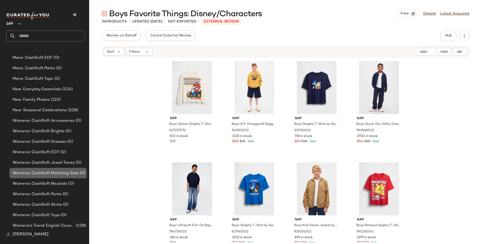
click at [66, 173] on span "Womens: CashSoft Matching Sets" at bounding box center [46, 173] width 66 height 6
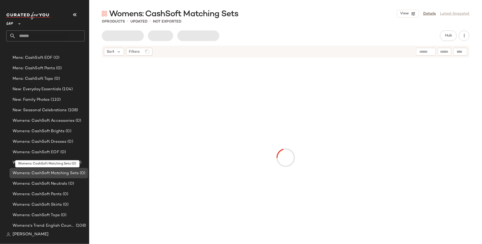
scroll to position [229, 0]
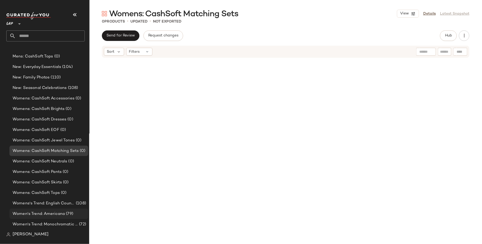
click at [61, 216] on span "Women's Trend: Americana" at bounding box center [39, 214] width 52 height 6
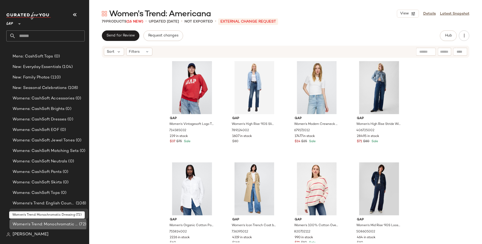
click at [66, 225] on span "Women's Trend: Monochromatic Dressing" at bounding box center [45, 224] width 65 height 6
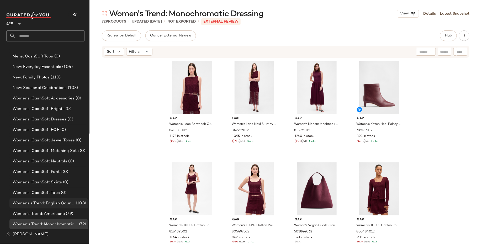
click at [71, 204] on span "Womens's Trend: English Countryside" at bounding box center [44, 203] width 62 height 6
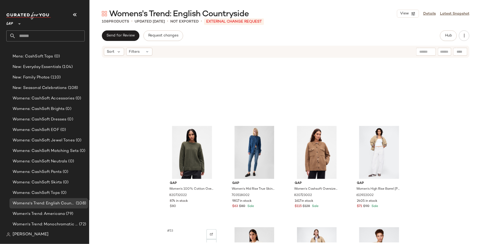
scroll to position [1296, 0]
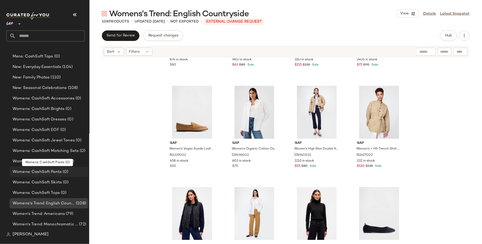
click at [71, 176] on div "Womens: CashSoft Pants (0)" at bounding box center [48, 172] width 79 height 10
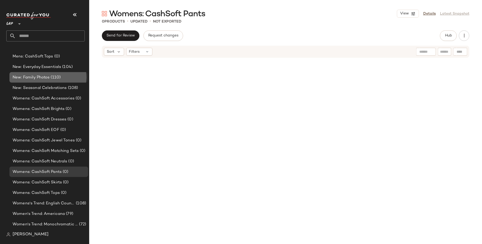
click at [73, 78] on div "New: Family Photos (110)" at bounding box center [48, 78] width 75 height 6
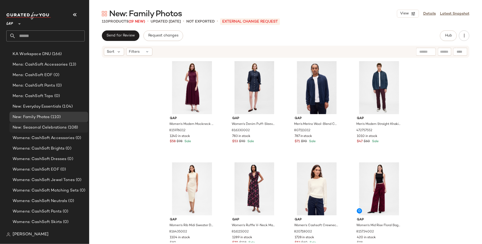
scroll to position [184, 0]
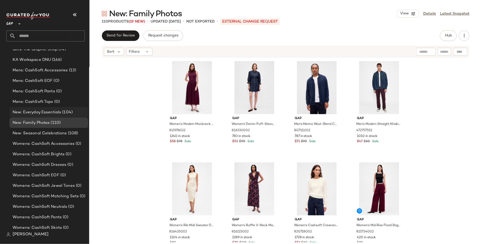
click at [74, 114] on div "New: Everyday Essentials (104)" at bounding box center [48, 112] width 75 height 6
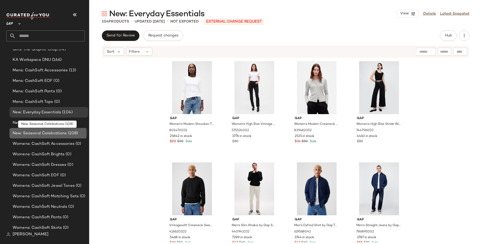
click at [72, 134] on span "(108)" at bounding box center [72, 133] width 11 height 6
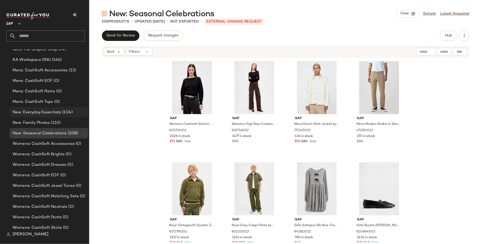
click at [77, 110] on div "New: Everyday Essentials (104)" at bounding box center [48, 112] width 75 height 6
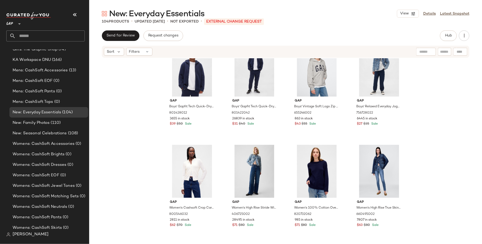
scroll to position [401, 0]
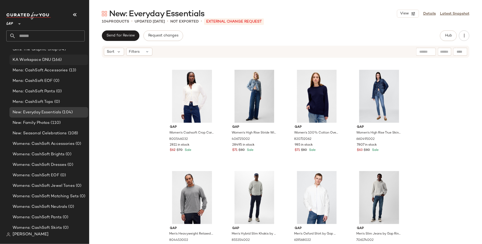
click at [74, 60] on div "KA Workspace DNU (166)" at bounding box center [48, 60] width 75 height 6
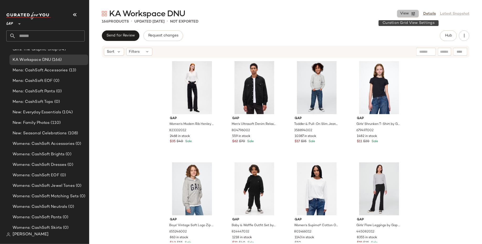
click at [407, 12] on span "View" at bounding box center [404, 14] width 9 height 4
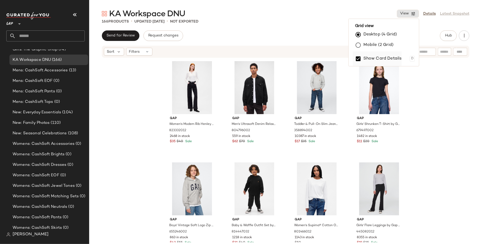
click at [376, 55] on label "Show Card Details" at bounding box center [382, 58] width 38 height 15
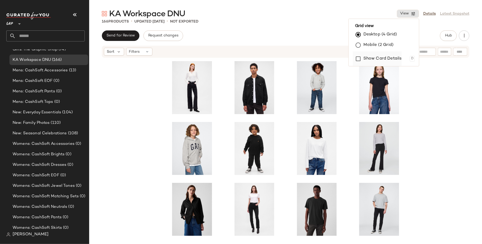
click at [388, 56] on label "Show Card Details" at bounding box center [382, 58] width 38 height 15
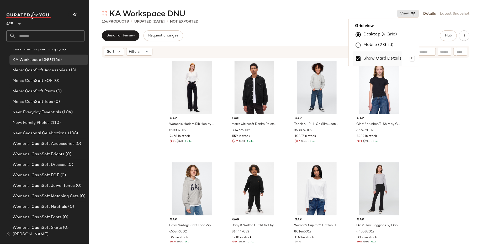
click at [388, 56] on label "Show Card Details" at bounding box center [382, 58] width 38 height 15
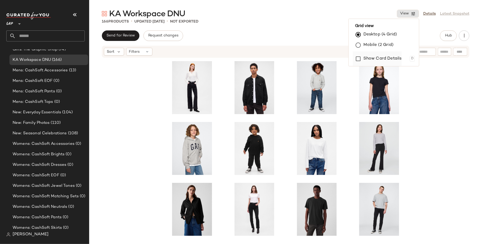
click at [388, 56] on label "Show Card Details" at bounding box center [382, 58] width 38 height 15
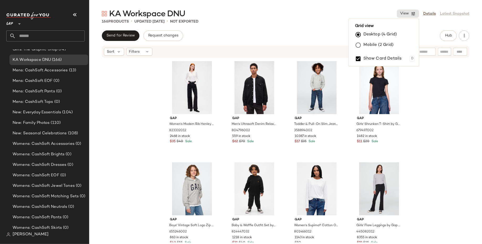
click at [428, 108] on div "Gap Women's Modern Rib Henley T-Shirt by Gap New Off White Size L 823332012 246…" at bounding box center [285, 150] width 393 height 184
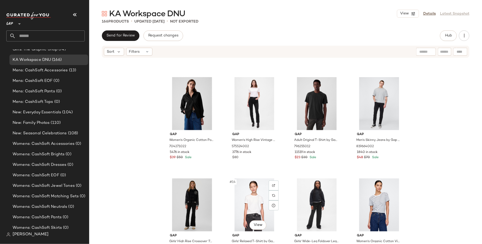
scroll to position [218, 0]
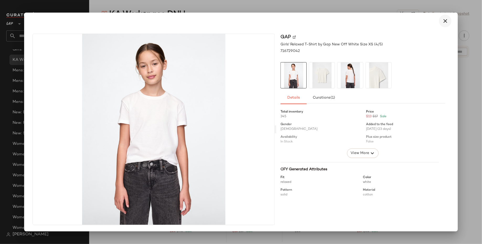
click at [447, 21] on icon "button" at bounding box center [445, 21] width 6 height 6
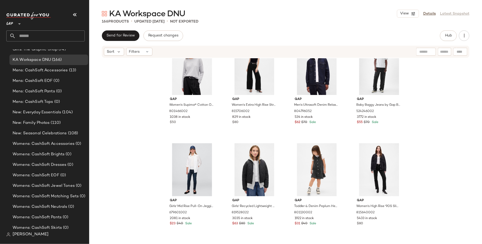
scroll to position [389, 0]
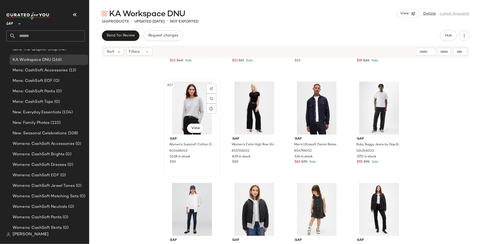
click at [184, 98] on div "#17 View" at bounding box center [192, 108] width 53 height 53
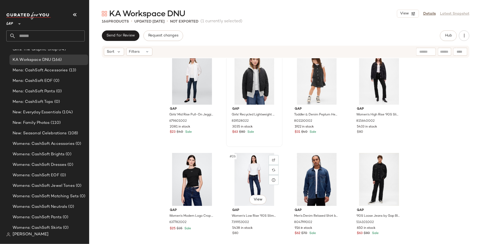
scroll to position [426, 0]
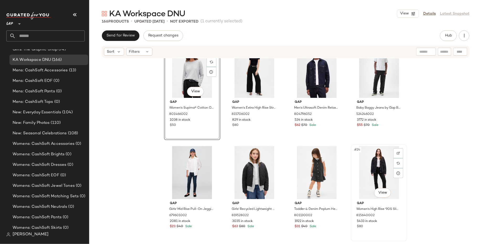
click at [372, 170] on div "#24 View" at bounding box center [379, 172] width 53 height 53
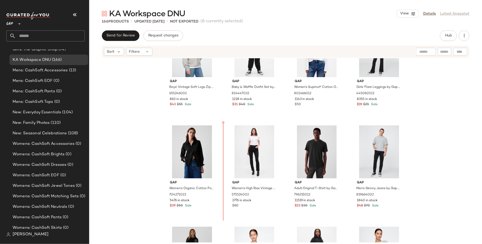
scroll to position [141, 0]
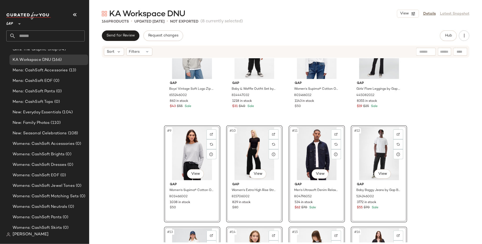
click at [146, 189] on div "Gap Boys' Vintage Soft Logo Zip Hoodie by Gap Grey Heather Size XL (12) 6552460…" at bounding box center [285, 150] width 393 height 184
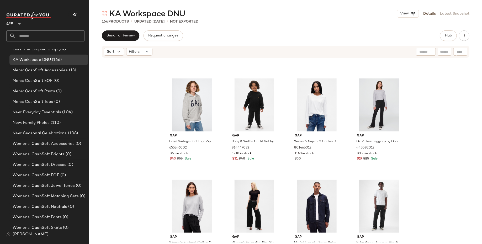
scroll to position [88, 0]
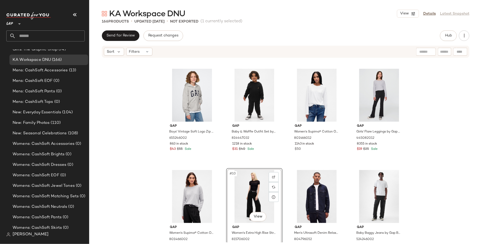
scroll to position [101, 0]
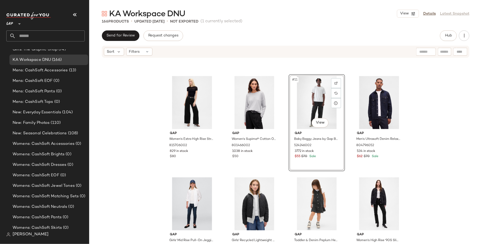
scroll to position [192, 0]
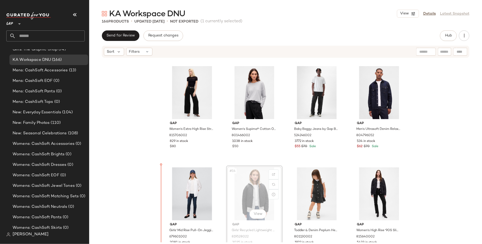
scroll to position [208, 0]
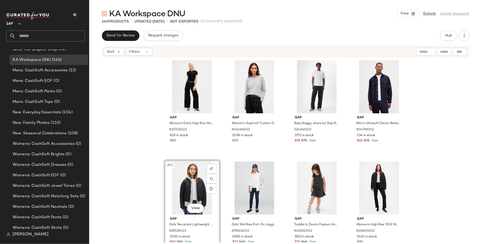
click at [147, 184] on div "Gap Boys' Vintage Soft Logo Zip Hoodie by Gap Grey Heather Size XL (12) 6552460…" at bounding box center [285, 150] width 393 height 184
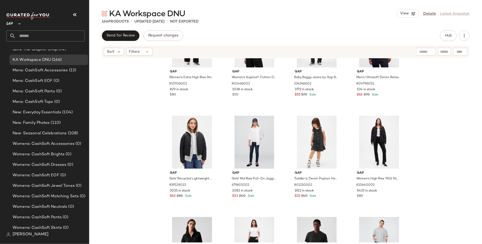
scroll to position [302, 0]
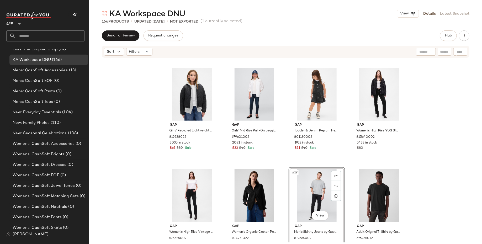
click at [431, 194] on div "Gap Women's Extra High Rise Stride Wide-Leg Jeans by Gap Black Size 27 81570600…" at bounding box center [285, 150] width 393 height 184
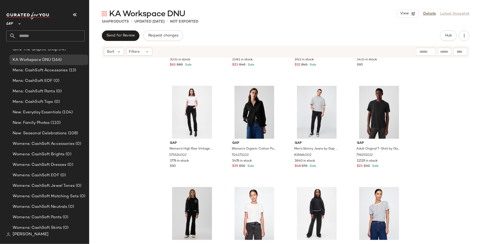
scroll to position [411, 0]
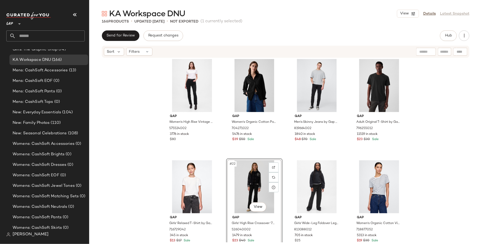
click at [130, 198] on div "Gap Girls' Recycled Lightweight Quilted Puffer Jacket by Gap Black Size S (6/7)…" at bounding box center [285, 150] width 393 height 184
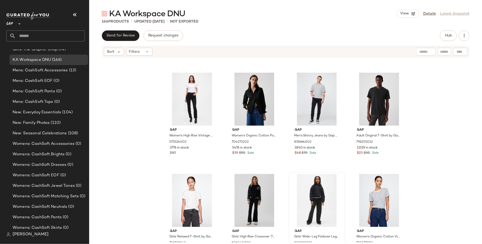
scroll to position [405, 0]
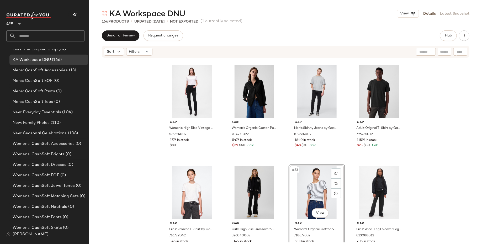
click at [436, 187] on div "Gap Girls' Recycled Lightweight Quilted Puffer Jacket by Gap Black Size S (6/7)…" at bounding box center [285, 150] width 393 height 184
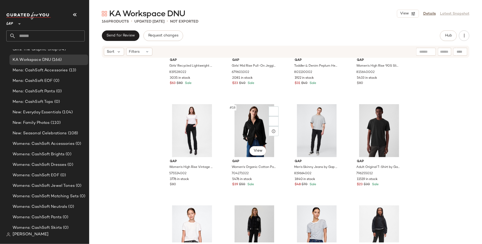
scroll to position [342, 0]
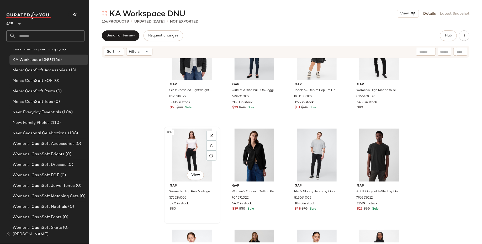
click at [188, 154] on div "#17 View" at bounding box center [192, 155] width 53 height 53
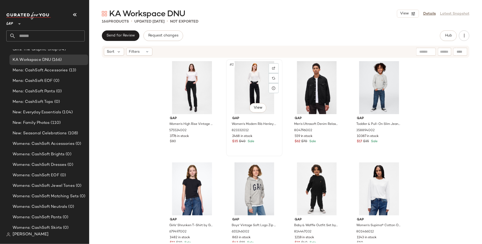
click at [248, 81] on div "#2 View" at bounding box center [254, 87] width 53 height 53
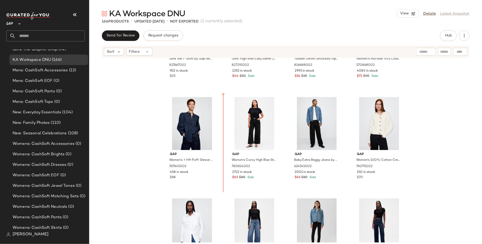
scroll to position [1286, 0]
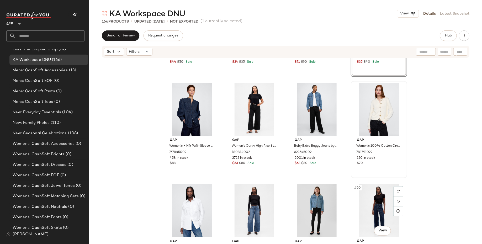
scroll to position [1300, 0]
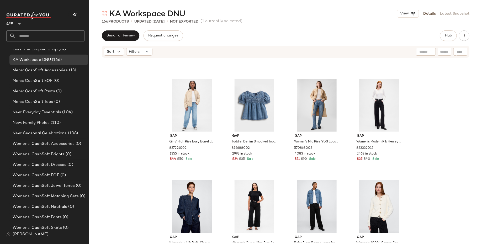
scroll to position [1152, 0]
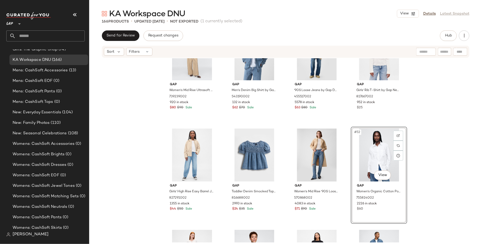
click at [433, 171] on div "Gap Women's Mid Rise Ultrasoft Easy Baggy Jeans by Gap Bedrock Beige Size L 739…" at bounding box center [285, 150] width 393 height 184
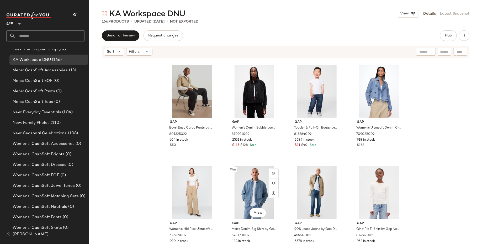
scroll to position [1218, 0]
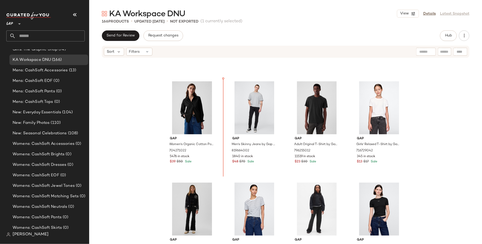
scroll to position [374, 0]
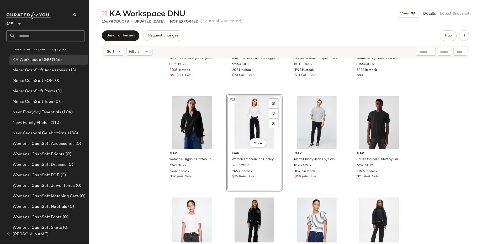
click at [140, 180] on div "Gap Girls' Recycled Lightweight Quilted Puffer Jacket by Gap Black Size S (6/7)…" at bounding box center [285, 150] width 393 height 184
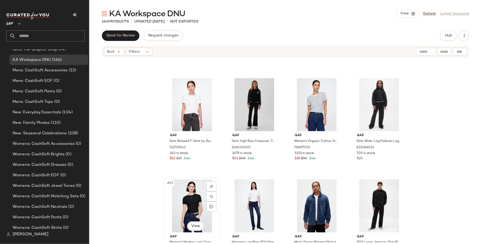
scroll to position [493, 0]
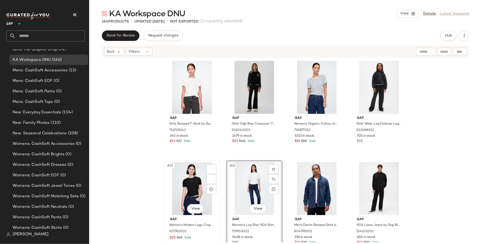
scroll to position [511, 0]
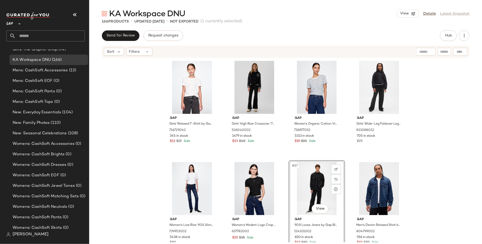
click at [418, 196] on div "Gap Girls' Relaxed T-Shirt by Gap New Off White Size XS (4/5) 716729042 345 in …" at bounding box center [285, 150] width 393 height 184
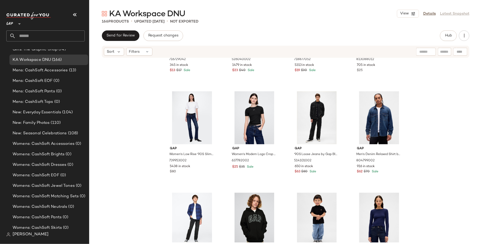
scroll to position [585, 0]
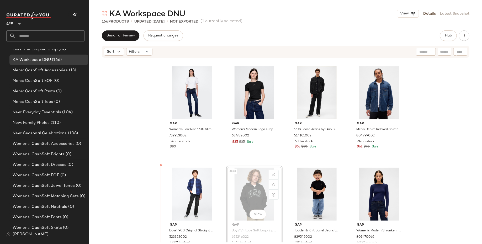
scroll to position [630, 0]
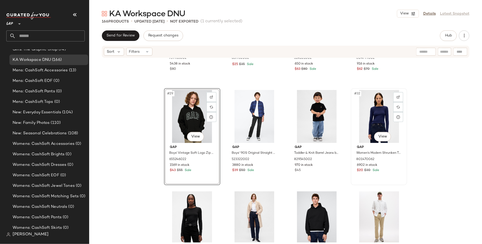
scroll to position [691, 0]
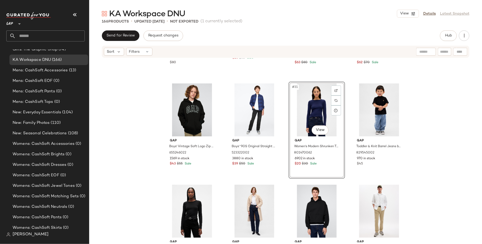
click at [469, 134] on div "Gap Women's Low Rise '90S Slim Straight Jeans by Gap Dark Indigo Size 31 739953…" at bounding box center [285, 150] width 393 height 184
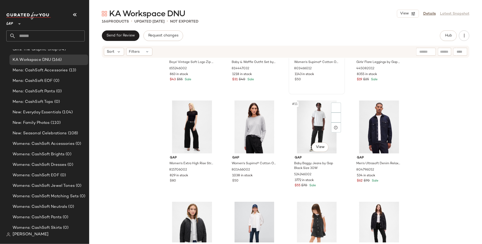
scroll to position [196, 0]
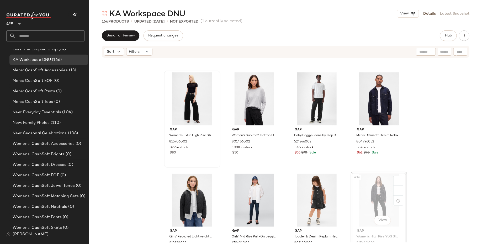
scroll to position [196, 0]
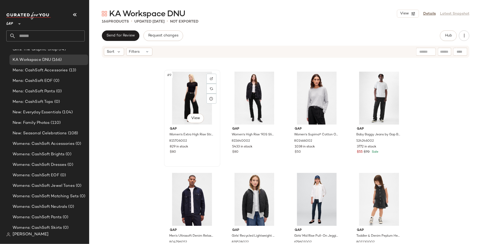
scroll to position [196, 0]
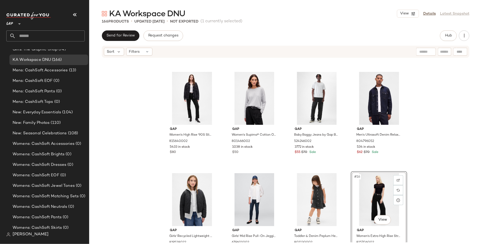
click at [428, 193] on div "Gap Boys' Vintage Soft Logo Zip Hoodie by Gap Grey Heather Size XL (12) 6552460…" at bounding box center [285, 150] width 393 height 184
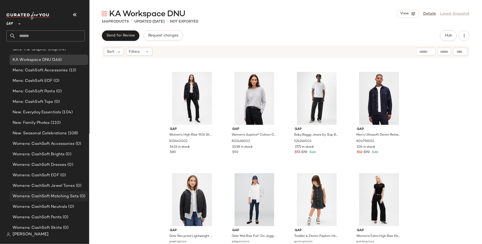
click at [36, 192] on div "Womens: CashSoft Matching Sets (0)" at bounding box center [48, 196] width 79 height 10
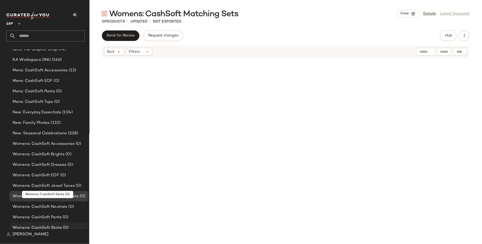
scroll to position [229, 0]
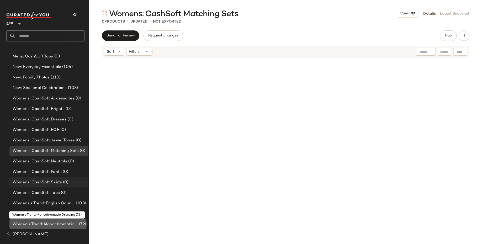
click at [45, 222] on span "Women's Trend: Monochromatic Dressing" at bounding box center [45, 224] width 65 height 6
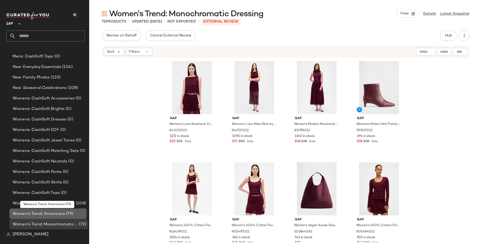
click at [55, 214] on span "Women's Trend: Americana" at bounding box center [39, 214] width 52 height 6
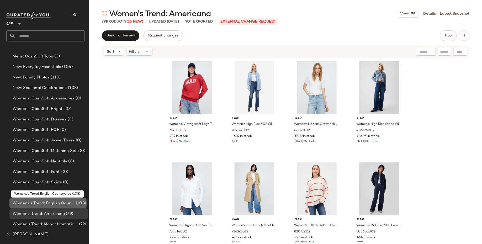
click at [57, 206] on div "Womens's Trend: English Countryside (108)" at bounding box center [48, 203] width 79 height 10
